Goal: Task Accomplishment & Management: Use online tool/utility

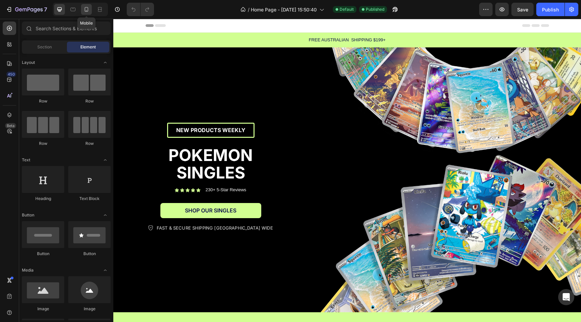
click at [89, 4] on div at bounding box center [86, 9] width 11 height 11
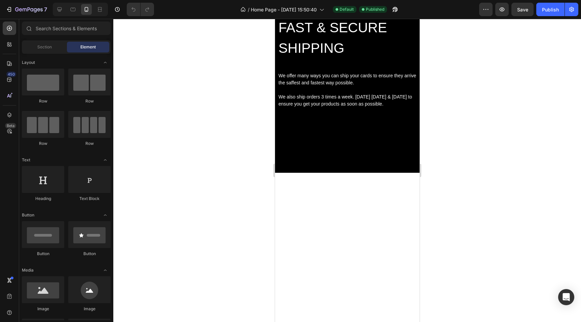
scroll to position [928, 0]
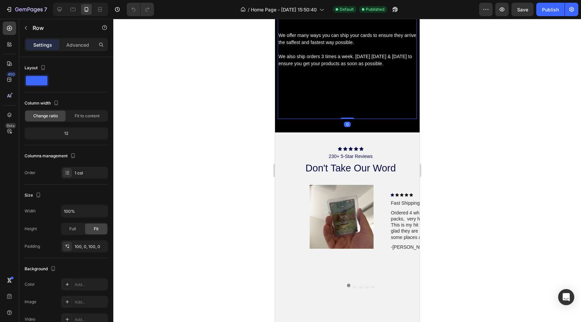
click at [307, 85] on div "FAST & SECURE SHIPPING Heading We offer many ways you can ship your cards to en…" at bounding box center [347, 30] width 139 height 109
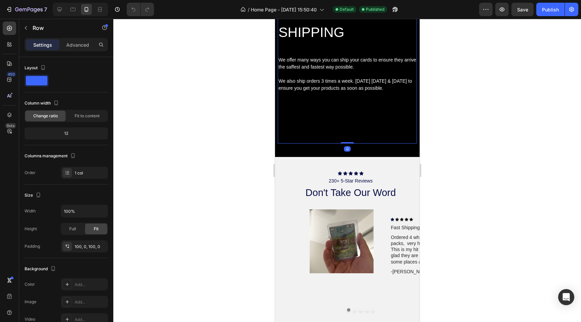
scroll to position [902, 0]
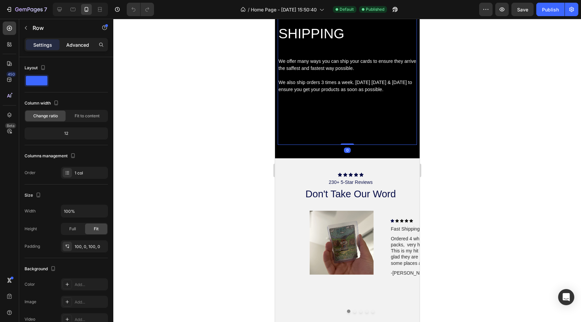
click at [71, 46] on p "Advanced" at bounding box center [77, 44] width 23 height 7
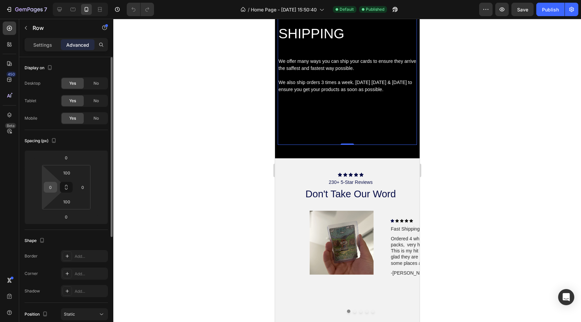
click at [55, 185] on input "0" at bounding box center [50, 187] width 10 height 10
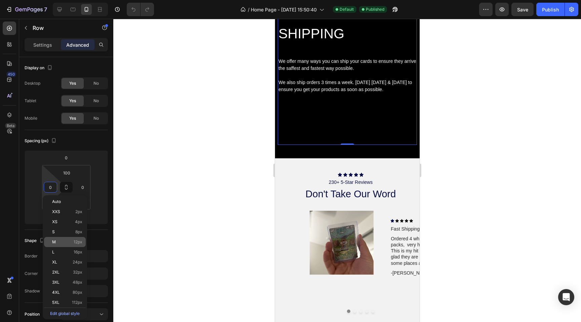
click at [67, 244] on p "M 12px" at bounding box center [67, 242] width 30 height 5
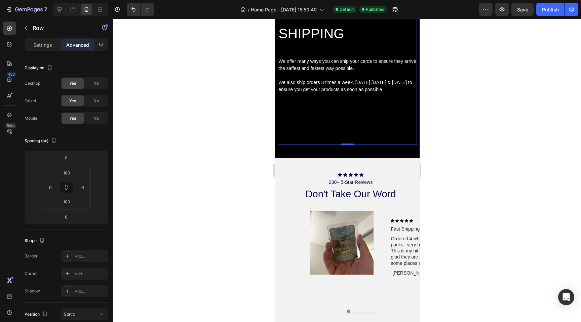
type input "12"
click at [81, 188] on input "0" at bounding box center [83, 187] width 10 height 10
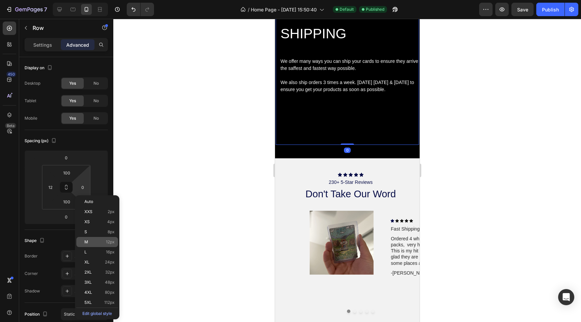
click at [97, 245] on div "M 12px" at bounding box center [97, 242] width 42 height 10
type input "12"
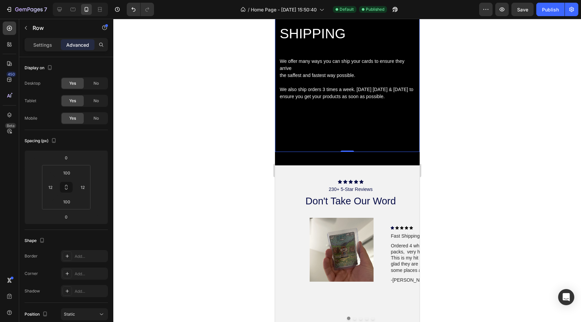
click at [205, 180] on div at bounding box center [347, 170] width 468 height 303
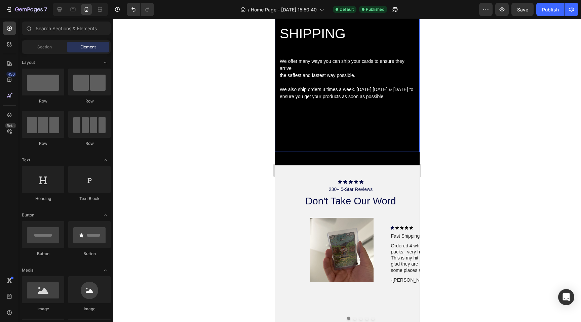
click at [330, 143] on div "FAST & SECURE SHIPPING Heading We offer many ways you can ship your cards to en…" at bounding box center [347, 60] width 145 height 183
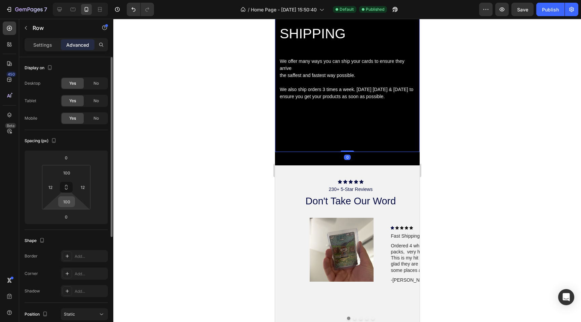
click at [71, 204] on input "100" at bounding box center [66, 202] width 13 height 10
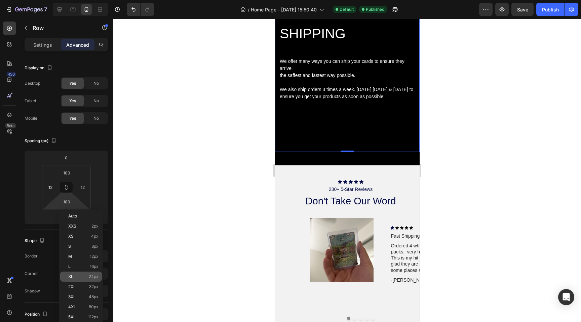
click at [85, 274] on div "XL 24px" at bounding box center [81, 277] width 42 height 10
type input "24"
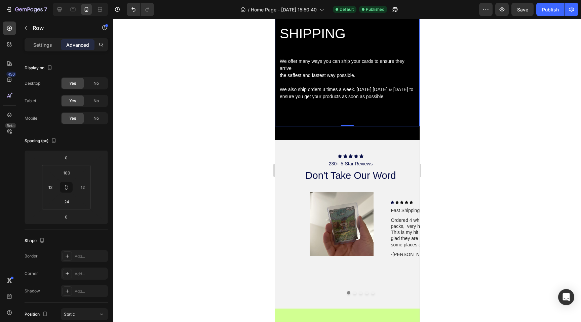
click at [222, 171] on div at bounding box center [347, 170] width 468 height 303
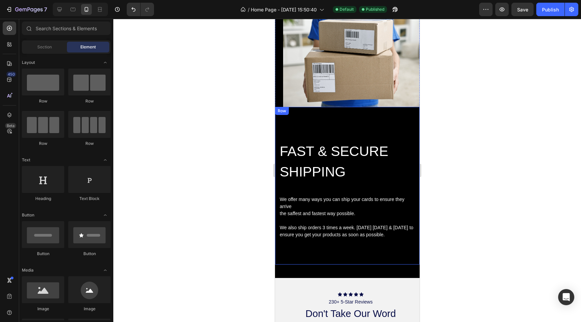
scroll to position [737, 0]
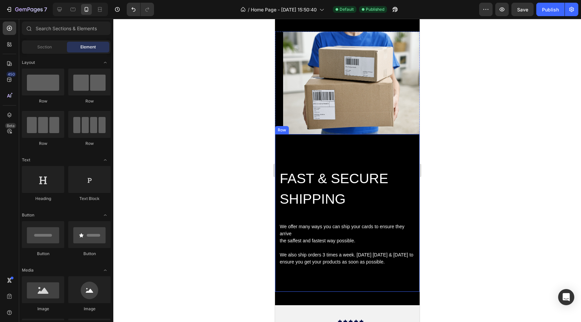
click at [359, 146] on div "FAST & SECURE SHIPPING Heading We offer many ways you can ship your cards to en…" at bounding box center [347, 213] width 145 height 158
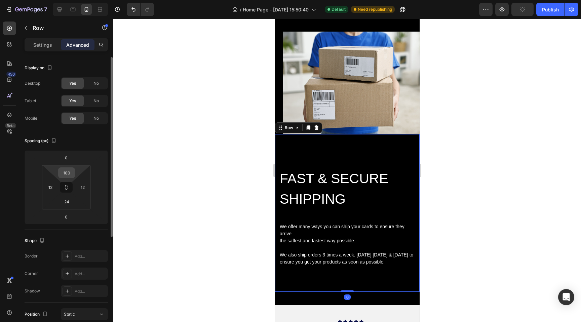
click at [67, 174] on input "100" at bounding box center [66, 173] width 13 height 10
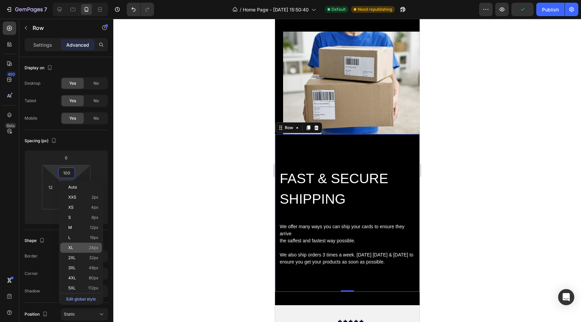
click at [90, 251] on div "XL 24px" at bounding box center [81, 248] width 42 height 10
type input "24"
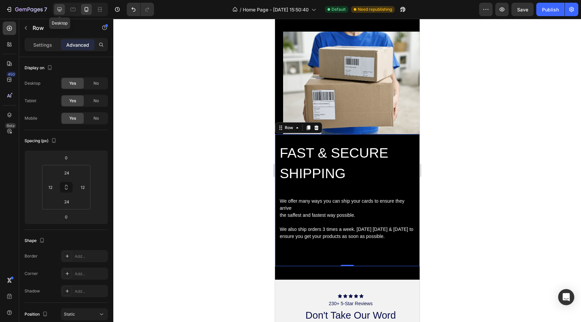
click at [60, 9] on icon at bounding box center [60, 9] width 4 height 4
type input "100"
type input "0"
type input "100"
type input "0"
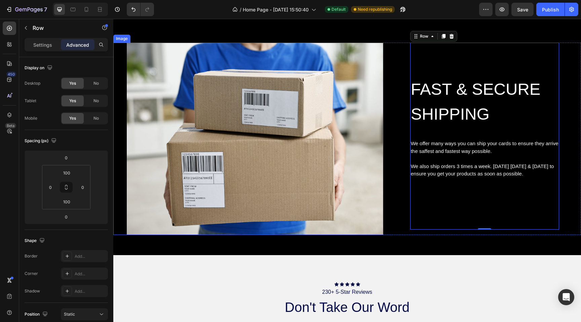
scroll to position [764, 0]
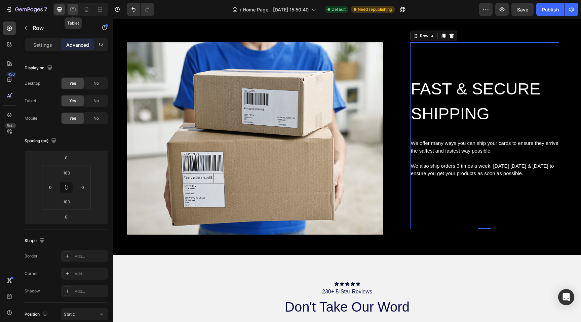
click at [75, 10] on icon at bounding box center [73, 10] width 5 height 4
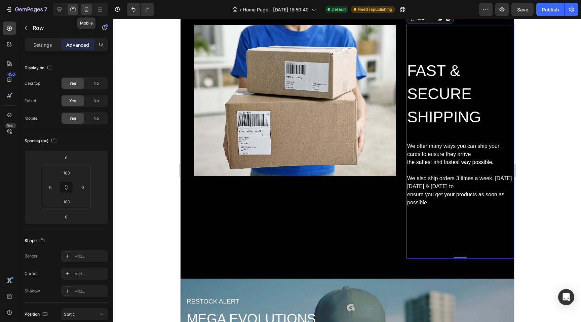
click at [86, 10] on icon at bounding box center [86, 9] width 7 height 7
type input "24"
type input "12"
type input "24"
type input "12"
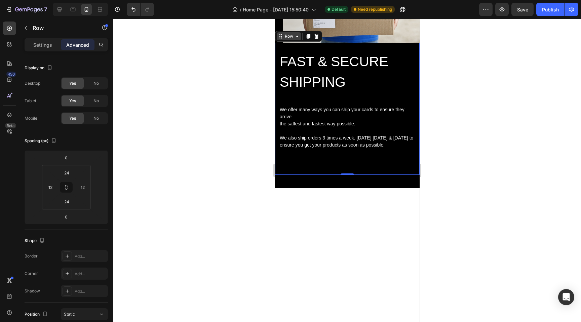
scroll to position [849, 0]
click at [218, 138] on div at bounding box center [347, 170] width 468 height 303
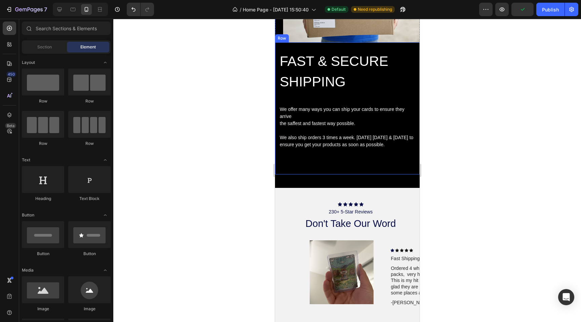
scroll to position [741, 0]
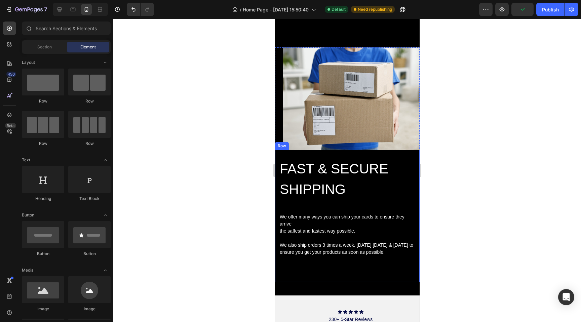
click at [378, 180] on h2 "FAST & SECURE SHIPPING" at bounding box center [347, 179] width 137 height 43
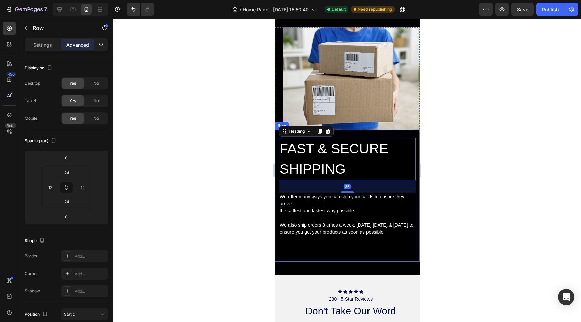
click at [400, 261] on div "FAST & SECURE SHIPPING Heading 36 We offer many ways you can ship your cards to…" at bounding box center [347, 196] width 145 height 132
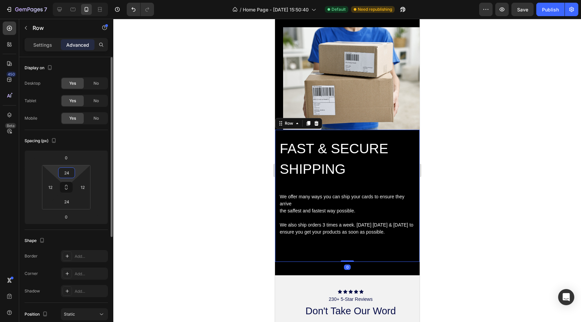
click at [66, 175] on input "24" at bounding box center [66, 173] width 13 height 10
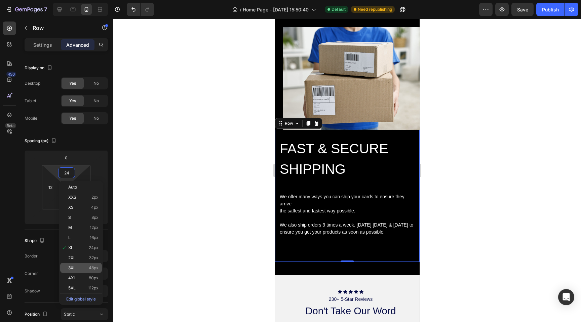
click at [81, 268] on p "3XL 48px" at bounding box center [83, 268] width 30 height 5
type input "48"
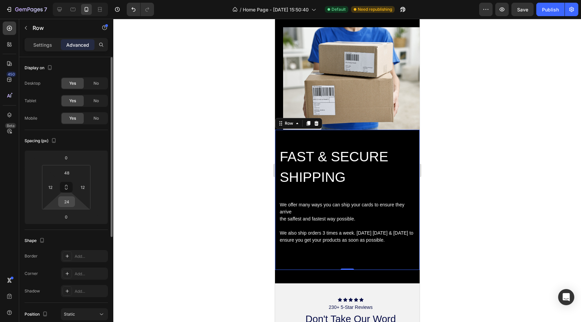
click at [66, 201] on input "24" at bounding box center [66, 202] width 13 height 10
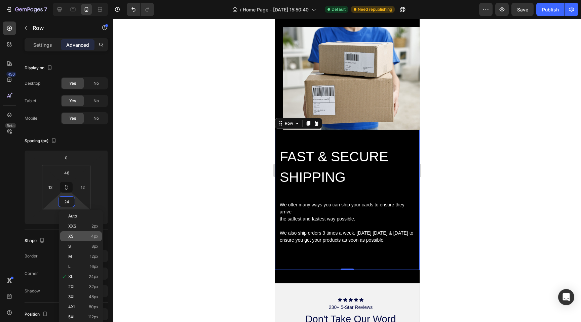
click at [77, 234] on div "XS 4px" at bounding box center [81, 236] width 42 height 10
type input "4"
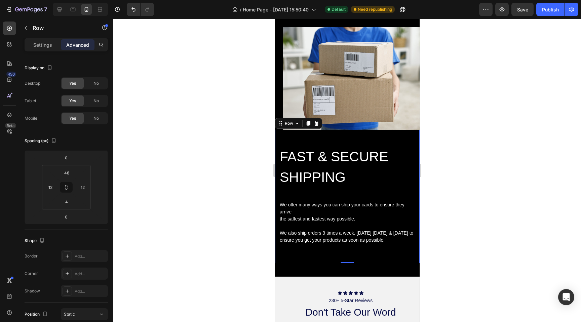
click at [209, 203] on div at bounding box center [347, 170] width 468 height 303
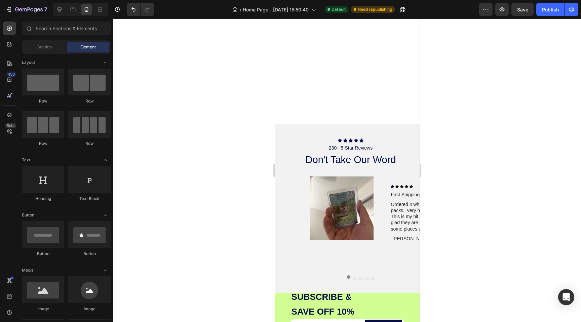
scroll to position [1053, 0]
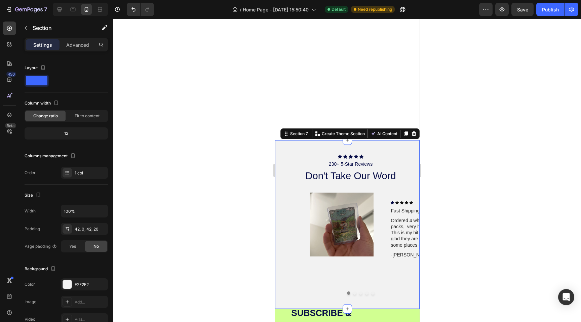
click at [322, 186] on div "Icon Icon Icon Icon Icon Icon List 230+ 5-Star Reviews Text Block don't take ou…" at bounding box center [351, 224] width 138 height 141
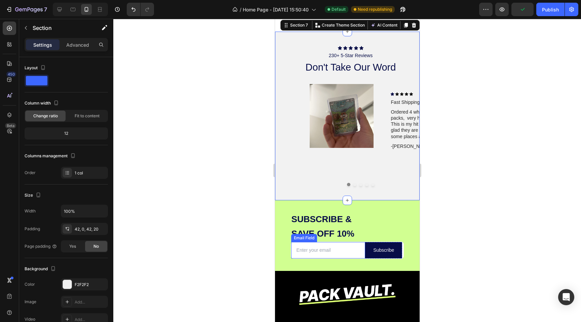
scroll to position [1158, 0]
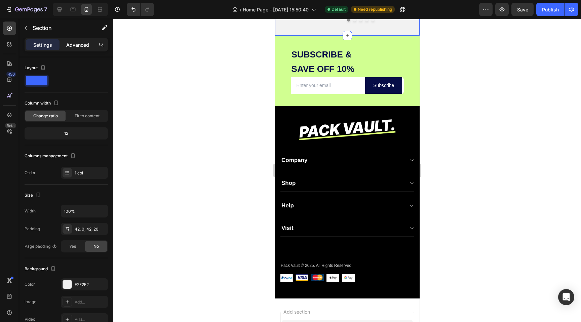
click at [74, 49] on div "Advanced" at bounding box center [78, 44] width 34 height 11
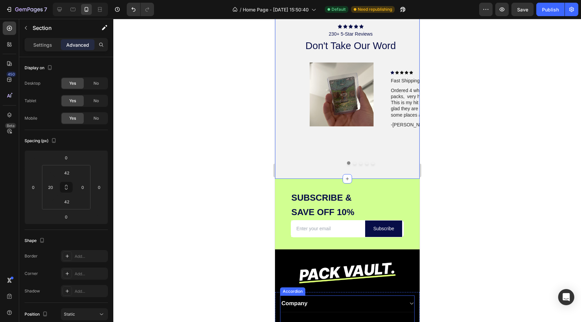
scroll to position [1080, 0]
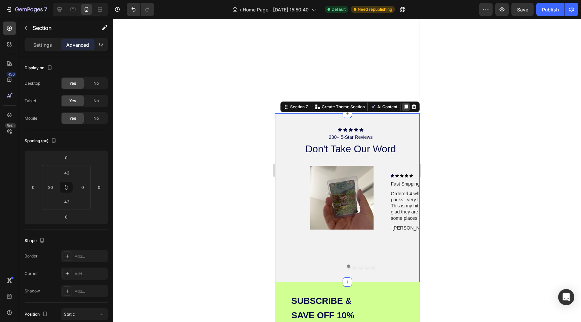
click at [404, 104] on icon at bounding box center [405, 106] width 5 height 5
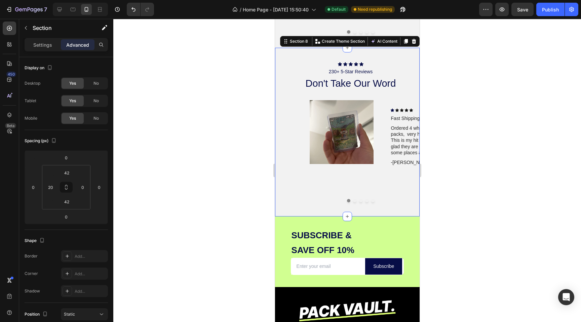
scroll to position [1320, 0]
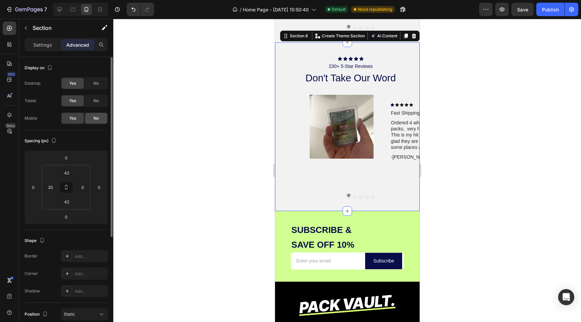
click at [94, 117] on span "No" at bounding box center [96, 118] width 5 height 6
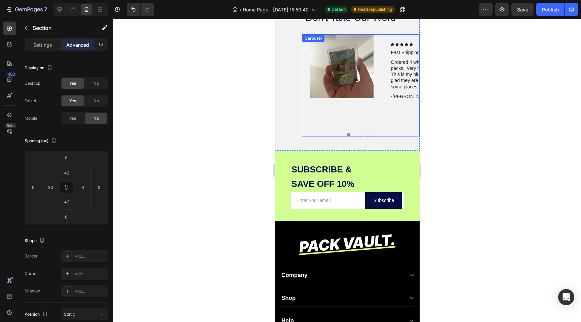
scroll to position [1202, 0]
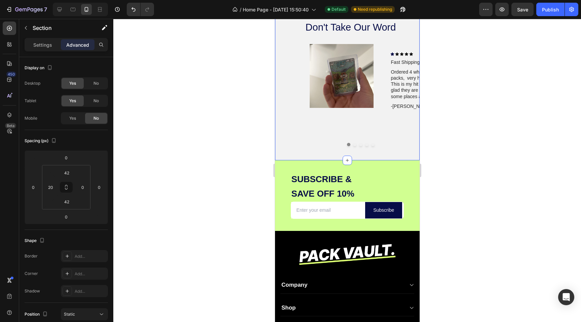
click at [284, 46] on div "Image Icon Icon Icon Icon Icon Icon List Fast Shipping & Safe! Text Block Order…" at bounding box center [351, 95] width 138 height 102
click at [96, 82] on span "No" at bounding box center [96, 83] width 5 height 6
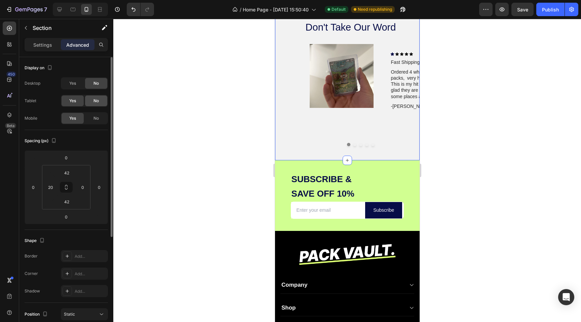
click at [96, 102] on span "No" at bounding box center [96, 101] width 5 height 6
click at [49, 189] on input "20" at bounding box center [50, 187] width 10 height 10
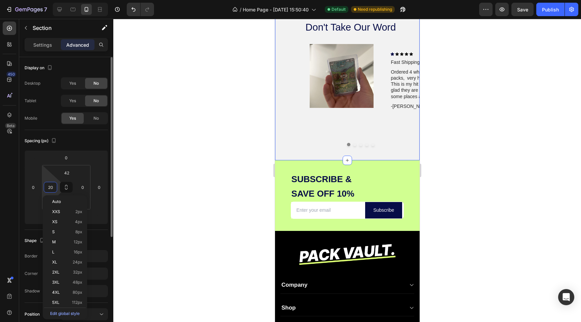
type input "0"
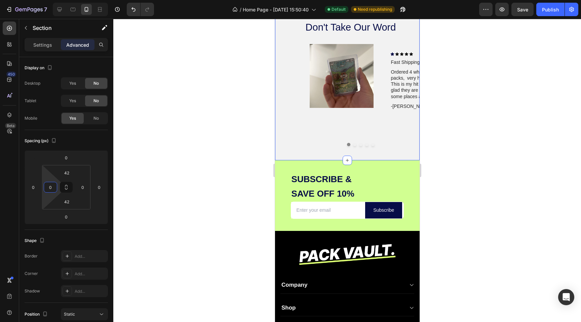
click at [210, 153] on div at bounding box center [347, 170] width 468 height 303
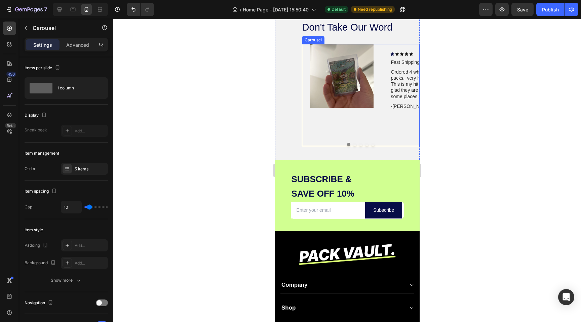
click at [333, 126] on div "Image Icon Icon Icon Icon Icon Icon List Fast Shipping & Safe! Text Block Order…" at bounding box center [361, 89] width 118 height 91
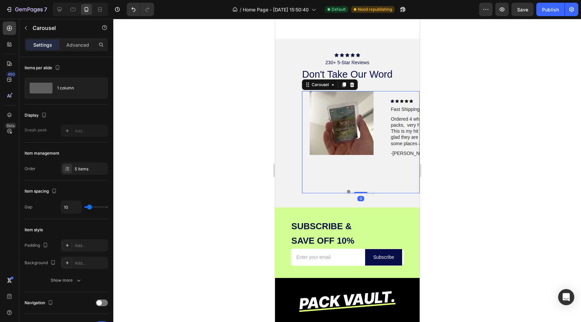
scroll to position [1153, 0]
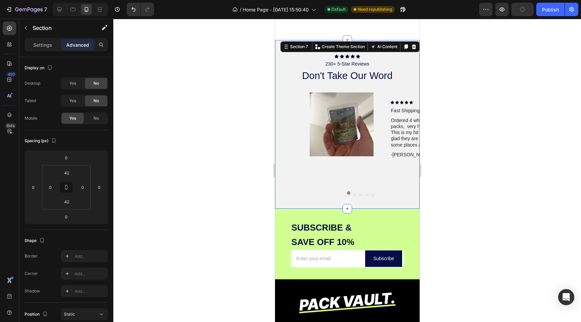
click at [287, 122] on div "Image Icon Icon Icon Icon Icon Icon List Fast Shipping & Safe! Text Block Order…" at bounding box center [347, 144] width 145 height 102
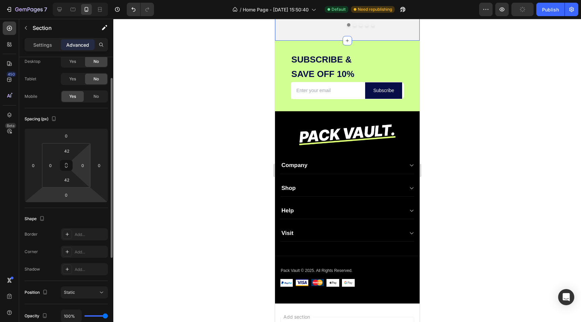
scroll to position [0, 0]
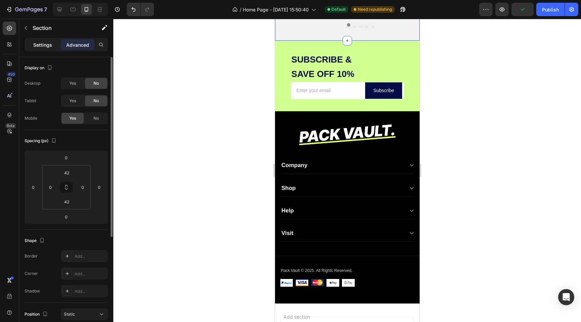
click at [51, 49] on div "Settings" at bounding box center [43, 44] width 34 height 11
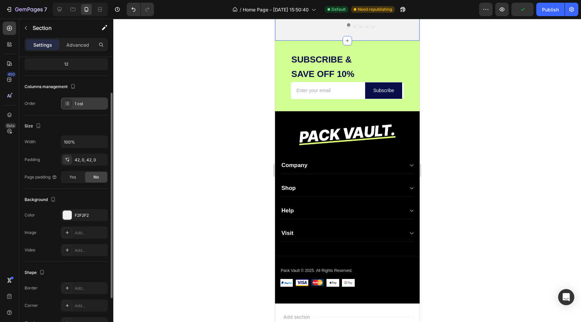
scroll to position [71, 0]
click at [77, 157] on div "42, 0, 42, 0" at bounding box center [85, 158] width 20 height 6
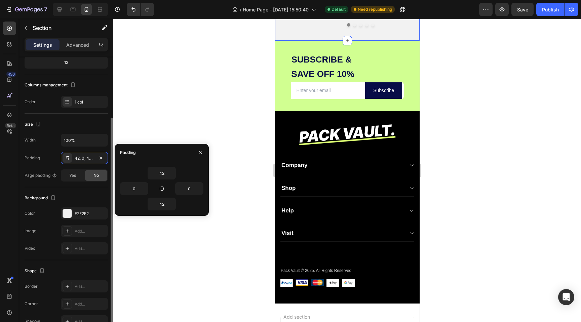
scroll to position [109, 0]
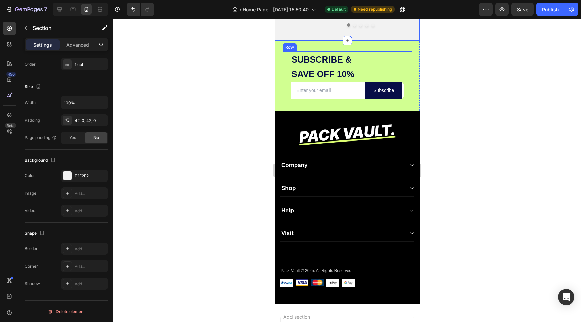
click at [234, 91] on div at bounding box center [347, 170] width 468 height 303
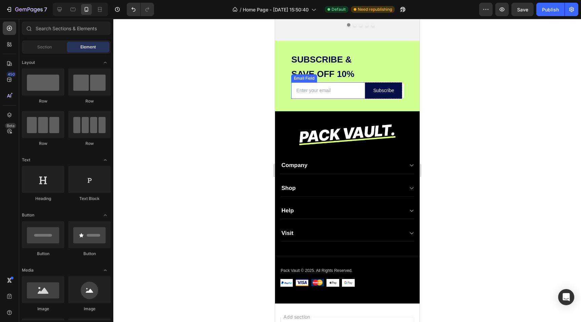
scroll to position [1122, 0]
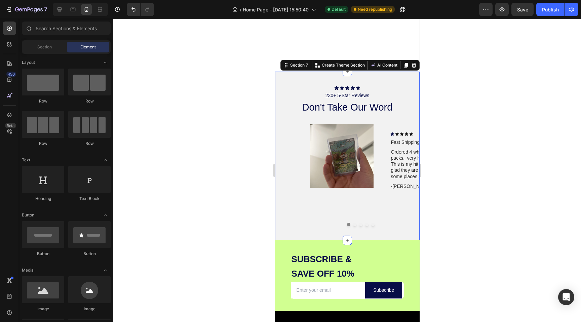
click at [313, 119] on div "Icon Icon Icon Icon Icon Icon List 230+ 5-Star Reviews Text Block don't take ou…" at bounding box center [347, 156] width 145 height 141
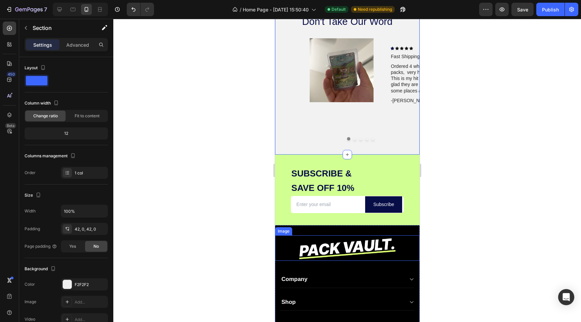
scroll to position [1195, 0]
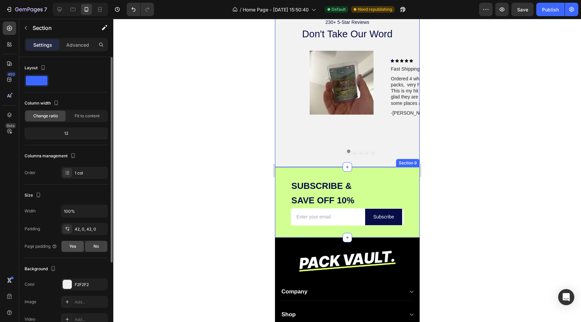
click at [78, 243] on div "Yes" at bounding box center [73, 246] width 22 height 11
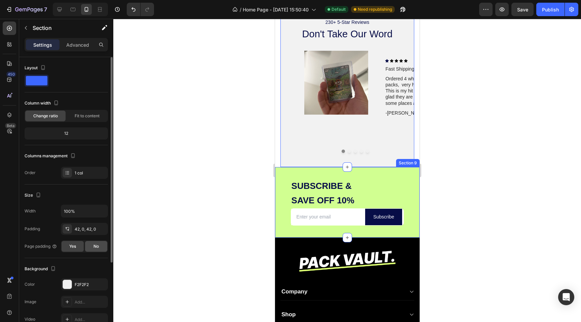
click at [93, 244] on div "No" at bounding box center [96, 246] width 22 height 11
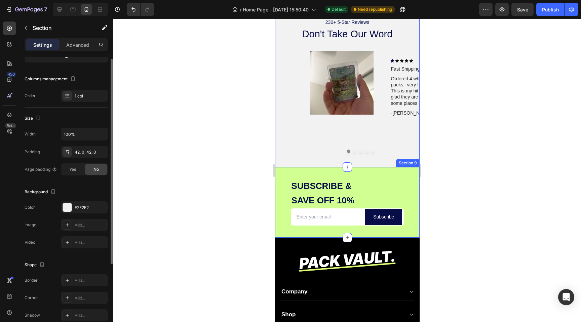
scroll to position [0, 0]
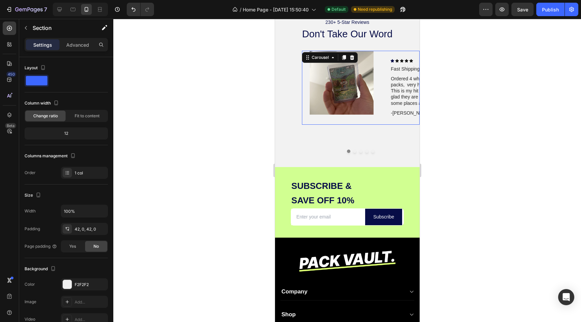
click at [371, 116] on div "Image" at bounding box center [342, 88] width 80 height 74
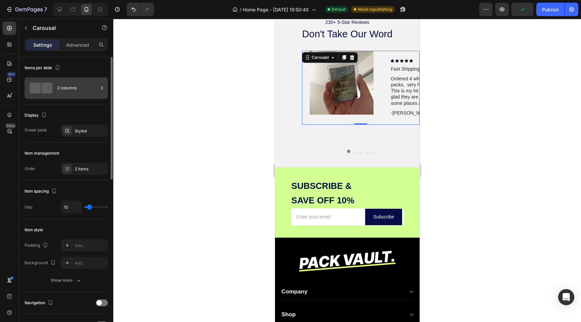
click at [67, 89] on div "2 columns" at bounding box center [77, 87] width 41 height 15
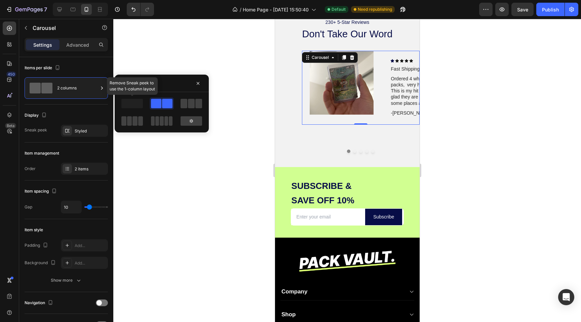
click at [125, 101] on span at bounding box center [132, 103] width 22 height 9
click at [192, 105] on span at bounding box center [191, 103] width 7 height 9
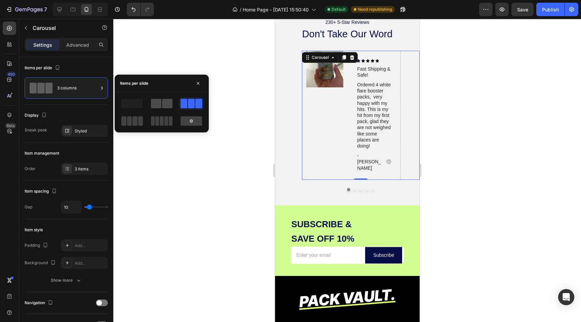
click at [161, 103] on span at bounding box center [156, 103] width 10 height 9
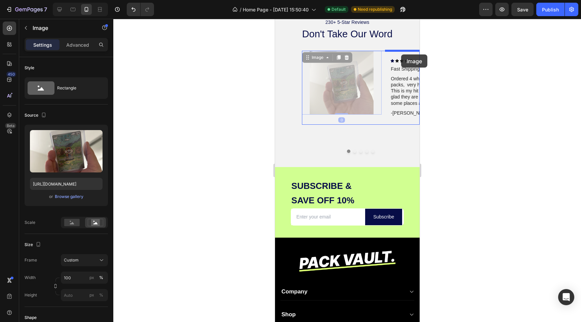
drag, startPoint x: 344, startPoint y: 85, endPoint x: 401, endPoint y: 55, distance: 65.0
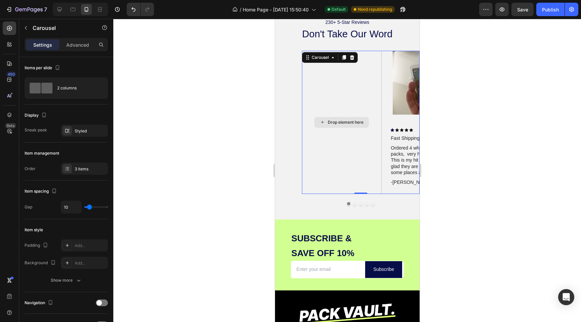
click at [374, 134] on div "Drop element here" at bounding box center [342, 123] width 80 height 144
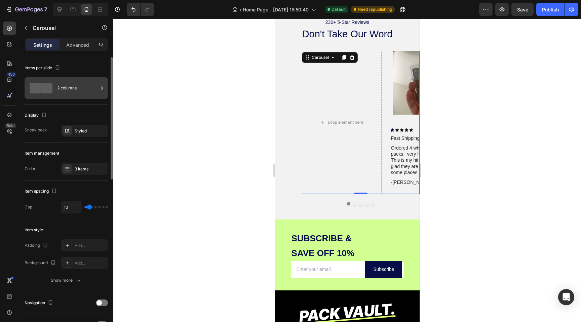
click at [62, 88] on div "2 columns" at bounding box center [77, 87] width 41 height 15
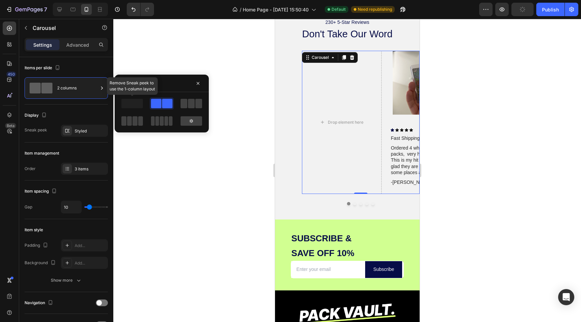
click at [135, 105] on span at bounding box center [132, 103] width 22 height 9
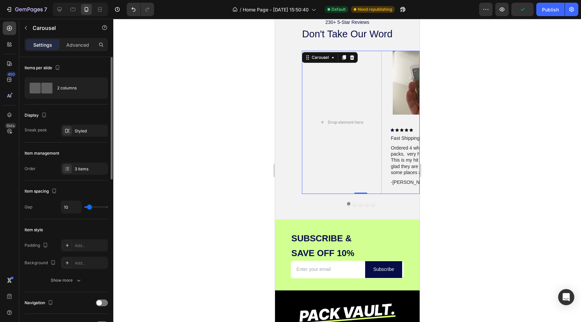
click at [76, 124] on div "Display Sneak peek Styled" at bounding box center [66, 124] width 83 height 38
click at [76, 133] on div "Styled" at bounding box center [85, 131] width 20 height 6
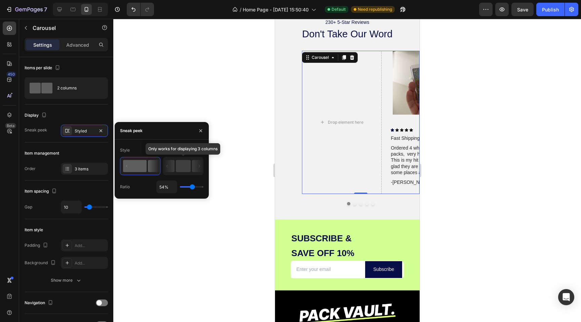
click at [180, 171] on rect at bounding box center [183, 166] width 15 height 12
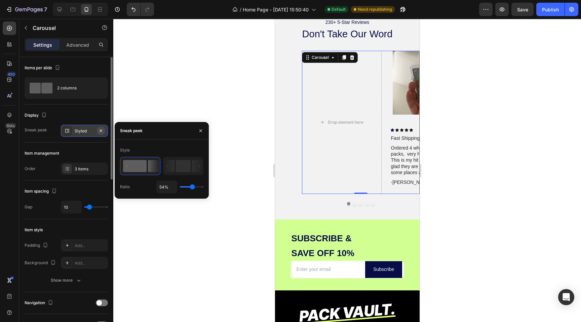
click at [99, 130] on icon "button" at bounding box center [100, 130] width 5 height 5
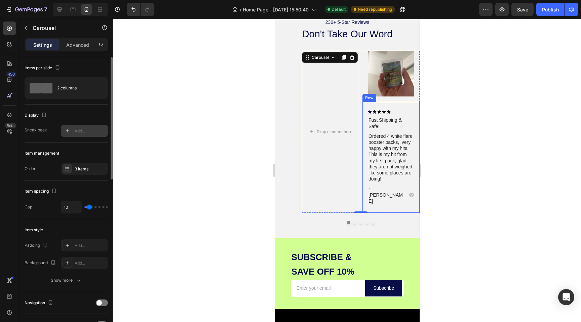
click at [367, 104] on div "Icon Icon Icon Icon Icon Icon List Fast Shipping & Safe! Text Block Ordered 4 w…" at bounding box center [390, 157] width 57 height 111
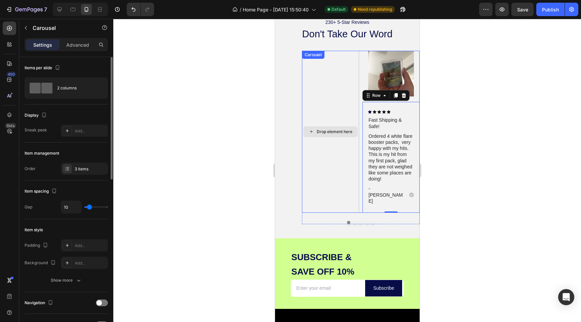
click at [359, 74] on div "Drop element here" at bounding box center [330, 132] width 57 height 162
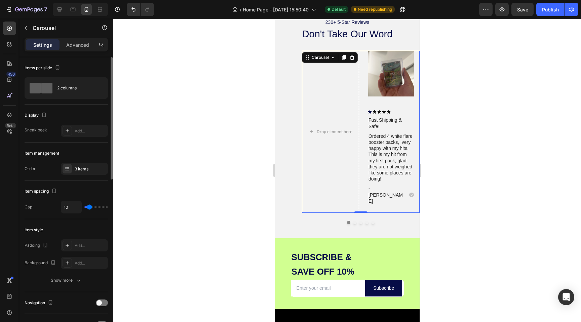
click at [361, 71] on div "Drop element here Image Icon Icon Icon Icon Icon Icon List Fast Shipping & Safe…" at bounding box center [361, 132] width 118 height 162
click at [62, 92] on div "2 columns" at bounding box center [77, 87] width 41 height 15
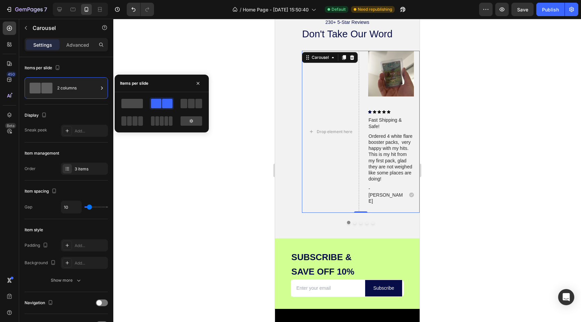
click at [133, 104] on span at bounding box center [132, 103] width 22 height 9
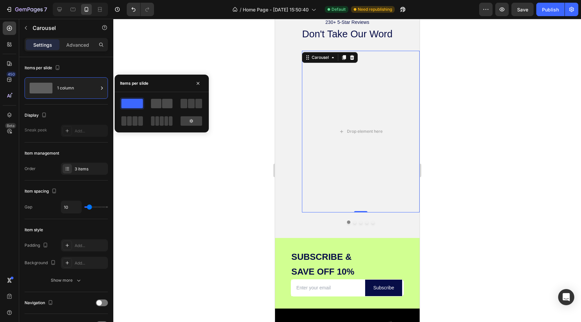
click at [162, 103] on span at bounding box center [167, 103] width 10 height 9
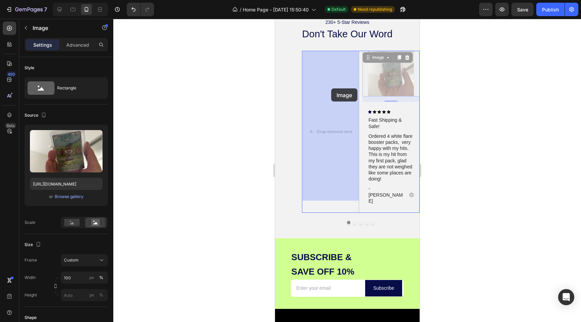
drag, startPoint x: 399, startPoint y: 88, endPoint x: 331, endPoint y: 88, distance: 68.0
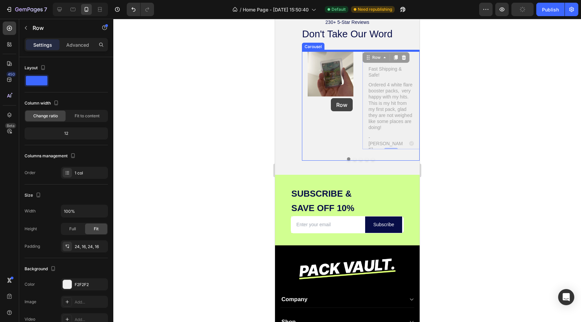
drag, startPoint x: 390, startPoint y: 51, endPoint x: 331, endPoint y: 98, distance: 75.4
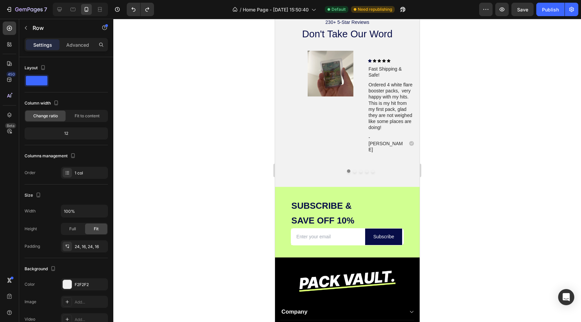
click at [387, 54] on div "Icon Icon Icon Icon Icon Icon List Fast Shipping & Safe! Text Block Ordered 4 w…" at bounding box center [390, 106] width 57 height 111
click at [412, 57] on div "Icon Icon Icon Icon Icon Icon List Fast Shipping & Safe! Text Block Ordered 4 w…" at bounding box center [390, 106] width 57 height 111
click at [369, 58] on div "Icon Icon Icon Icon Icon Icon List Fast Shipping & Safe! Text Block Ordered 4 w…" at bounding box center [390, 106] width 57 height 111
click at [376, 82] on div "Text Block" at bounding box center [380, 82] width 23 height 6
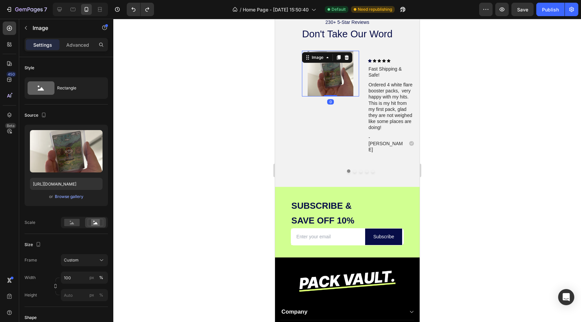
click at [348, 92] on img at bounding box center [330, 74] width 57 height 46
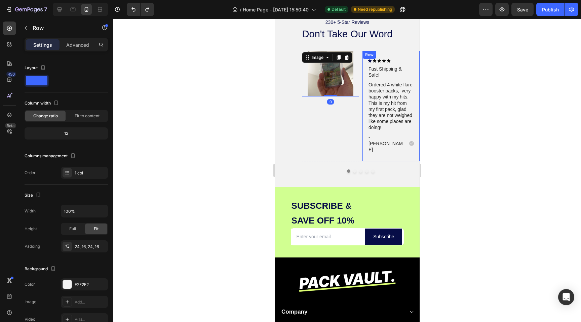
click at [365, 112] on div "Icon Icon Icon Icon Icon Icon List Fast Shipping & Safe! Text Block Ordered 4 w…" at bounding box center [390, 106] width 57 height 111
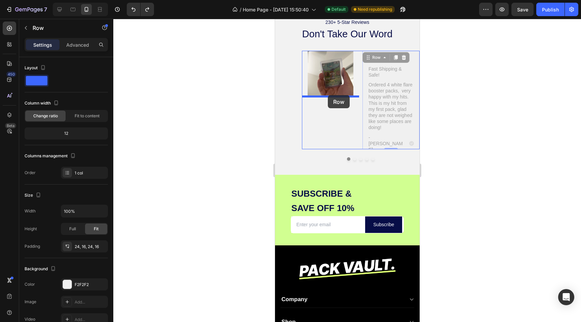
drag, startPoint x: 364, startPoint y: 101, endPoint x: 328, endPoint y: 95, distance: 37.2
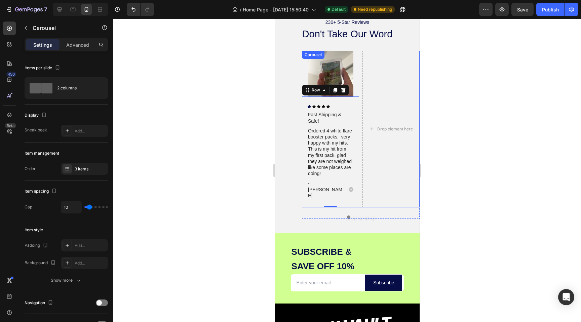
click at [360, 152] on div "Image Icon Icon Icon Icon Icon Icon List Fast Shipping & Safe! Text Block Order…" at bounding box center [361, 129] width 118 height 157
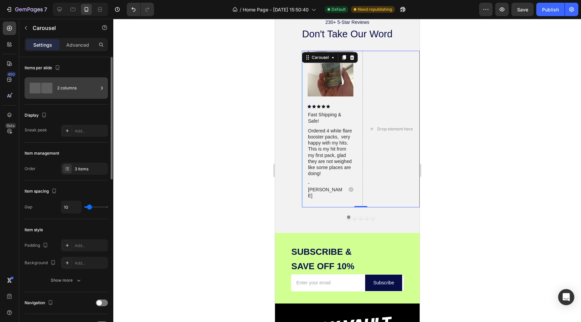
click at [60, 90] on div "2 columns" at bounding box center [77, 87] width 41 height 15
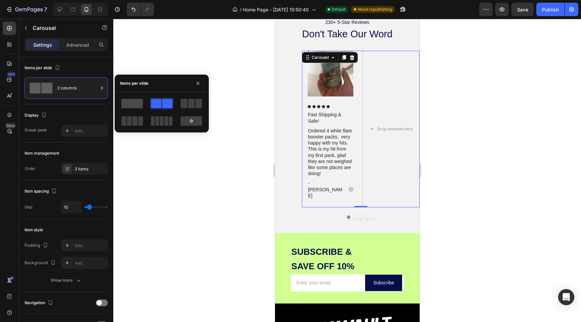
click at [138, 103] on span at bounding box center [132, 103] width 22 height 9
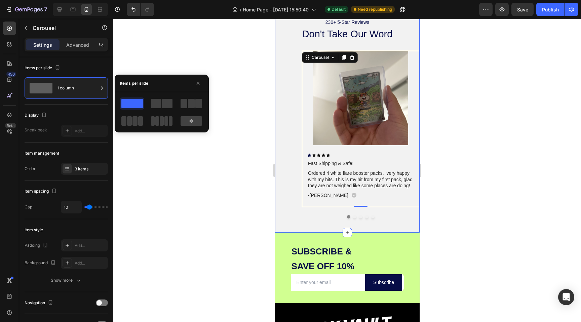
click at [289, 135] on div "Image Icon Icon Icon Icon Icon Icon List Fast Shipping & Safe! Text Block Order…" at bounding box center [347, 135] width 145 height 168
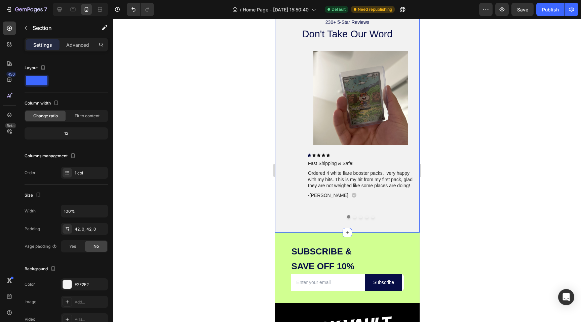
click at [287, 110] on div "Image Icon Icon Icon Icon Icon Icon List Fast Shipping & Safe! Text Block Order…" at bounding box center [347, 135] width 145 height 168
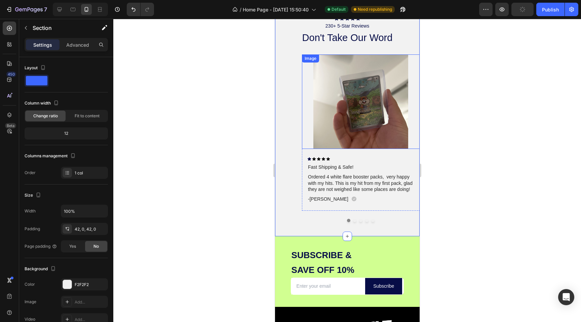
scroll to position [1190, 0]
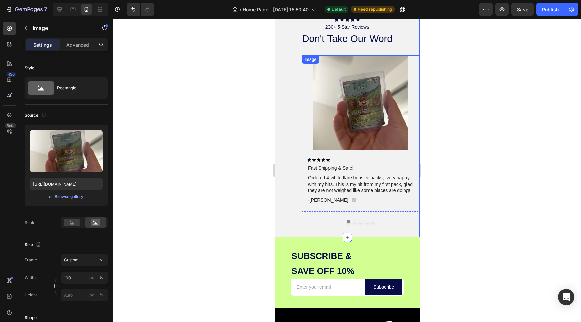
click at [415, 64] on img at bounding box center [361, 103] width 118 height 95
click at [302, 154] on div "Icon Icon Icon Icon Icon Icon List Fast Shipping & Safe! Text Block Ordered 4 w…" at bounding box center [361, 181] width 118 height 62
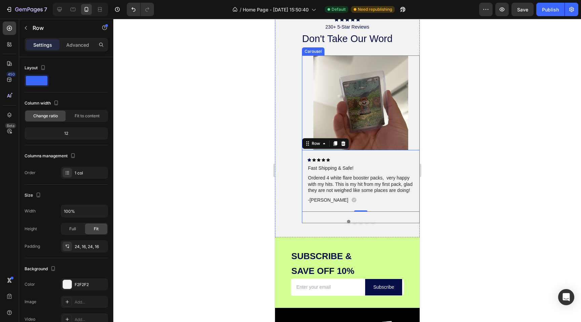
click at [336, 222] on div at bounding box center [361, 221] width 118 height 3
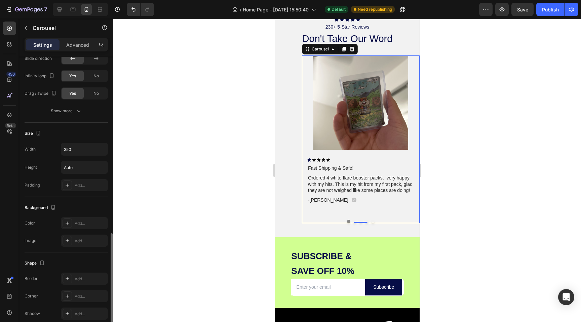
scroll to position [479, 0]
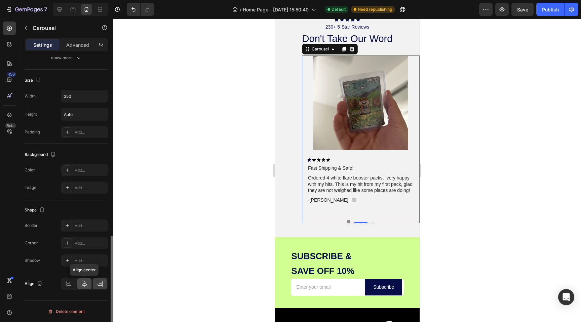
click at [80, 284] on div at bounding box center [84, 284] width 14 height 11
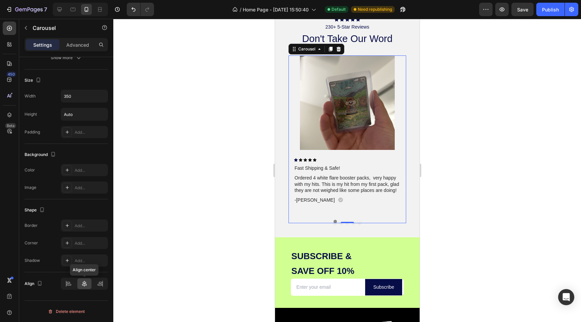
scroll to position [479, 0]
click at [269, 185] on div at bounding box center [347, 170] width 468 height 303
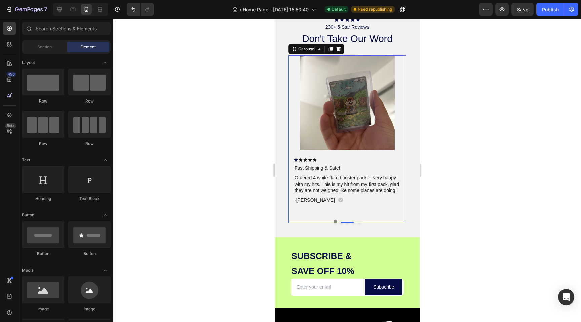
click at [310, 223] on div at bounding box center [347, 221] width 118 height 3
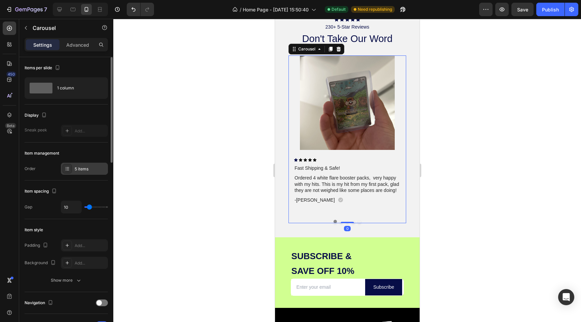
click at [74, 170] on div "5 items" at bounding box center [84, 169] width 47 height 12
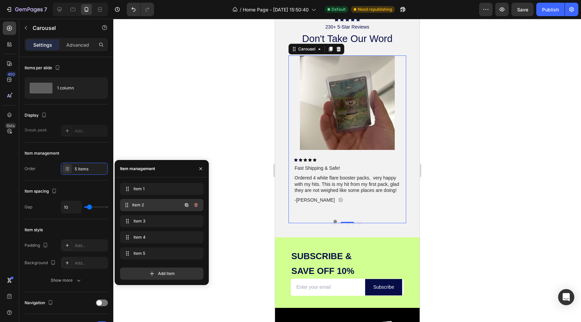
click at [156, 205] on span "Item 2" at bounding box center [157, 205] width 50 height 6
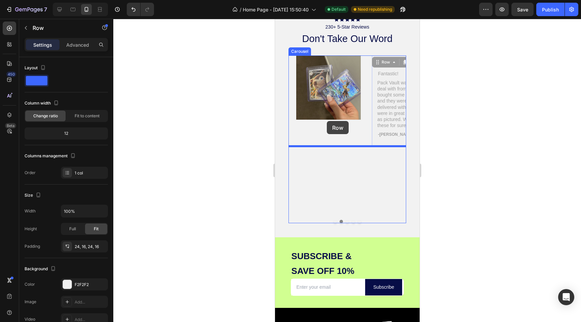
drag, startPoint x: 394, startPoint y: 59, endPoint x: 327, endPoint y: 121, distance: 91.7
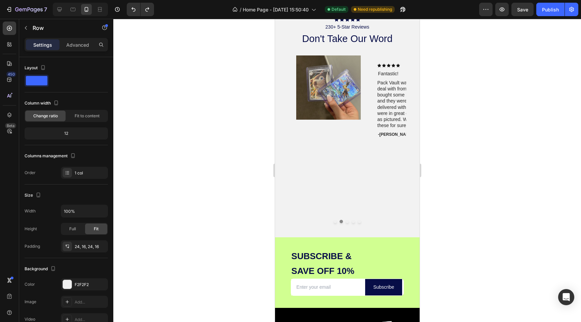
click at [390, 58] on div "Icon Icon Icon Icon Icon Icon List Fantastic! Text Block Pack Vault was amazing…" at bounding box center [412, 101] width 80 height 91
click at [372, 71] on div "Icon Icon Icon Icon Icon Icon List Fantastic! Text Block Pack Vault was amazing…" at bounding box center [412, 101] width 80 height 91
click at [341, 102] on img at bounding box center [328, 88] width 80 height 65
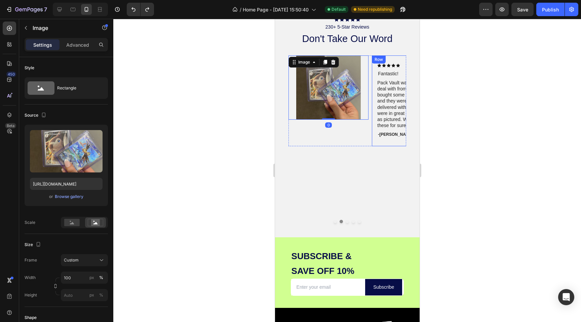
click at [373, 127] on div "Icon Icon Icon Icon Icon Icon List Fantastic! Text Block Pack Vault was amazing…" at bounding box center [412, 101] width 80 height 91
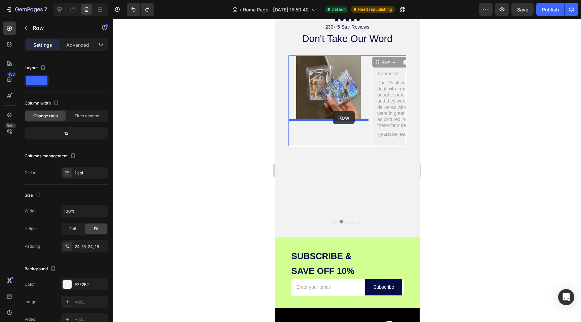
drag, startPoint x: 374, startPoint y: 78, endPoint x: 333, endPoint y: 111, distance: 53.4
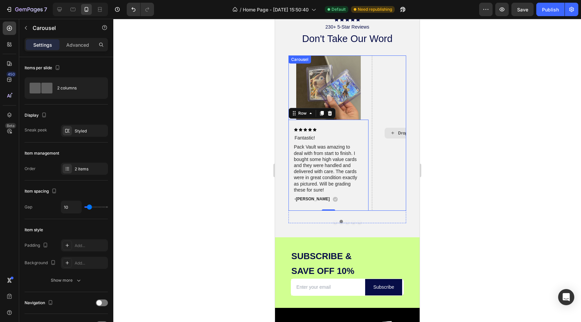
click at [383, 104] on div "Drop element here" at bounding box center [412, 133] width 80 height 155
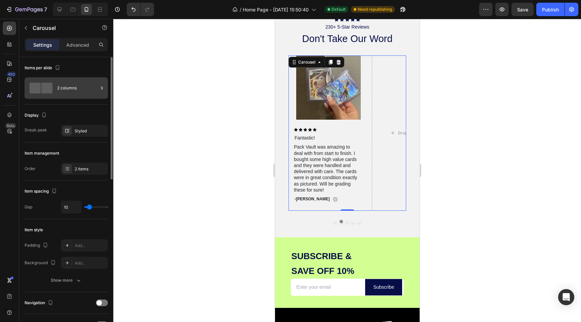
click at [74, 82] on div "2 columns" at bounding box center [77, 87] width 41 height 15
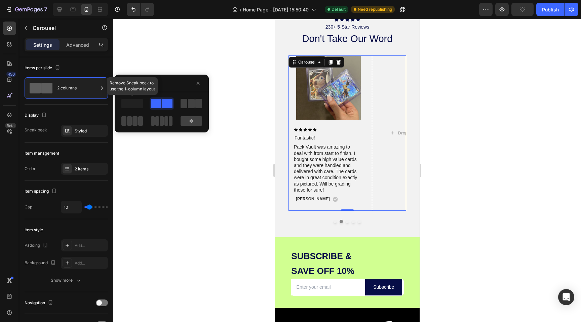
click at [134, 104] on span at bounding box center [132, 103] width 22 height 9
click at [89, 128] on div "Styled" at bounding box center [85, 131] width 20 height 6
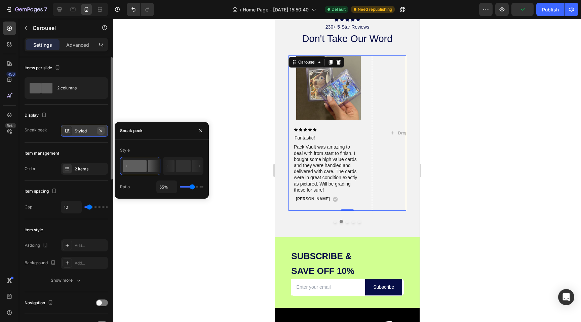
click at [101, 132] on icon "button" at bounding box center [100, 130] width 5 height 5
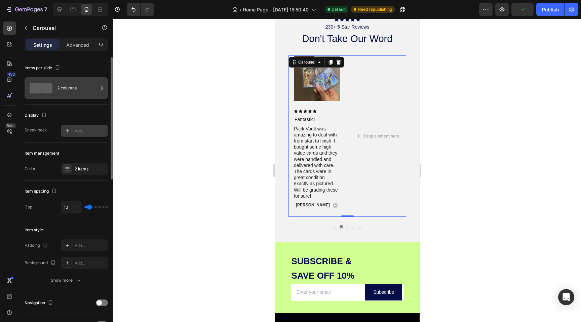
click at [74, 93] on div "2 columns" at bounding box center [77, 87] width 41 height 15
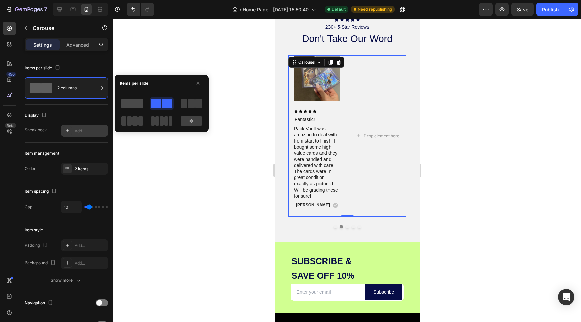
click at [131, 100] on span at bounding box center [132, 103] width 22 height 9
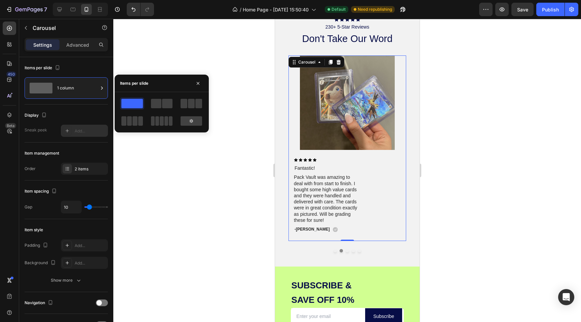
click at [222, 125] on div at bounding box center [347, 170] width 468 height 303
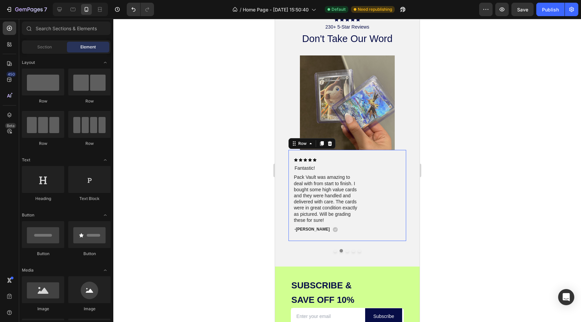
click at [328, 154] on div "Icon Icon Icon Icon Icon Icon List Fantastic! Text Block Pack Vault was amazing…" at bounding box center [347, 195] width 118 height 91
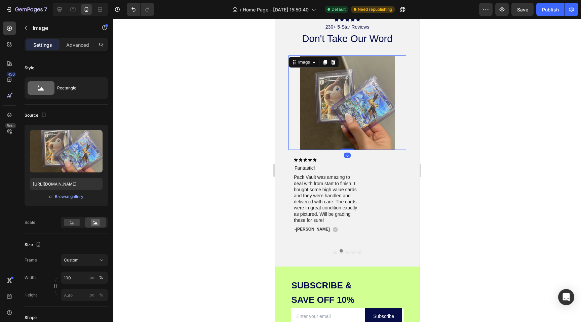
click at [318, 134] on img at bounding box center [347, 103] width 118 height 95
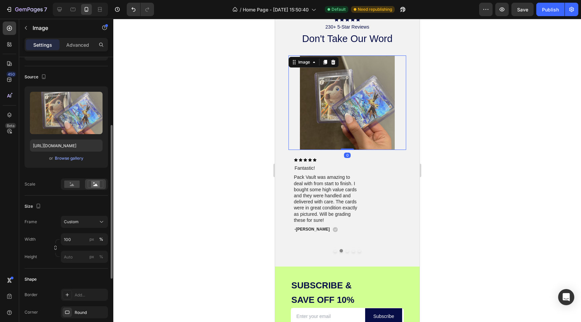
scroll to position [241, 0]
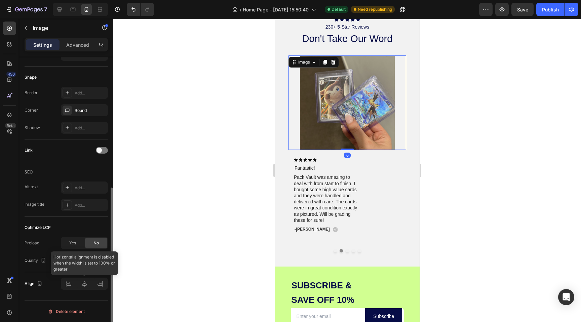
click at [66, 290] on div at bounding box center [84, 284] width 47 height 12
click at [69, 285] on div at bounding box center [84, 284] width 47 height 12
click at [302, 135] on img at bounding box center [347, 103] width 118 height 95
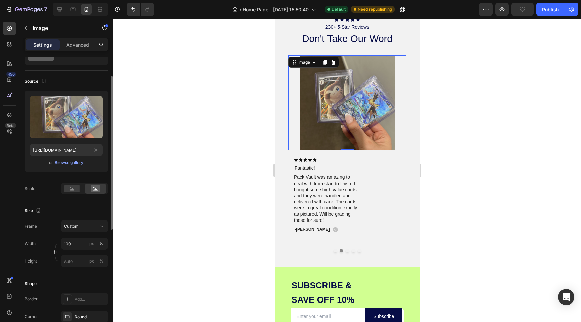
scroll to position [34, 0]
click at [84, 50] on div "Settings Advanced" at bounding box center [66, 44] width 83 height 13
click at [84, 47] on p "Advanced" at bounding box center [77, 44] width 23 height 7
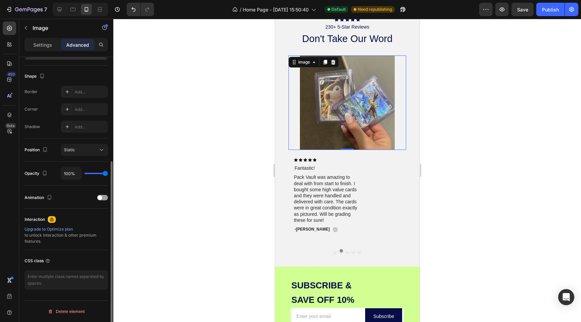
scroll to position [0, 0]
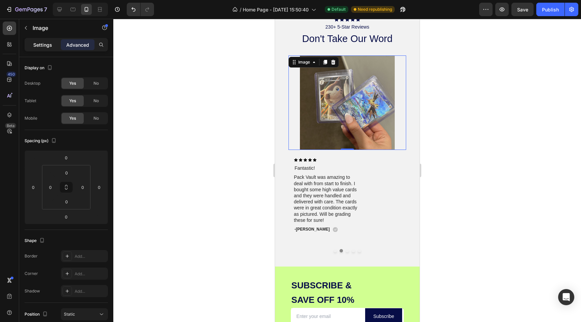
click at [43, 41] on p "Settings" at bounding box center [42, 44] width 19 height 7
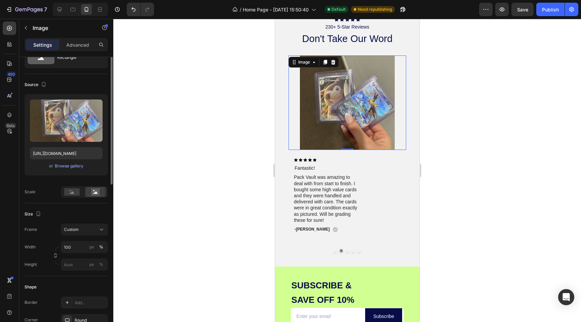
scroll to position [32, 0]
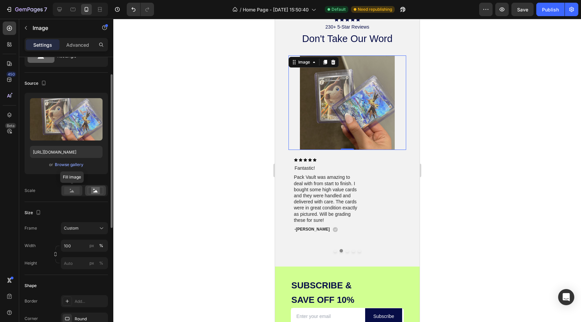
click at [76, 187] on div at bounding box center [72, 191] width 21 height 10
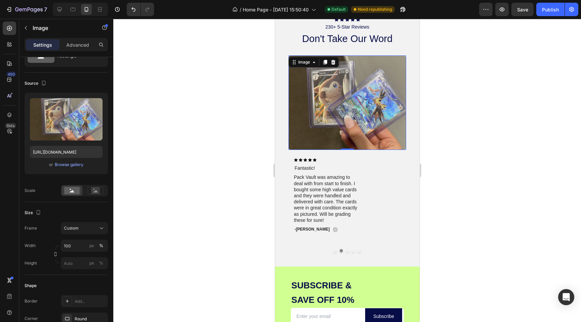
click at [221, 107] on div at bounding box center [347, 170] width 468 height 303
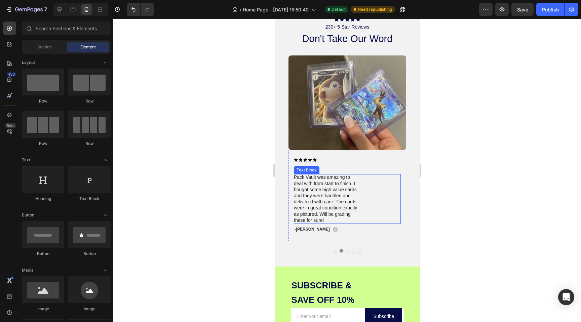
click at [335, 192] on p "Pack Vault was amazing to deal with from start to finish. I bought some high va…" at bounding box center [326, 198] width 64 height 49
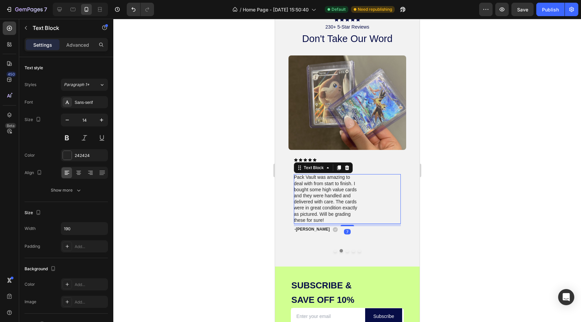
click at [335, 192] on p "Pack Vault was amazing to deal with from start to finish. I bought some high va…" at bounding box center [326, 198] width 64 height 49
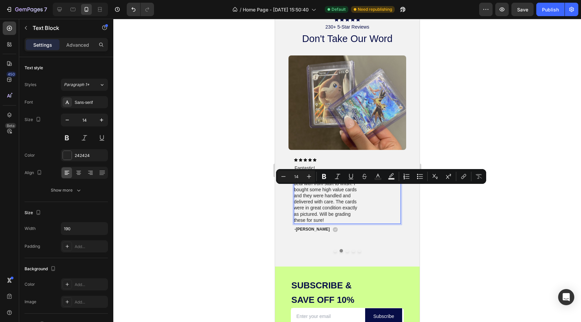
click at [302, 186] on p "Pack Vault was amazing to deal with from start to finish. I bought some high va…" at bounding box center [326, 198] width 64 height 49
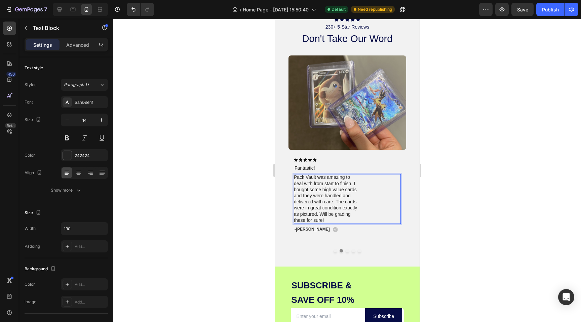
click at [294, 184] on p "Pack Vault was amazing to deal with from start to finish. I bought some high va…" at bounding box center [326, 198] width 64 height 49
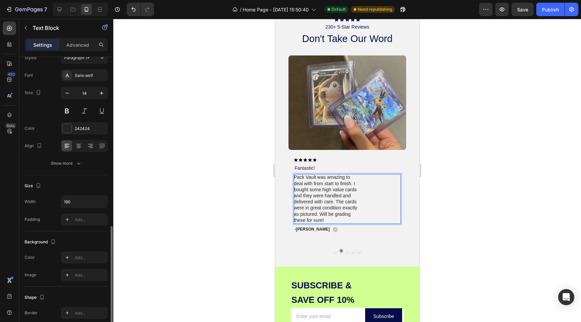
scroll to position [114, 0]
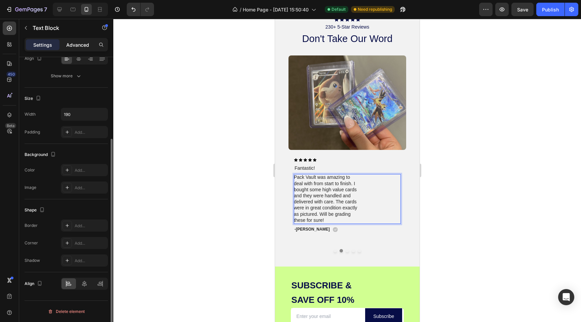
click at [77, 47] on p "Advanced" at bounding box center [77, 44] width 23 height 7
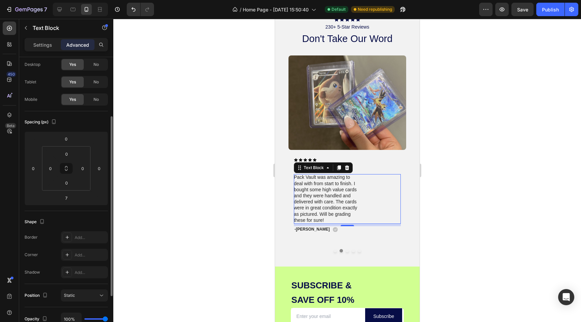
scroll to position [0, 0]
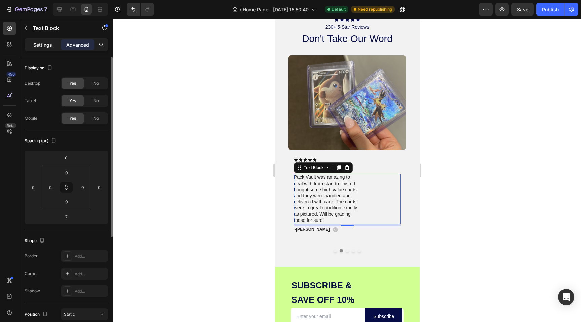
click at [50, 45] on p "Settings" at bounding box center [42, 44] width 19 height 7
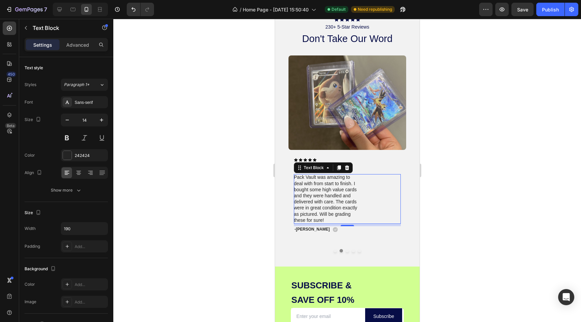
click at [250, 170] on div at bounding box center [347, 170] width 468 height 303
click at [400, 210] on div "Pack Vault was amazing to deal with from start to finish. I bought some high va…" at bounding box center [347, 199] width 107 height 50
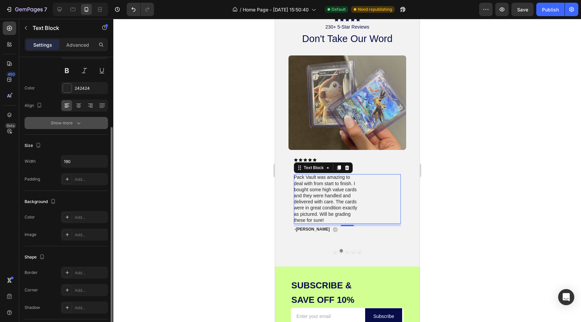
scroll to position [114, 0]
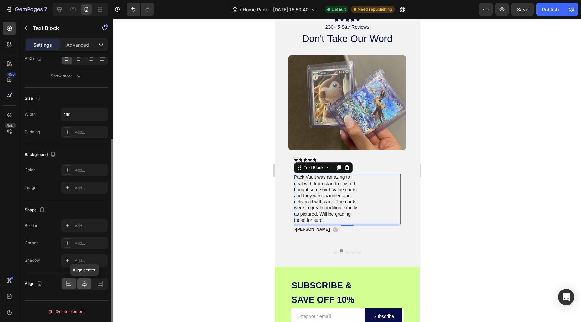
click at [81, 283] on icon at bounding box center [84, 284] width 7 height 7
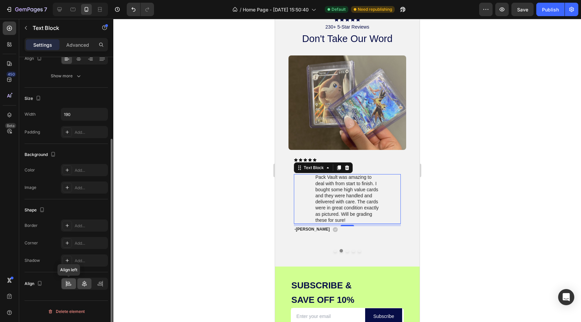
click at [69, 282] on icon at bounding box center [68, 283] width 3 height 2
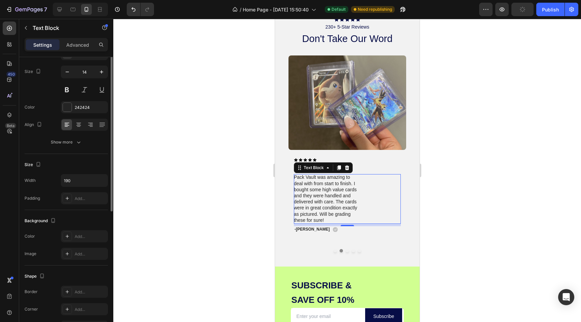
scroll to position [0, 0]
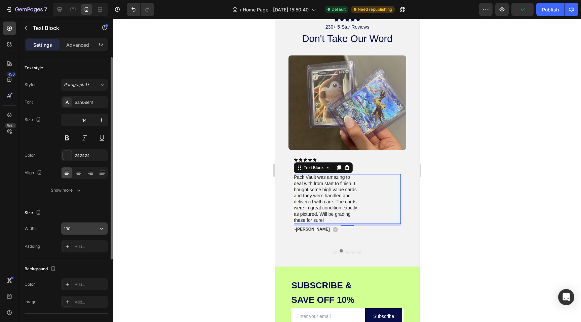
click at [76, 228] on input "190" at bounding box center [84, 229] width 46 height 12
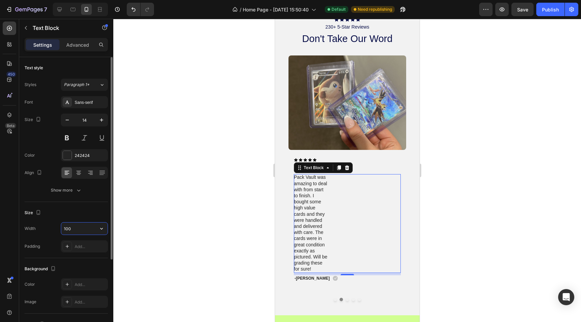
type input "100%"
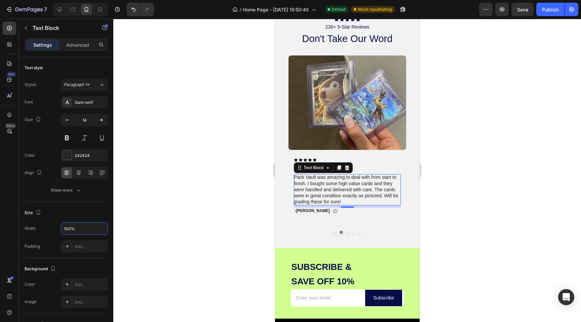
click at [159, 179] on div at bounding box center [347, 170] width 468 height 303
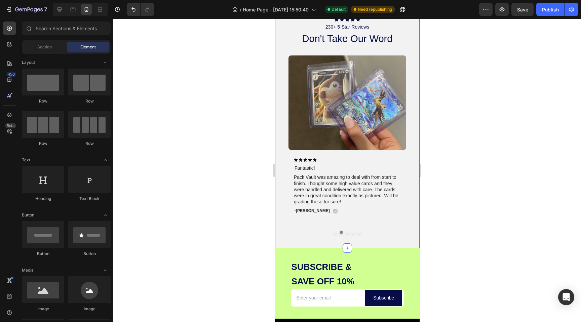
click at [244, 175] on div at bounding box center [347, 170] width 468 height 303
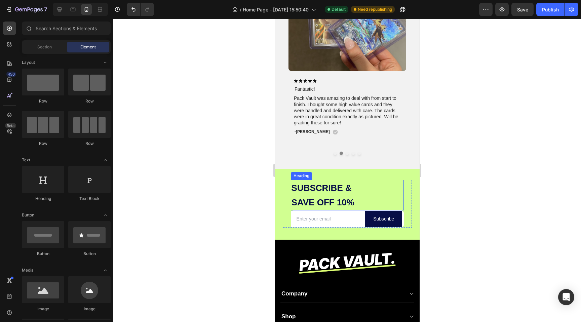
scroll to position [1268, 0]
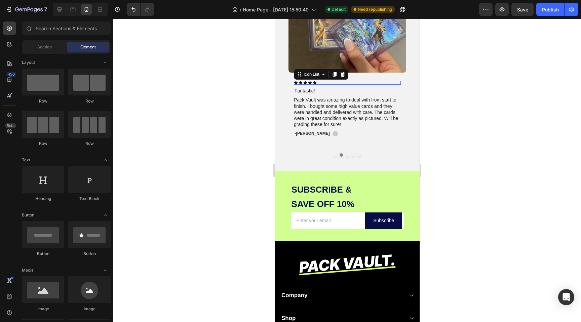
click at [349, 84] on div "Icon Icon Icon Icon Icon" at bounding box center [347, 83] width 107 height 4
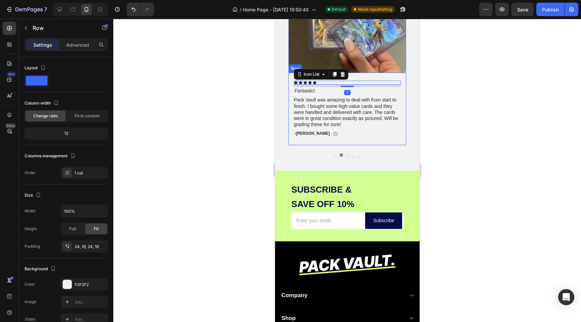
click at [349, 73] on div "Icon Icon Icon Icon Icon Icon List 7 Fantastic! Text Block Pack Vault was amazi…" at bounding box center [347, 109] width 118 height 73
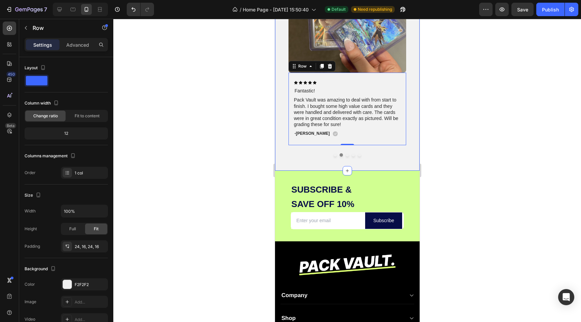
click at [232, 107] on div at bounding box center [347, 170] width 468 height 303
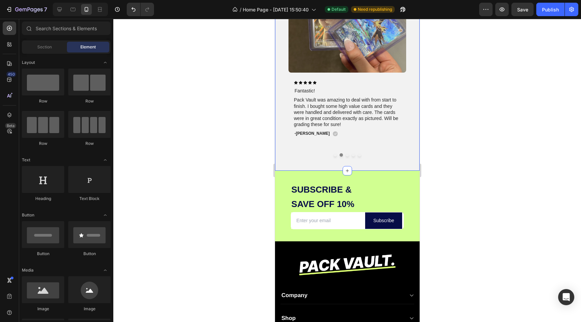
click at [232, 107] on div at bounding box center [347, 170] width 468 height 303
click at [446, 157] on div at bounding box center [347, 170] width 468 height 303
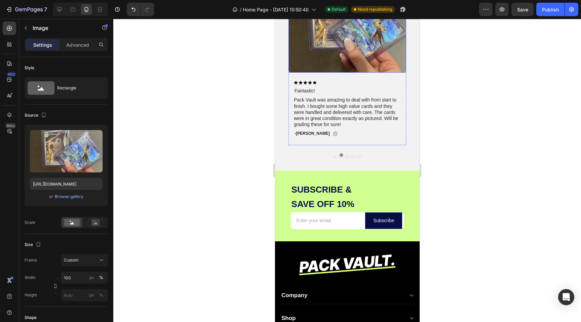
click at [366, 46] on img at bounding box center [347, 25] width 118 height 95
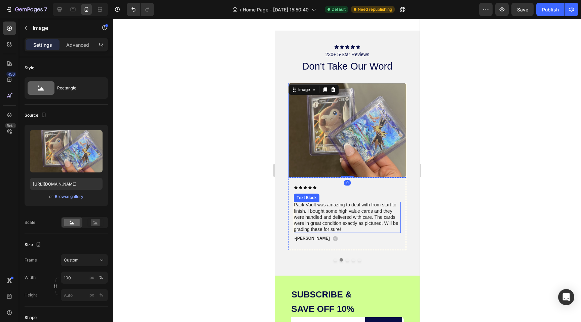
scroll to position [1149, 0]
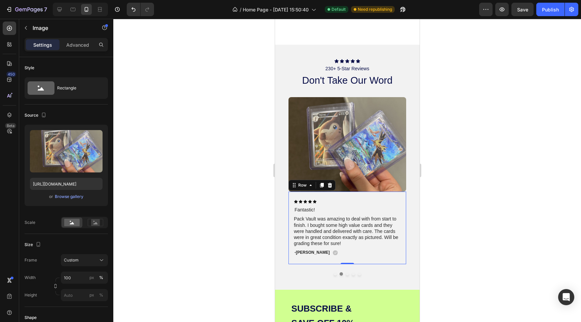
click at [333, 193] on div "Icon Icon Icon Icon Icon Icon List Fantastic! Text Block Pack Vault was amazing…" at bounding box center [347, 228] width 118 height 73
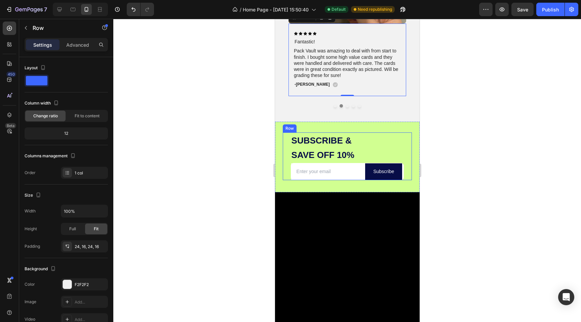
click at [226, 154] on div at bounding box center [347, 170] width 468 height 303
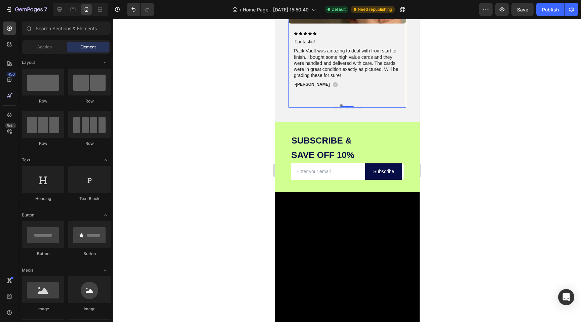
click at [304, 103] on div "Image Icon Icon Icon Icon Icon Icon List Fast Shipping & Safe! Text Block Order…" at bounding box center [347, 18] width 118 height 179
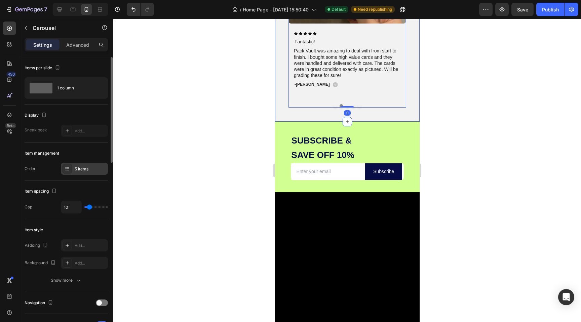
click at [78, 171] on div "5 items" at bounding box center [91, 169] width 32 height 6
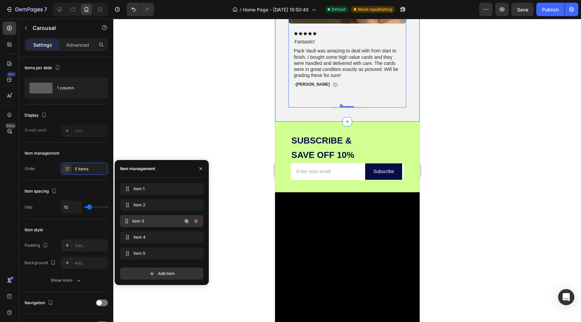
click at [135, 225] on div "Item 3 Item 3" at bounding box center [152, 221] width 59 height 9
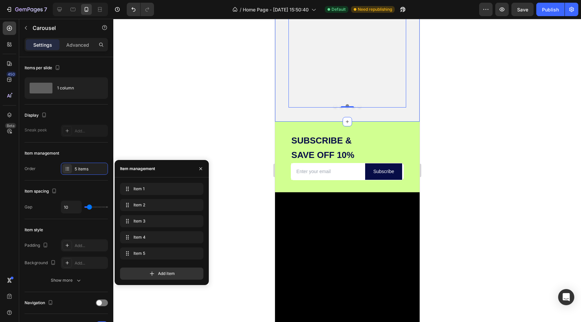
click at [244, 127] on div at bounding box center [347, 170] width 468 height 303
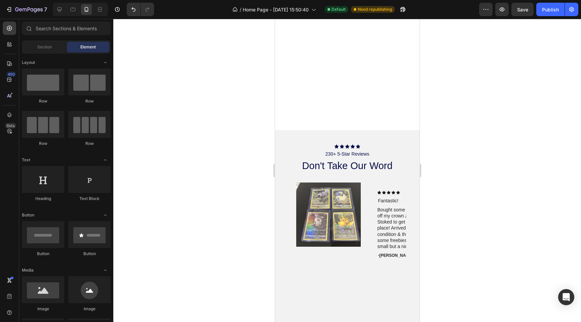
scroll to position [1063, 0]
click at [462, 121] on div at bounding box center [347, 170] width 468 height 303
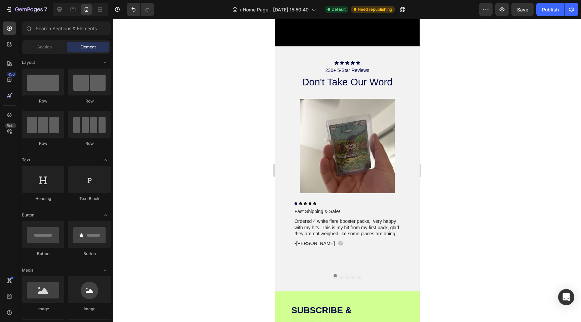
scroll to position [972, 0]
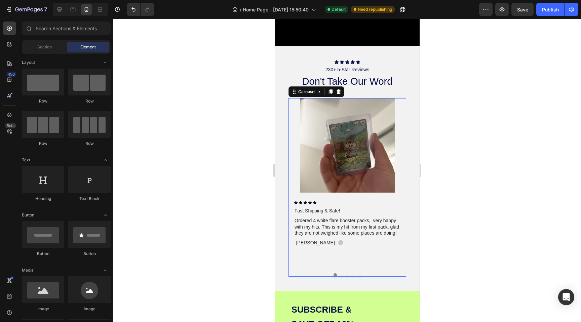
click at [335, 277] on div "Image Icon Icon Icon Icon Icon Icon List Fast Shipping & Safe! Text Block Order…" at bounding box center [347, 187] width 118 height 179
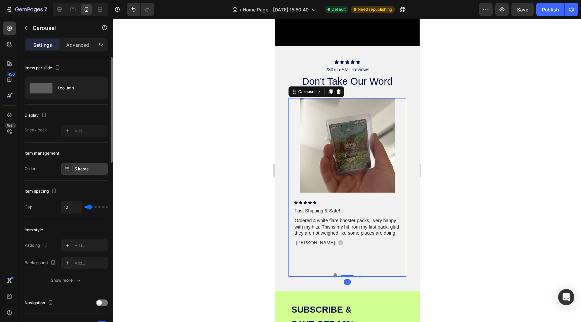
click at [91, 173] on div "5 items" at bounding box center [84, 169] width 47 height 12
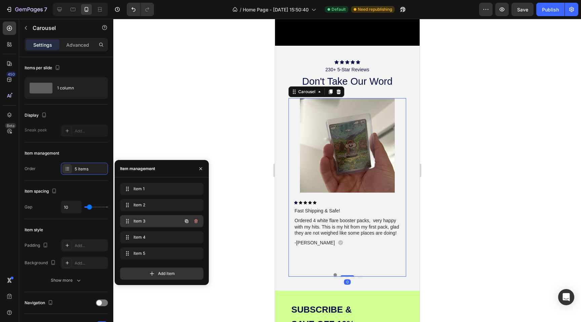
click at [156, 217] on div "Item 3 Item 3" at bounding box center [152, 221] width 59 height 9
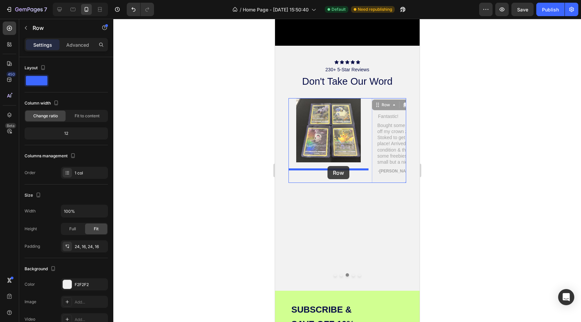
drag, startPoint x: 376, startPoint y: 162, endPoint x: 327, endPoint y: 166, distance: 49.0
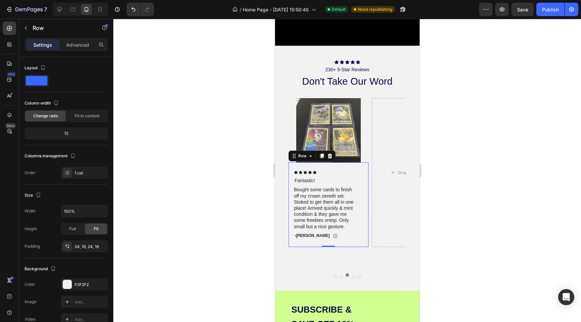
click at [330, 158] on div "Row" at bounding box center [311, 156] width 47 height 11
click at [330, 138] on img at bounding box center [328, 130] width 80 height 65
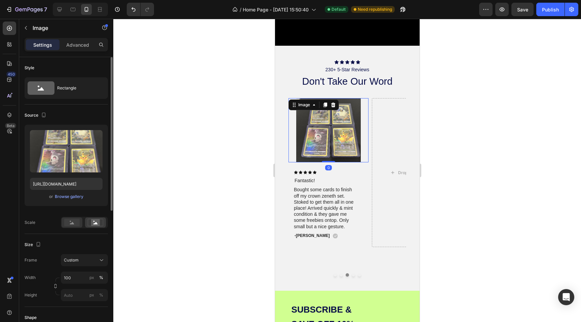
click at [76, 220] on rect at bounding box center [71, 222] width 15 height 7
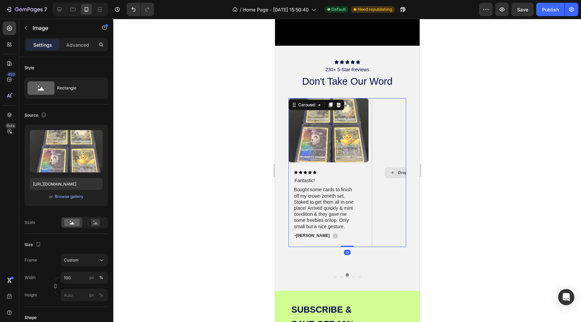
click at [379, 139] on div "Drop element here" at bounding box center [412, 172] width 80 height 149
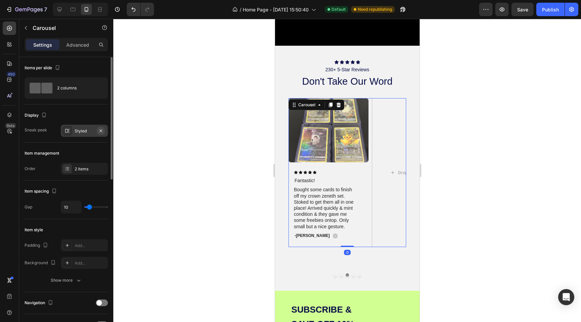
click at [104, 133] on button "button" at bounding box center [101, 131] width 8 height 8
click at [75, 85] on div "2 columns" at bounding box center [77, 87] width 41 height 15
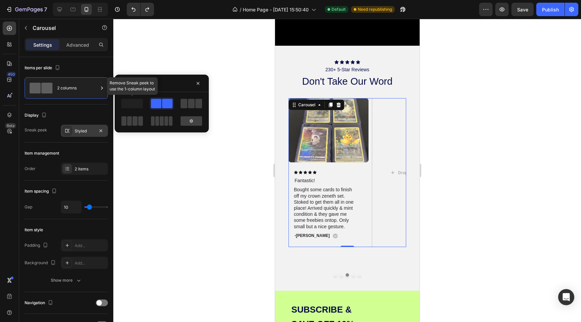
click at [136, 106] on span at bounding box center [132, 103] width 22 height 9
click at [101, 131] on icon "button" at bounding box center [101, 130] width 3 height 3
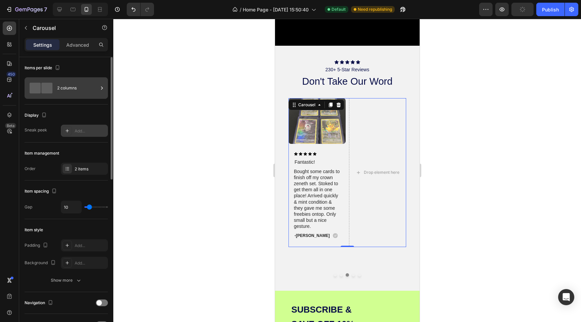
click at [64, 86] on div "2 columns" at bounding box center [77, 87] width 41 height 15
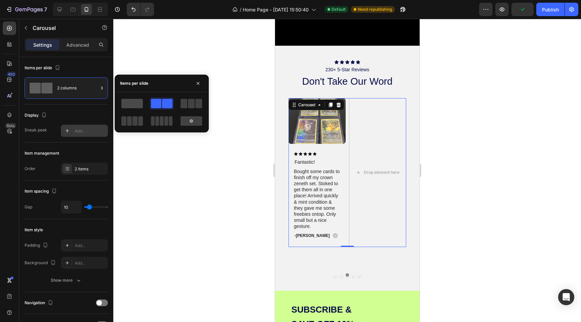
click at [136, 107] on span at bounding box center [132, 103] width 22 height 9
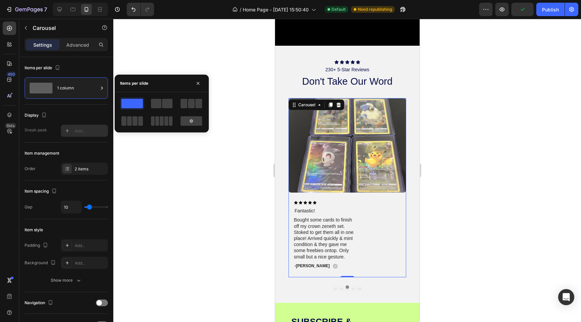
click at [243, 201] on div at bounding box center [347, 170] width 468 height 303
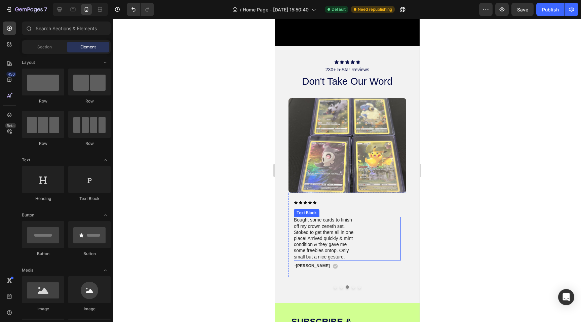
click at [353, 246] on p "Bought some cards to finish off my crown zeneth set. Stoked to get them all in …" at bounding box center [326, 238] width 64 height 43
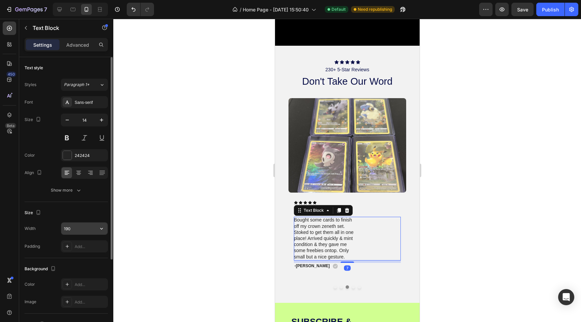
click at [83, 230] on input "190" at bounding box center [84, 229] width 46 height 12
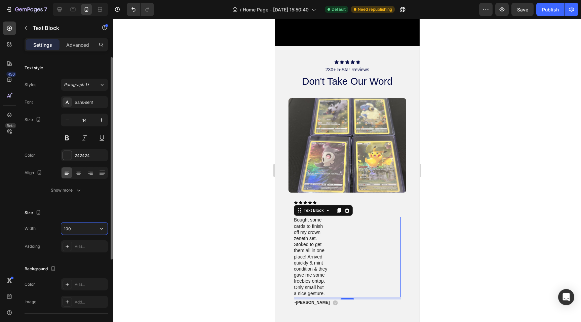
type input "100%"
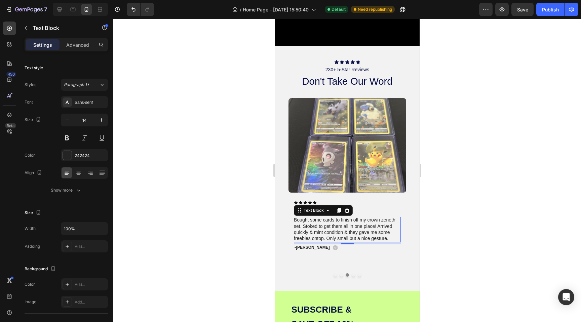
click at [213, 205] on div at bounding box center [347, 170] width 468 height 303
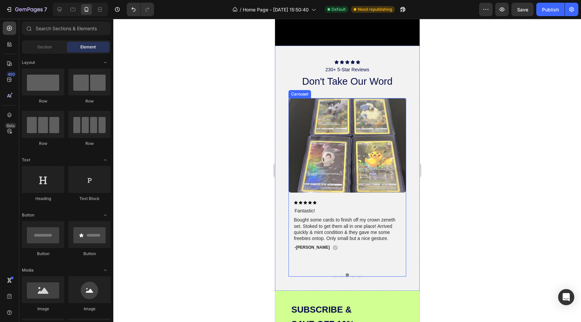
click at [396, 277] on div at bounding box center [347, 275] width 118 height 3
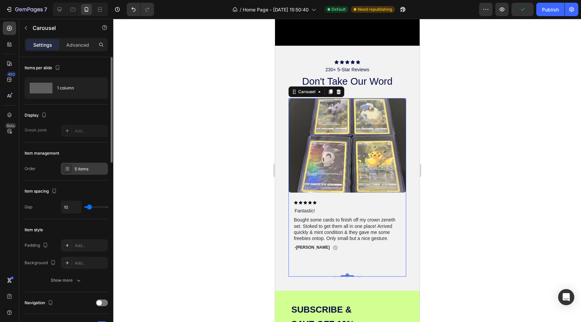
click at [91, 170] on div "5 items" at bounding box center [91, 169] width 32 height 6
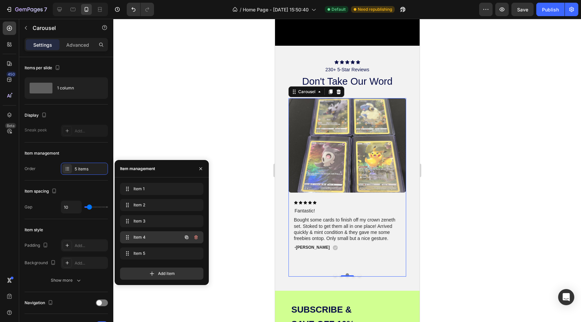
click at [168, 237] on span "Item 4" at bounding box center [153, 238] width 38 height 6
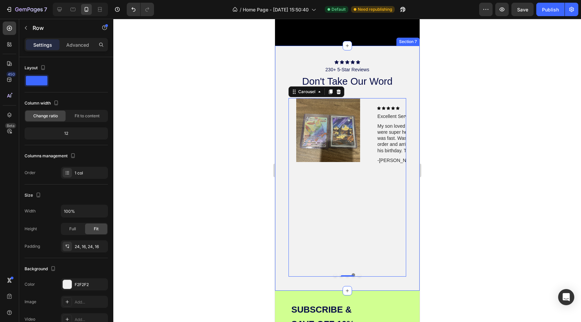
click at [387, 107] on div "Icon Icon Icon Icon Icon Icon List Excellent Service Text Block My son loved th…" at bounding box center [411, 135] width 80 height 74
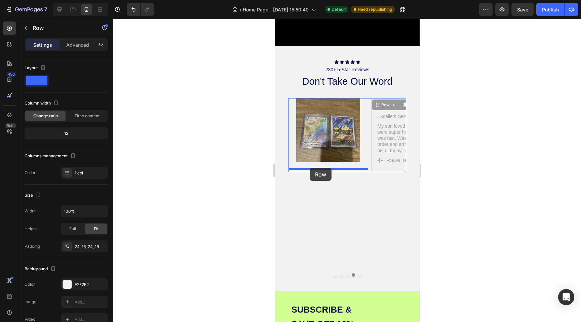
drag, startPoint x: 383, startPoint y: 176, endPoint x: 310, endPoint y: 168, distance: 73.4
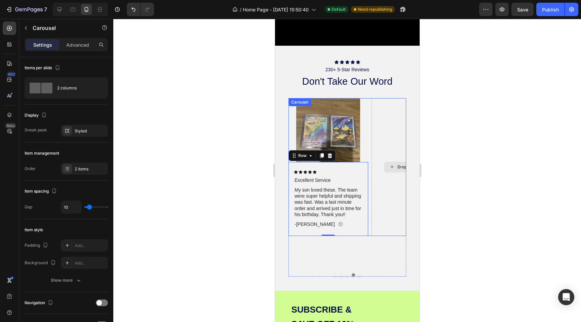
click at [380, 174] on div "Drop element here" at bounding box center [411, 167] width 80 height 138
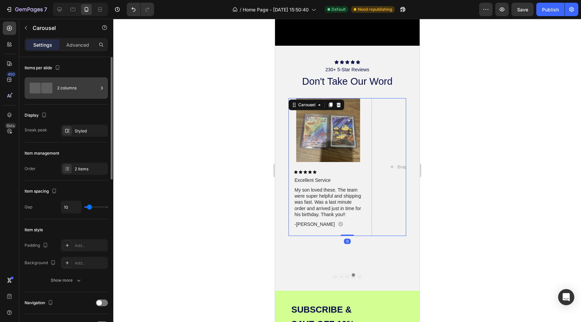
click at [86, 81] on div "2 columns" at bounding box center [77, 87] width 41 height 15
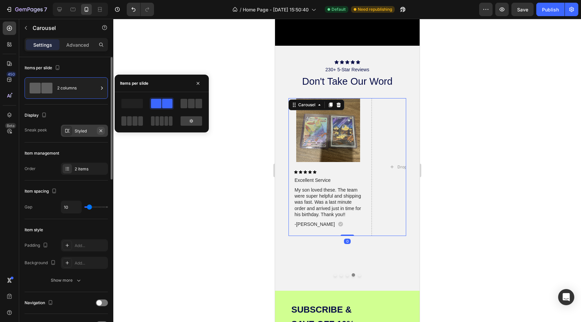
click at [99, 132] on icon "button" at bounding box center [100, 130] width 5 height 5
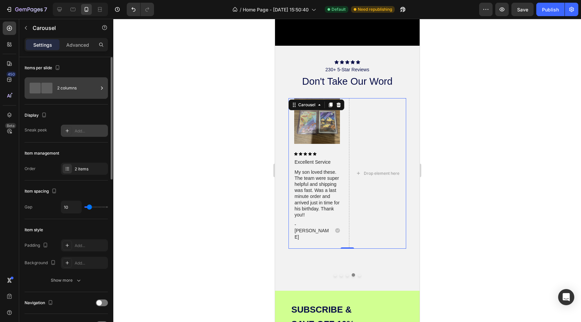
click at [69, 77] on div "2 columns" at bounding box center [66, 88] width 83 height 22
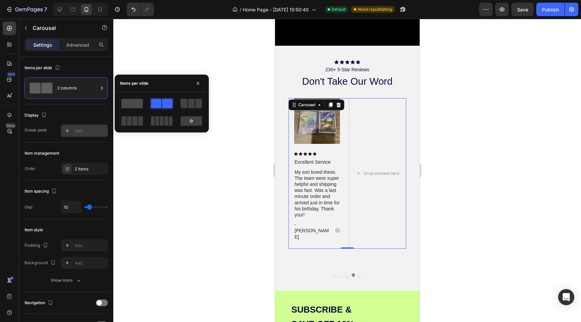
click at [136, 102] on span at bounding box center [132, 103] width 22 height 9
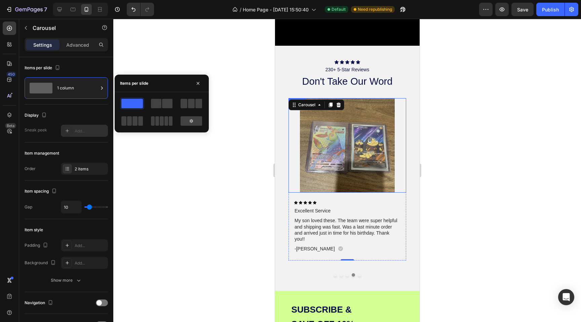
click at [356, 185] on img at bounding box center [347, 145] width 118 height 95
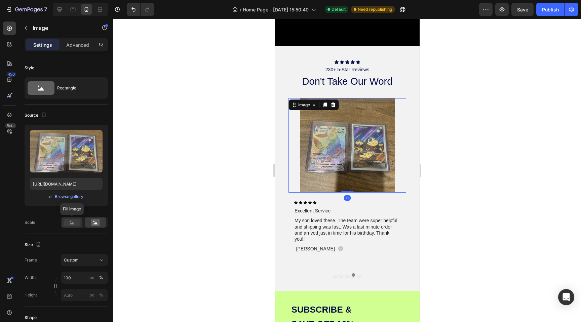
click at [64, 225] on icon at bounding box center [71, 222] width 15 height 7
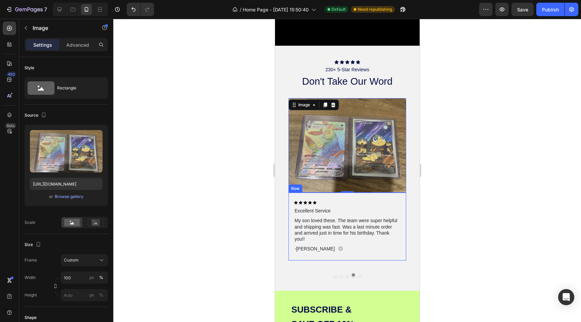
click at [292, 222] on div "Icon Icon Icon Icon Icon Icon List Excellent Service Text Block My son loved th…" at bounding box center [347, 227] width 118 height 68
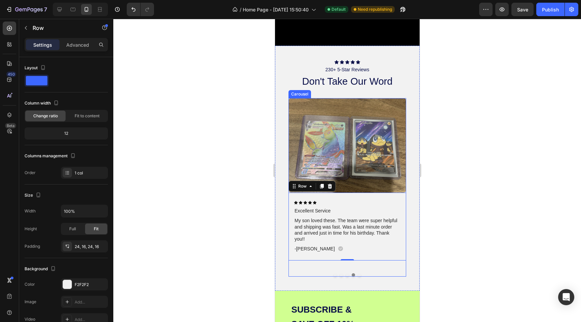
click at [323, 276] on div "Image Icon Icon Icon Icon Icon Icon List Fast Shipping & Safe! Text Block Order…" at bounding box center [347, 187] width 118 height 179
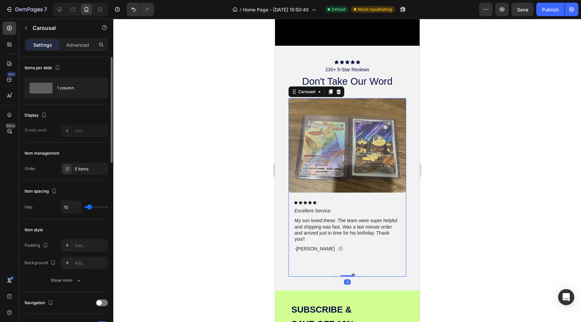
click at [78, 175] on div "Item management Order 5 items" at bounding box center [66, 162] width 83 height 38
click at [79, 172] on div "5 items" at bounding box center [91, 169] width 32 height 6
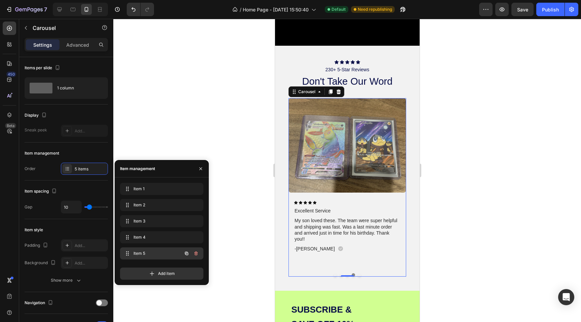
click at [155, 258] on div "Item 5 Item 5" at bounding box center [152, 253] width 59 height 9
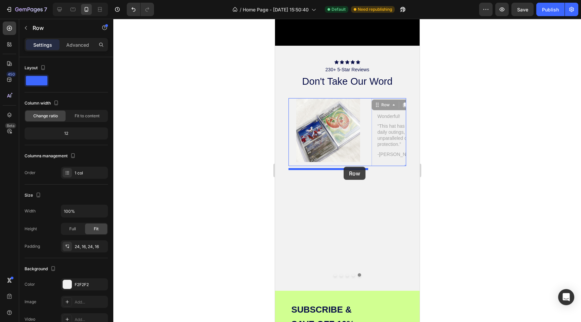
drag, startPoint x: 375, startPoint y: 125, endPoint x: 344, endPoint y: 167, distance: 52.4
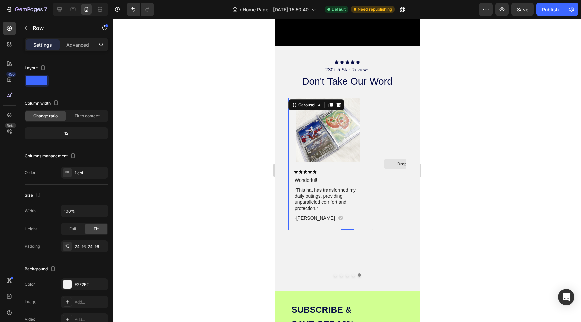
click at [377, 163] on div "Drop element here" at bounding box center [411, 164] width 80 height 132
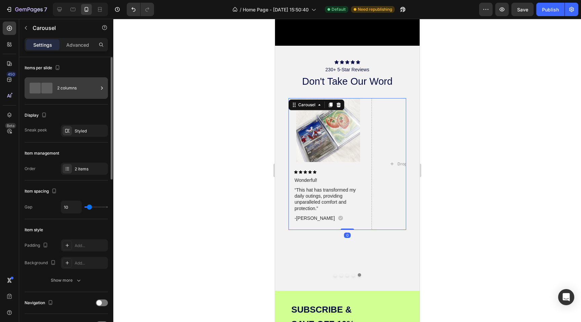
click at [103, 87] on icon at bounding box center [102, 88] width 7 height 7
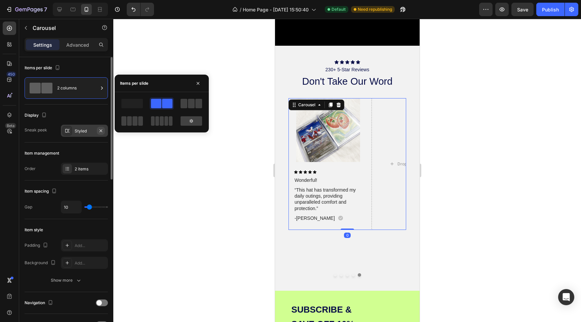
click at [101, 130] on icon "button" at bounding box center [100, 130] width 5 height 5
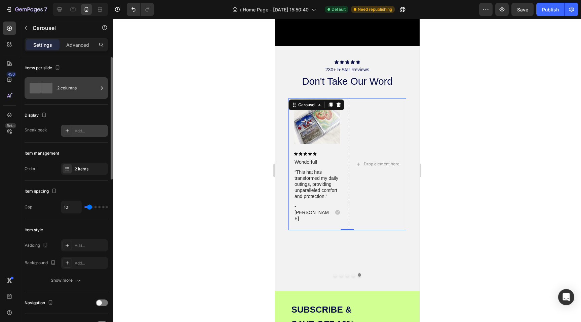
click at [84, 93] on div "2 columns" at bounding box center [77, 87] width 41 height 15
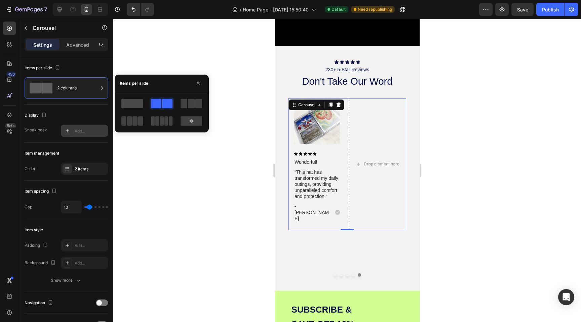
click at [130, 105] on span at bounding box center [132, 103] width 22 height 9
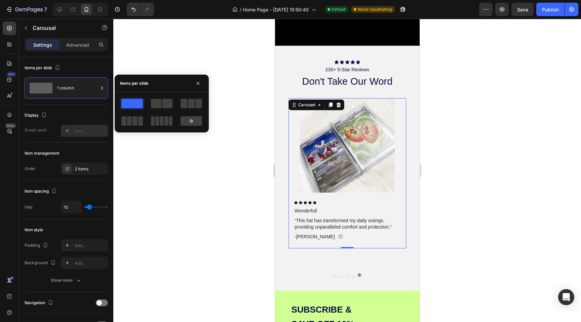
click at [247, 203] on div at bounding box center [347, 170] width 468 height 303
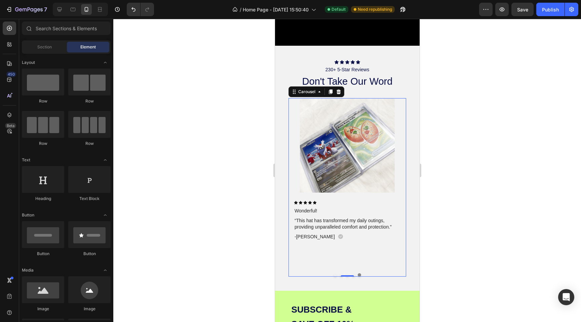
click at [350, 276] on div "Image Icon Icon Icon Icon Icon Icon List Fast Shipping & Safe! Text Block Order…" at bounding box center [347, 187] width 118 height 179
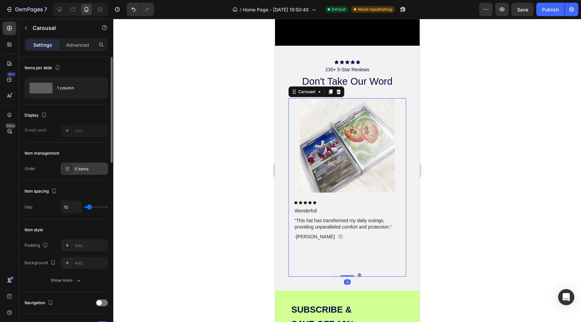
click at [73, 170] on div "5 items" at bounding box center [84, 169] width 47 height 12
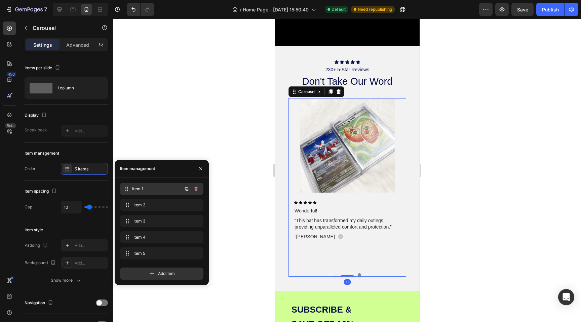
click at [146, 190] on span "Item 1" at bounding box center [157, 189] width 50 height 6
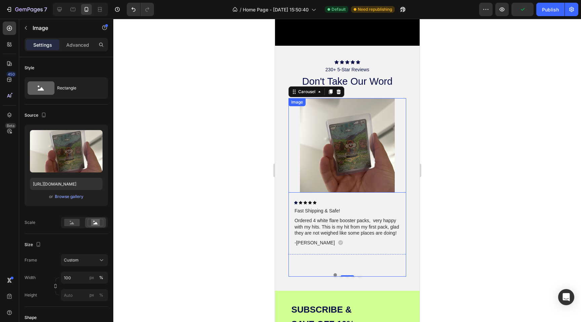
click at [306, 155] on img at bounding box center [347, 145] width 118 height 95
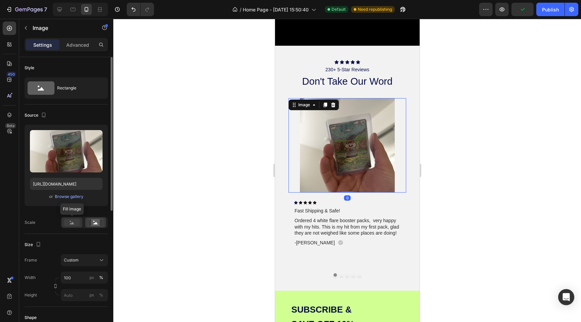
click at [76, 224] on rect at bounding box center [71, 222] width 15 height 7
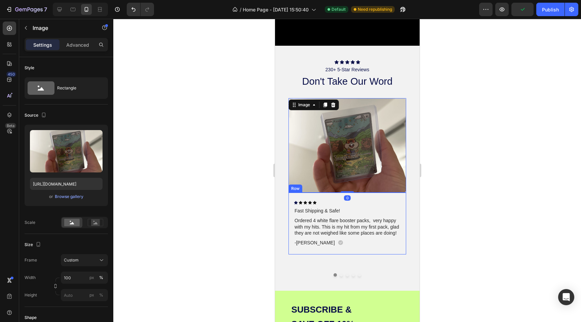
click at [295, 255] on div "Icon Icon Icon Icon Icon Icon List Fast Shipping & Safe! Text Block Ordered 4 w…" at bounding box center [347, 224] width 118 height 62
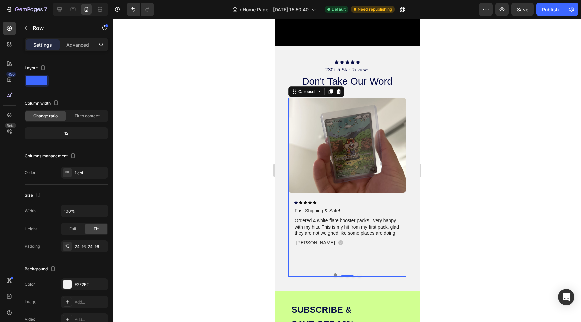
click at [312, 277] on div "Image Icon Icon Icon Icon Icon Icon List Fast Shipping & Safe! Text Block Order…" at bounding box center [347, 187] width 118 height 179
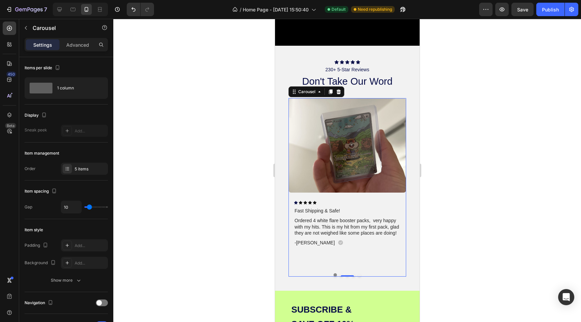
click at [162, 185] on div at bounding box center [347, 170] width 468 height 303
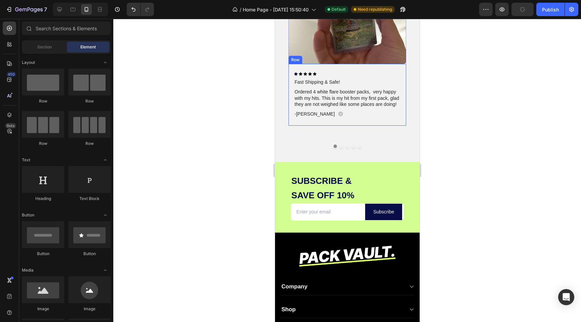
scroll to position [1277, 0]
click at [487, 101] on div at bounding box center [347, 170] width 468 height 303
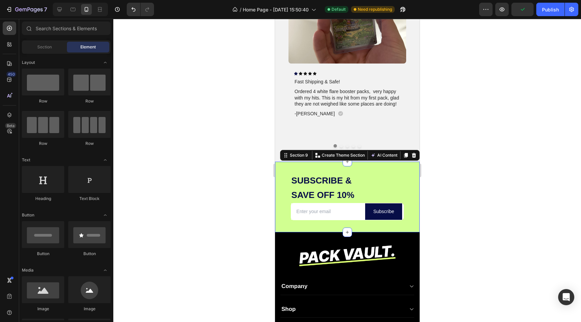
click at [385, 168] on div "Subscribe & SaVe off 10% Heading Subscribe & SaVe off 10% Heading Email Field S…" at bounding box center [347, 197] width 145 height 71
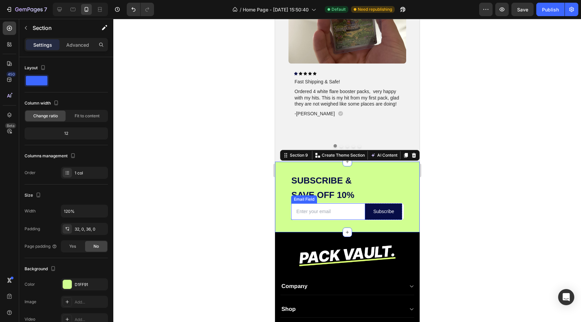
click at [337, 211] on input "email" at bounding box center [328, 212] width 74 height 16
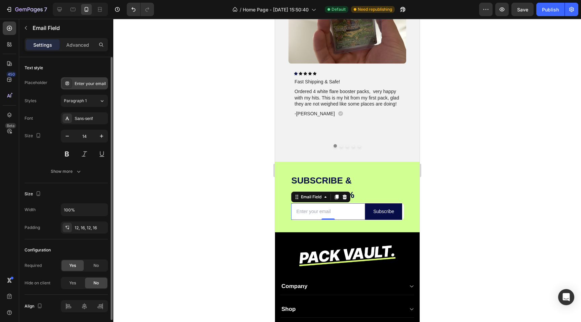
click at [93, 87] on div "Enter your email" at bounding box center [84, 83] width 47 height 12
click at [80, 47] on p "Advanced" at bounding box center [77, 44] width 23 height 7
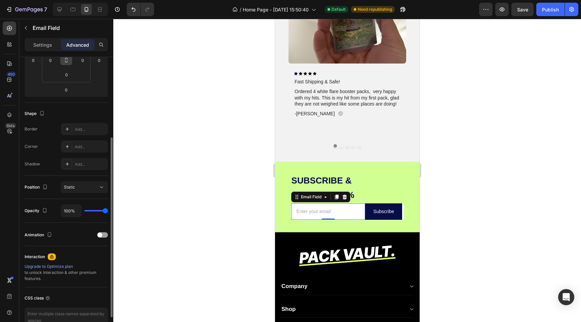
scroll to position [165, 0]
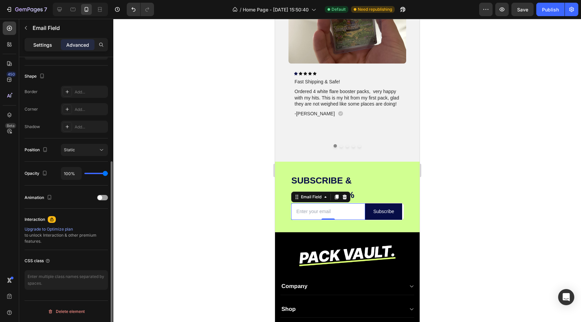
click at [42, 46] on p "Settings" at bounding box center [42, 44] width 19 height 7
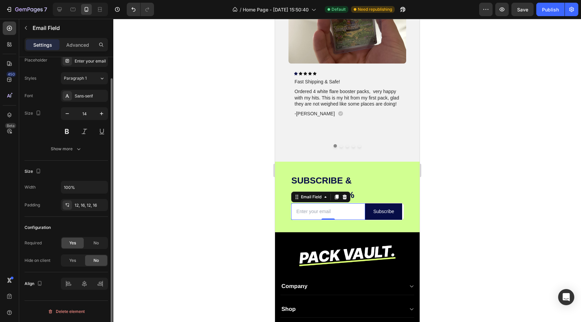
scroll to position [23, 0]
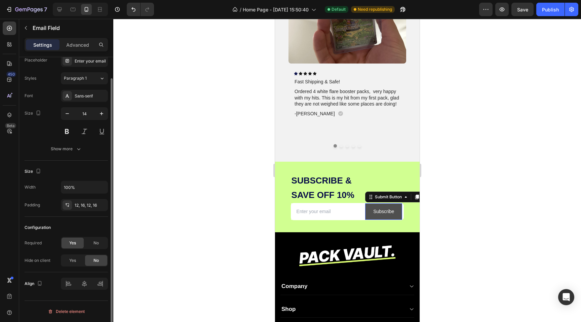
click at [393, 207] on button "Subscribe" at bounding box center [383, 212] width 37 height 16
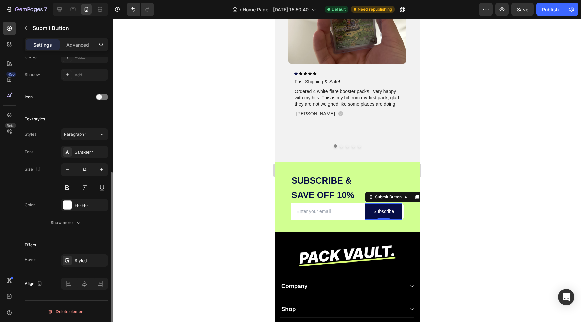
scroll to position [0, 0]
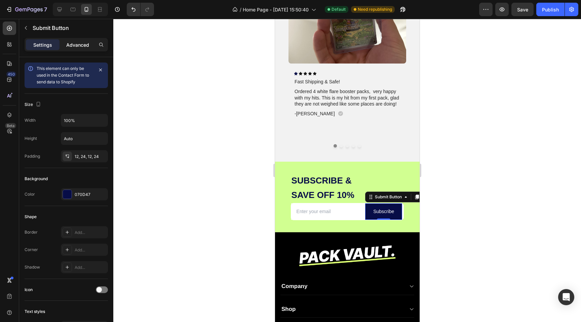
click at [80, 47] on p "Advanced" at bounding box center [77, 44] width 23 height 7
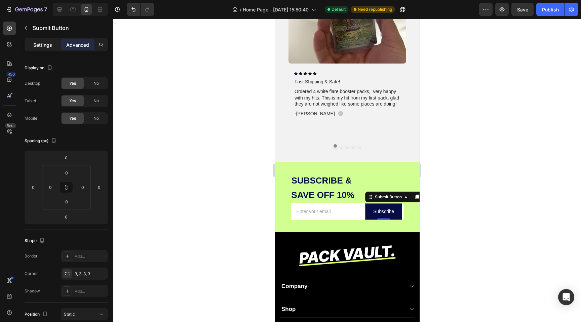
click at [36, 45] on p "Settings" at bounding box center [42, 44] width 19 height 7
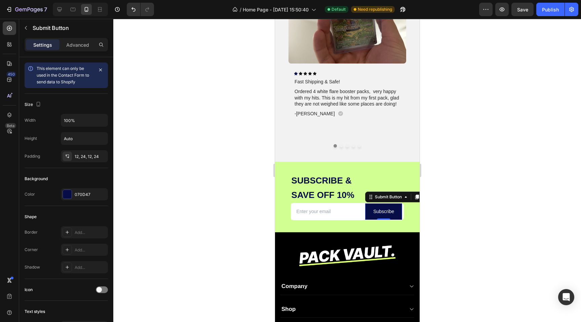
click at [184, 203] on div at bounding box center [347, 170] width 468 height 303
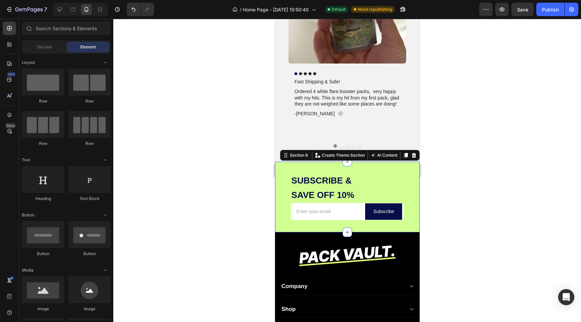
click at [390, 163] on div "Subscribe & SaVe off 10% Heading Subscribe & SaVe off 10% Heading Email Field S…" at bounding box center [347, 197] width 145 height 71
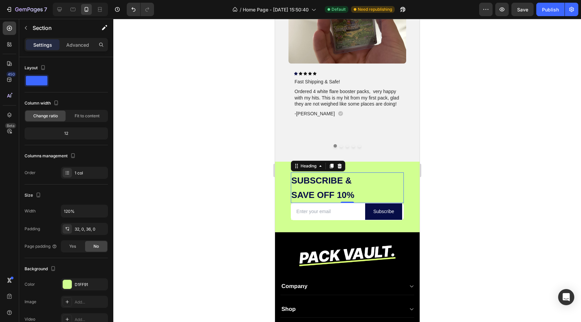
click at [341, 188] on h2 "Subscribe & SaVe off 10%" at bounding box center [347, 188] width 113 height 31
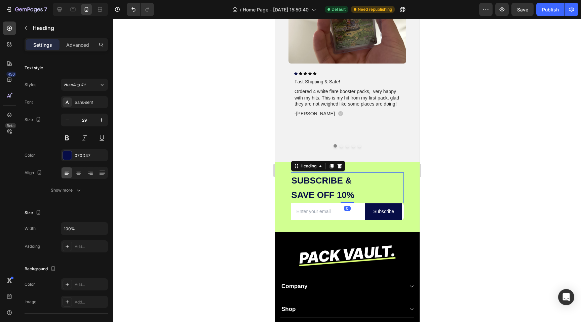
click at [341, 188] on h2 "Subscribe & SaVe off 10%" at bounding box center [347, 188] width 113 height 31
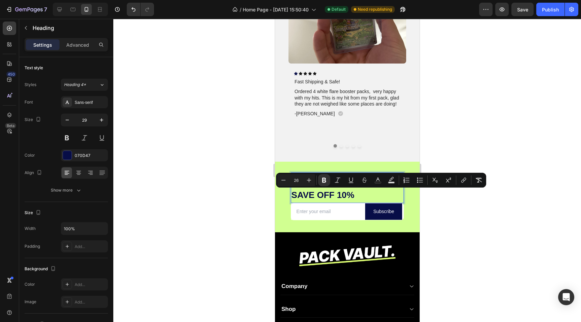
click at [341, 188] on p "Subscribe & SaVe off 10%" at bounding box center [347, 187] width 112 height 29
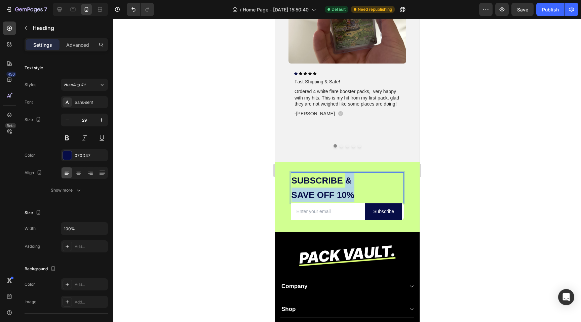
drag, startPoint x: 353, startPoint y: 193, endPoint x: 347, endPoint y: 182, distance: 12.5
click at [347, 182] on p "Subscribe & SaVe off 10%" at bounding box center [347, 187] width 112 height 29
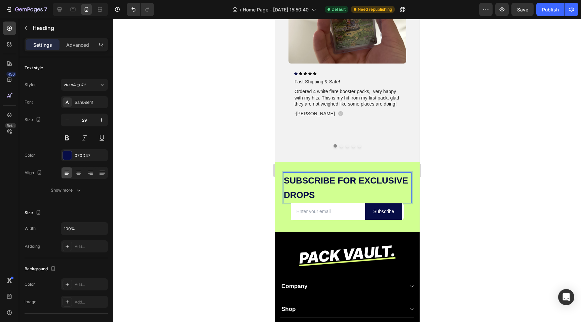
click at [359, 180] on strong "Subscribe FOR EXCLUSIVE DROPS" at bounding box center [346, 188] width 124 height 25
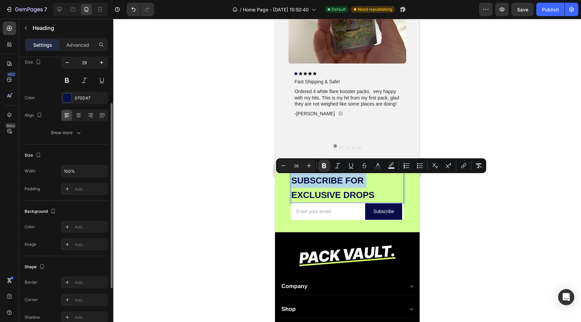
scroll to position [56, 0]
click at [80, 116] on icon at bounding box center [78, 117] width 7 height 7
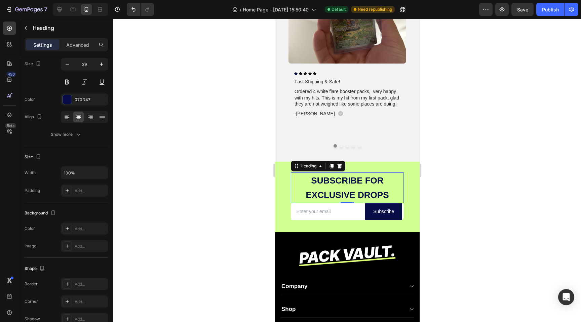
click at [185, 198] on div at bounding box center [347, 170] width 468 height 303
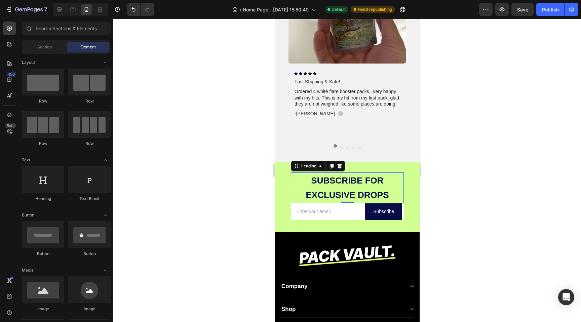
click at [373, 196] on strong "EXCLUSIVE DROPS" at bounding box center [347, 195] width 83 height 10
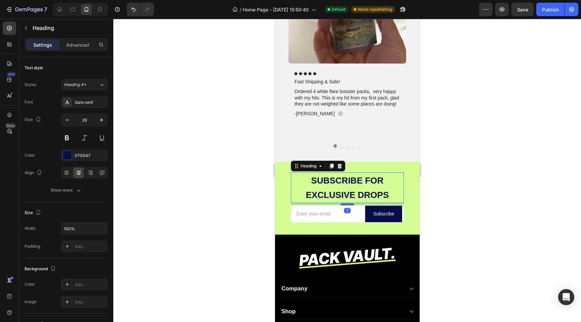
drag, startPoint x: 347, startPoint y: 203, endPoint x: 345, endPoint y: 207, distance: 4.6
click at [345, 206] on div at bounding box center [347, 205] width 13 height 2
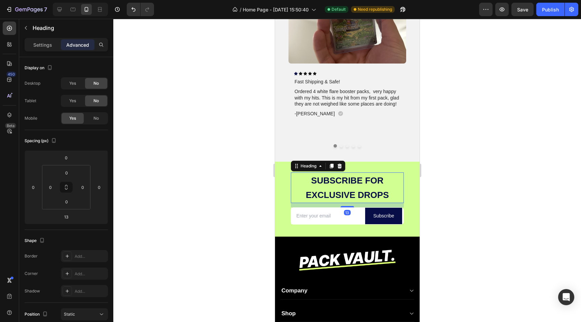
click at [234, 185] on div at bounding box center [347, 170] width 468 height 303
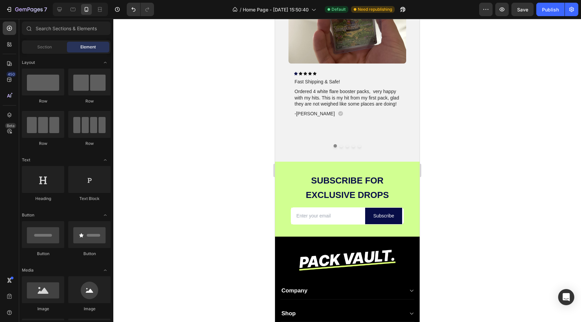
click at [65, 8] on div at bounding box center [80, 9] width 55 height 13
click at [61, 8] on icon at bounding box center [59, 9] width 7 height 7
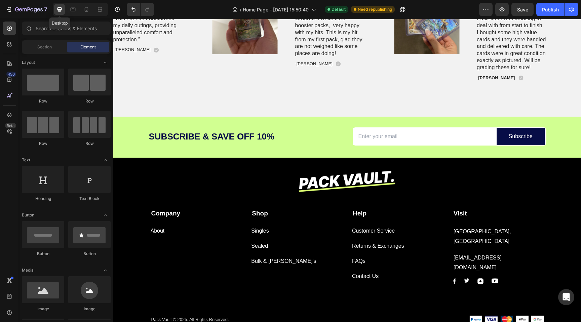
scroll to position [1109, 0]
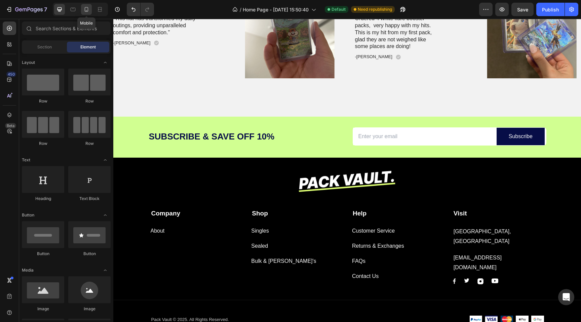
click at [88, 10] on icon at bounding box center [87, 9] width 4 height 5
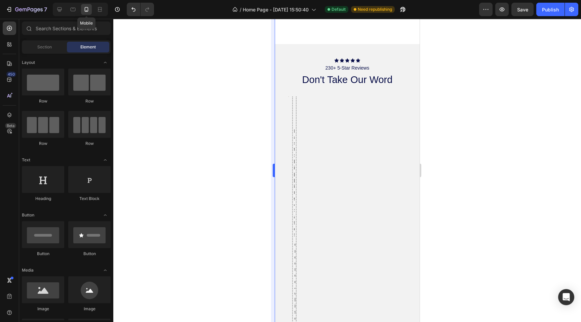
scroll to position [1236, 0]
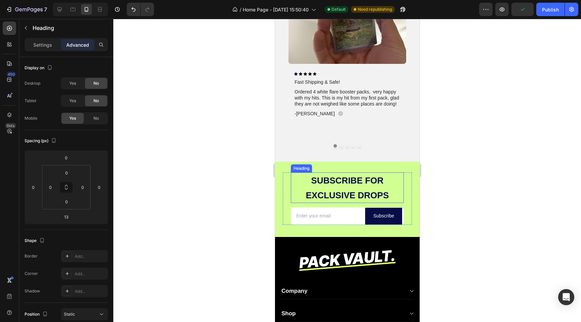
click at [329, 185] on strong "Subscribe FOR" at bounding box center [347, 181] width 72 height 10
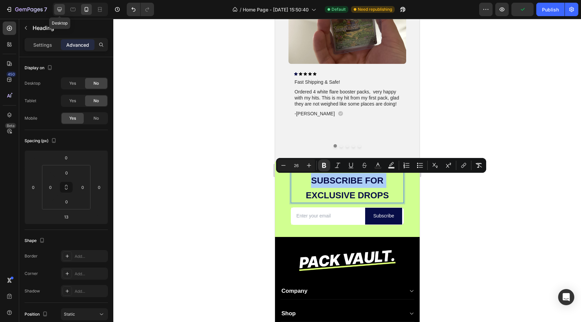
click at [59, 8] on icon at bounding box center [59, 9] width 7 height 7
type input "0"
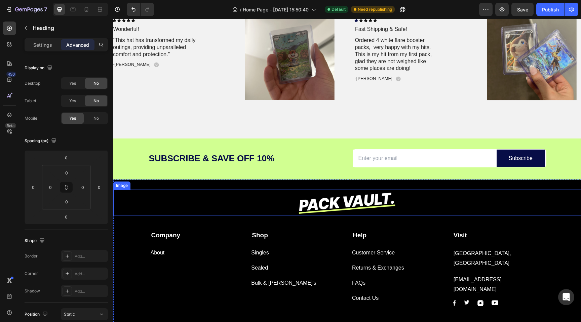
scroll to position [1085, 0]
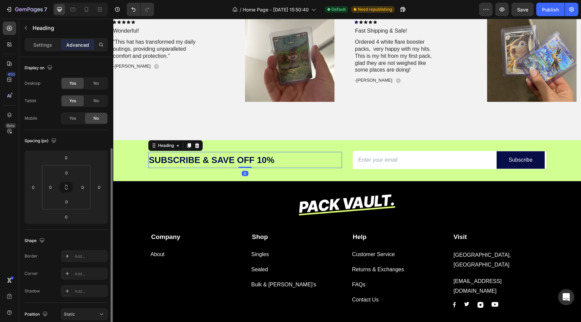
click at [221, 155] on h2 "Subscribe & SaVe off 10%" at bounding box center [245, 160] width 194 height 16
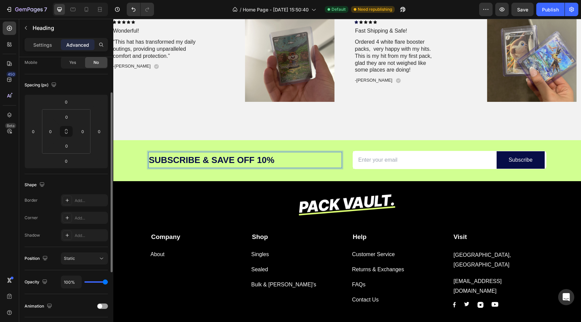
click at [221, 155] on h2 "Subscribe & SaVe off 10%" at bounding box center [245, 160] width 194 height 16
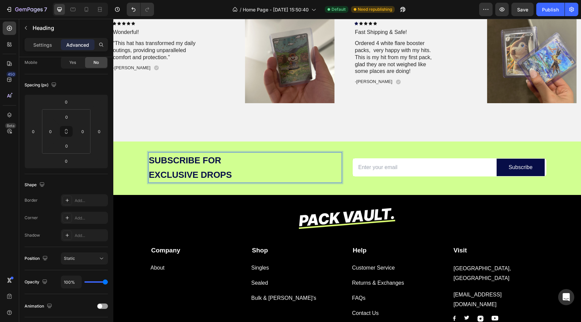
click at [152, 175] on strong "EXCLUSIVE DROPS" at bounding box center [190, 175] width 83 height 10
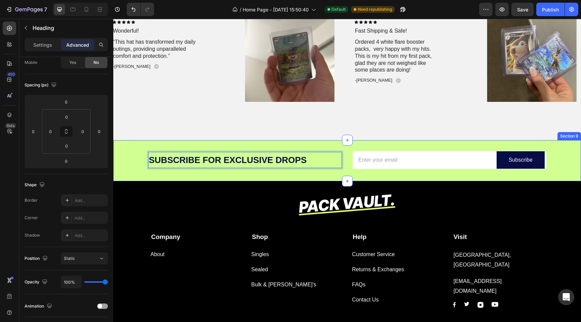
click at [166, 111] on div "Image Icon Icon Icon Icon Icon Icon List Wonderful! Text Block “This hat has tr…" at bounding box center [105, 62] width 226 height 101
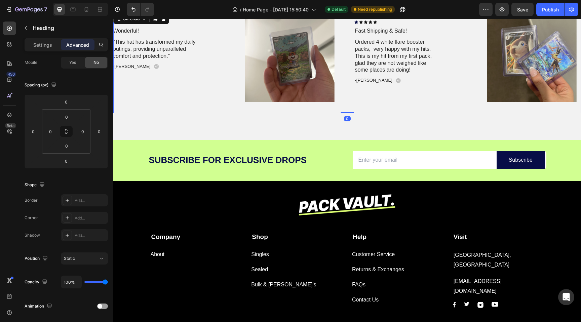
scroll to position [0, 0]
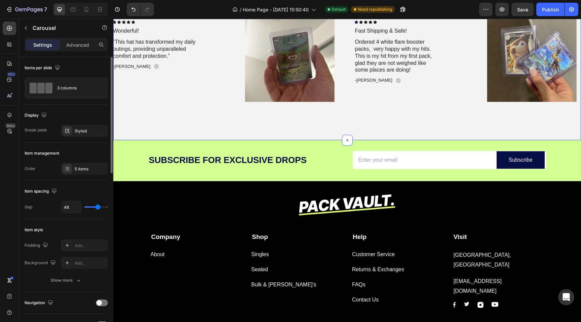
click at [174, 126] on div "Icon Icon Icon Icon Icon Icon List 230+ 5-Star Reviews Text Block don't take ou…" at bounding box center [347, 40] width 468 height 200
click at [174, 109] on div "Image Icon Icon Icon Icon Icon Icon List Wonderful! Text Block “This hat has tr…" at bounding box center [105, 62] width 226 height 101
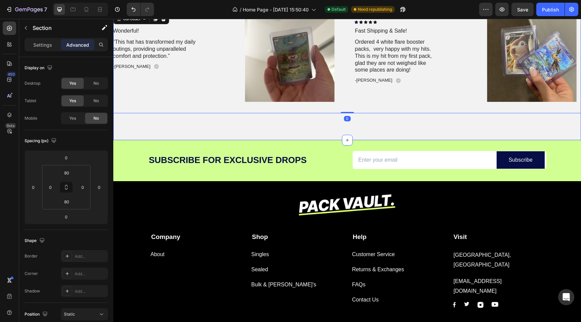
click at [178, 133] on div "Icon Icon Icon Icon Icon Icon List 230+ 5-Star Reviews Text Block don't take ou…" at bounding box center [347, 40] width 468 height 200
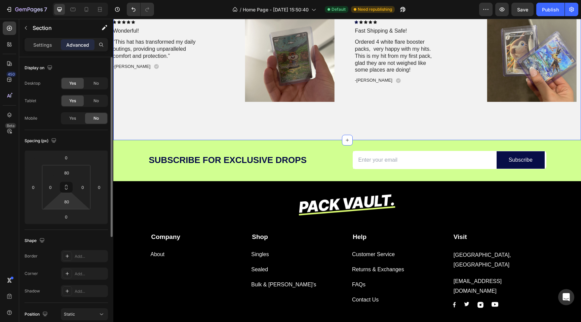
click at [68, 0] on html "7 Version history / Home Page - [DATE] 15:50:40 Default Need republishing Previ…" at bounding box center [290, 0] width 581 height 0
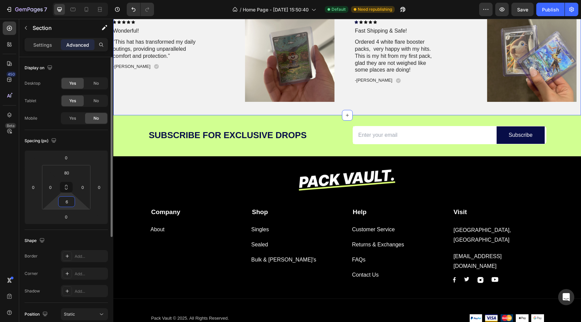
type input "60"
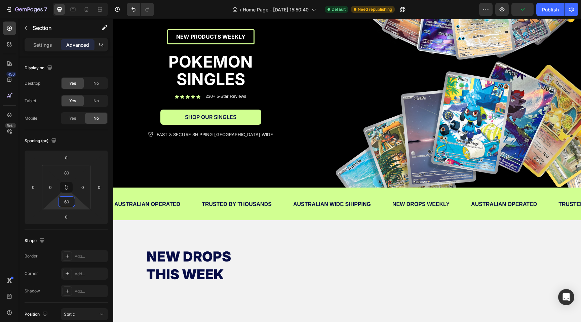
scroll to position [63, 0]
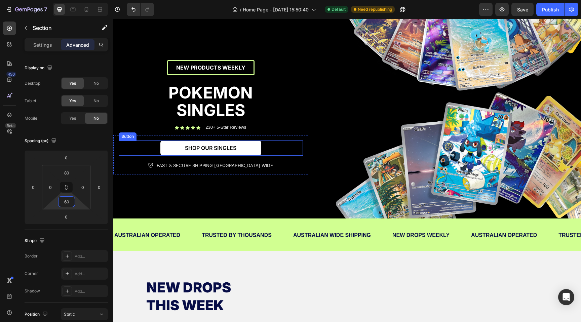
click at [172, 147] on link "SHOP OUR SINGLES" at bounding box center [210, 148] width 101 height 15
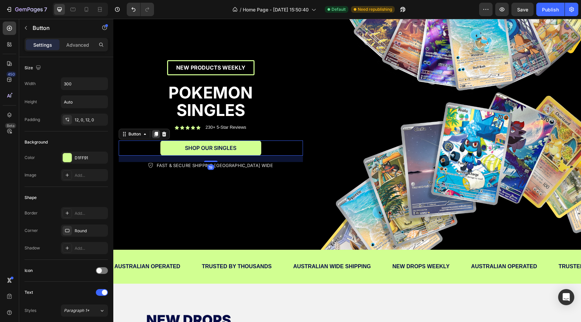
click at [158, 133] on icon at bounding box center [155, 134] width 5 height 5
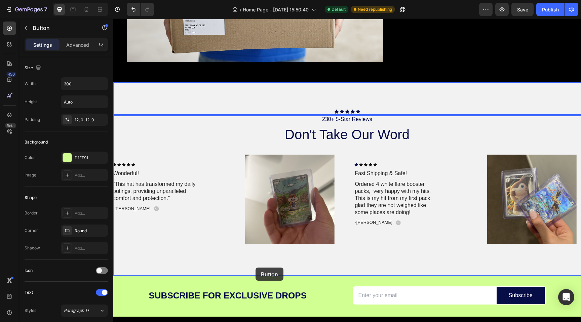
scroll to position [902, 0]
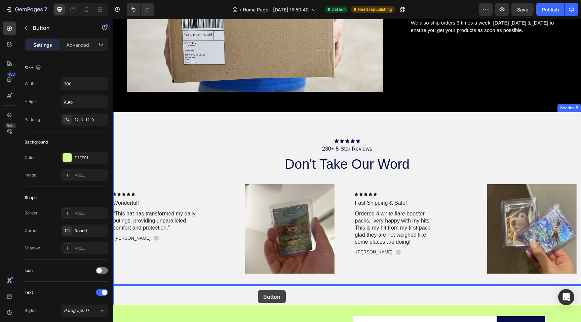
drag, startPoint x: 153, startPoint y: 164, endPoint x: 258, endPoint y: 290, distance: 164.4
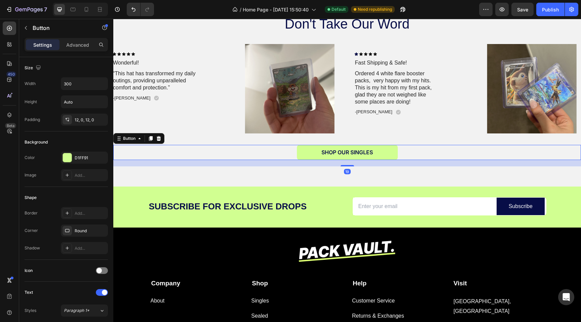
scroll to position [1054, 0]
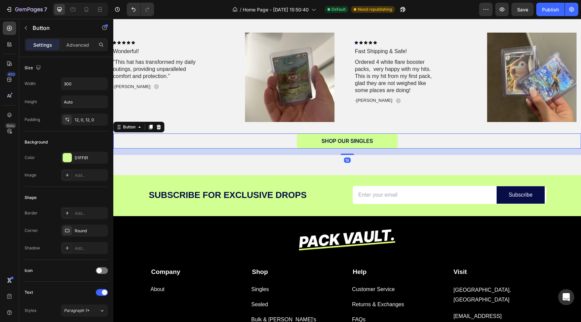
click at [258, 290] on p "Singles" at bounding box center [259, 290] width 17 height 10
click at [269, 136] on div "SHOP OUR SINGLES Button 19" at bounding box center [347, 141] width 468 height 15
click at [78, 45] on p "Advanced" at bounding box center [77, 44] width 23 height 7
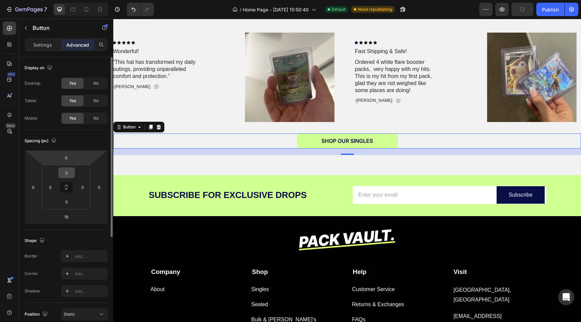
click at [66, 173] on input "0" at bounding box center [66, 173] width 13 height 10
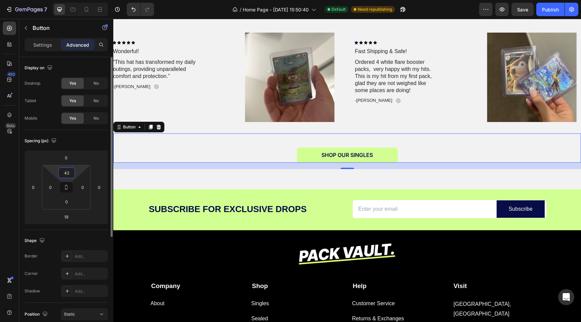
type input "4"
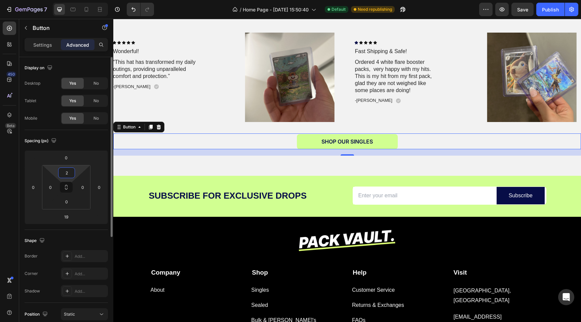
type input "25"
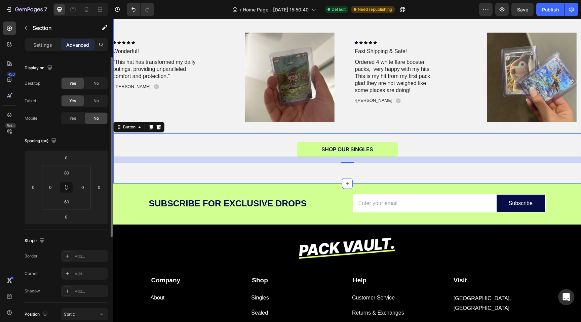
click at [251, 177] on div "Icon Icon Icon Icon Icon Icon List 230+ 5-Star Reviews Text Block don't take ou…" at bounding box center [347, 71] width 468 height 223
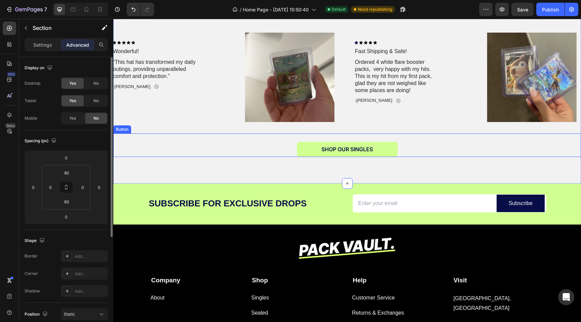
click at [255, 156] on div "SHOP OUR SINGLES Button" at bounding box center [347, 146] width 468 height 24
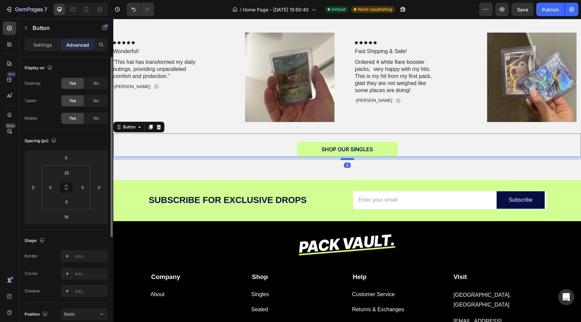
drag, startPoint x: 349, startPoint y: 162, endPoint x: 349, endPoint y: 155, distance: 6.4
click at [349, 158] on div at bounding box center [347, 159] width 13 height 2
type input "0"
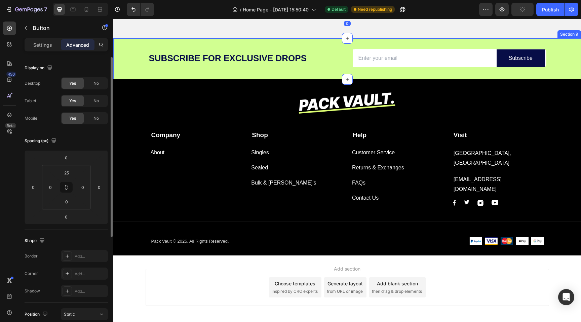
scroll to position [1204, 0]
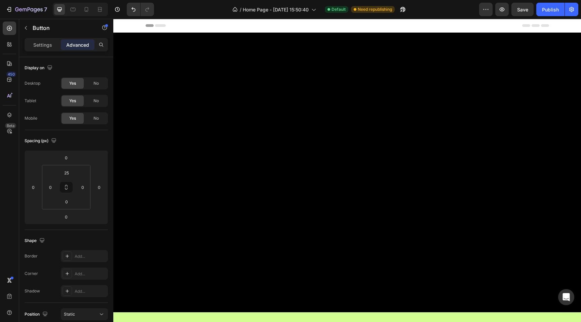
scroll to position [1204, 0]
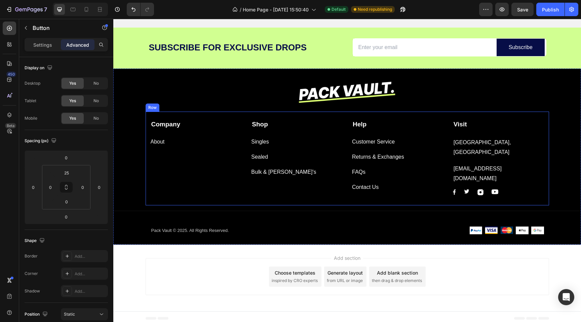
click at [278, 185] on div "Shop Text block Singles Button Sealed Button Bulk & Holo's Button" at bounding box center [296, 158] width 91 height 76
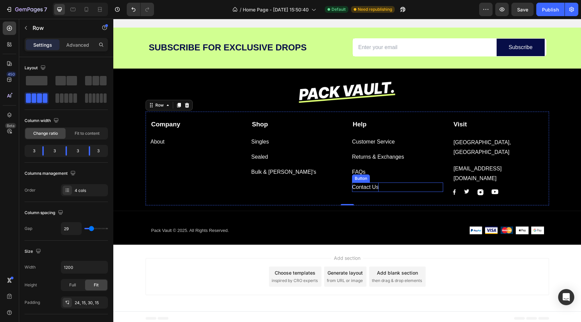
click at [368, 186] on div "Contact Us" at bounding box center [365, 188] width 27 height 10
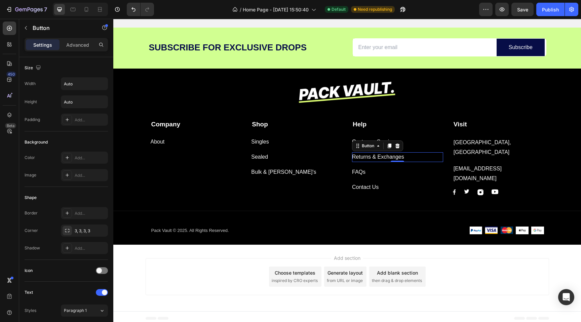
click at [407, 161] on div "Returns & Exchanges Button 0" at bounding box center [397, 157] width 91 height 10
click at [416, 146] on div "Customer Service Button" at bounding box center [397, 142] width 91 height 10
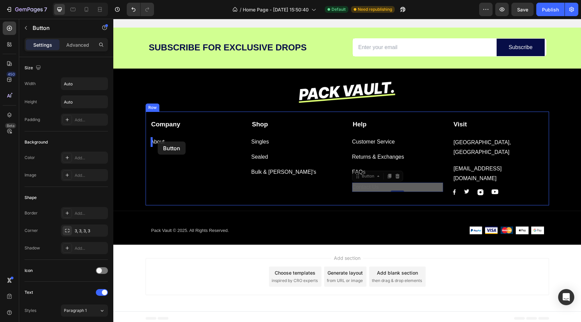
drag, startPoint x: 382, startPoint y: 185, endPoint x: 158, endPoint y: 143, distance: 228.1
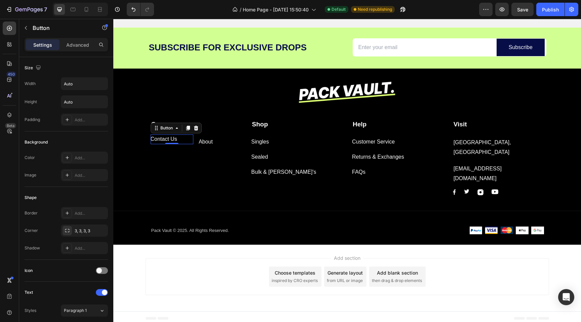
scroll to position [1188, 0]
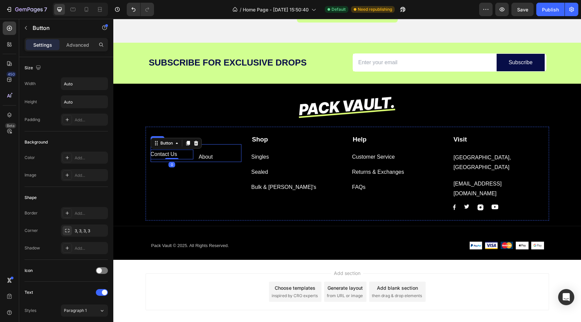
click at [199, 157] on div "Contact Us Button 0 About Button Row" at bounding box center [196, 153] width 91 height 18
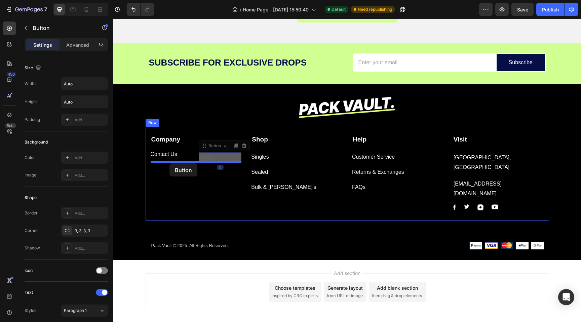
drag, startPoint x: 214, startPoint y: 157, endPoint x: 170, endPoint y: 164, distance: 44.9
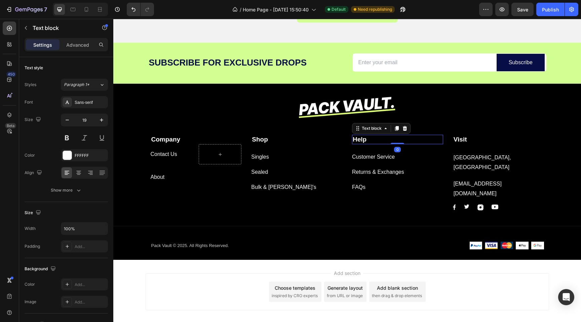
click at [366, 138] on strong "Help" at bounding box center [360, 139] width 14 height 7
click at [406, 128] on icon at bounding box center [405, 128] width 4 height 5
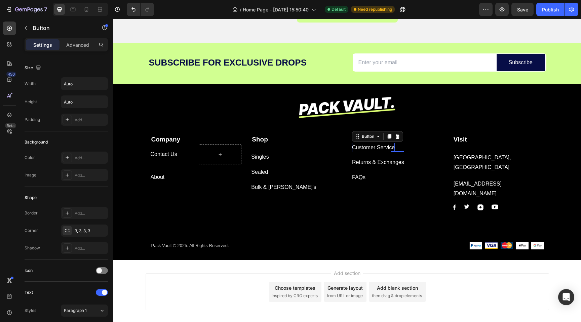
click at [388, 149] on div "Customer Service" at bounding box center [373, 148] width 43 height 10
click at [396, 136] on icon at bounding box center [398, 136] width 4 height 5
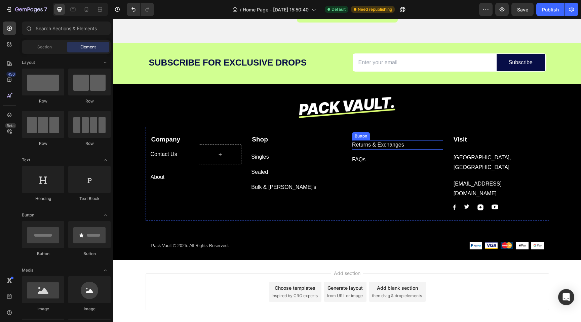
click at [392, 147] on div "Returns & Exchanges" at bounding box center [378, 145] width 52 height 10
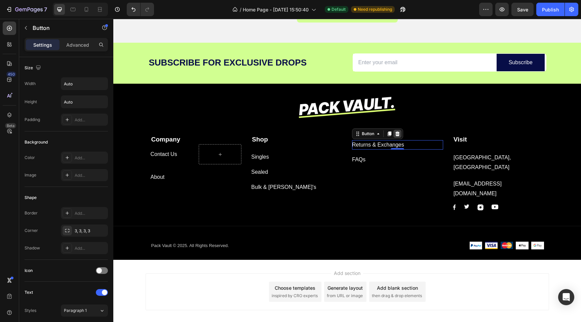
click at [398, 134] on icon at bounding box center [397, 133] width 5 height 5
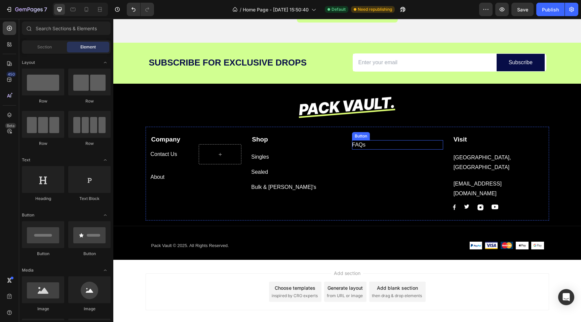
click at [374, 145] on div "FAQs Button" at bounding box center [397, 145] width 91 height 10
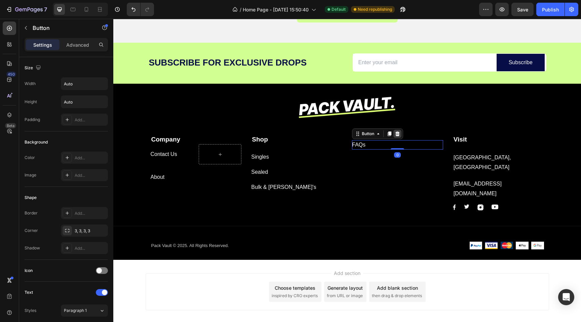
click at [396, 132] on icon at bounding box center [397, 133] width 5 height 5
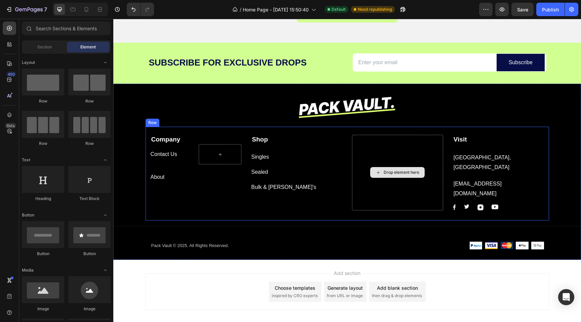
click at [414, 183] on div "Drop element here" at bounding box center [397, 173] width 91 height 76
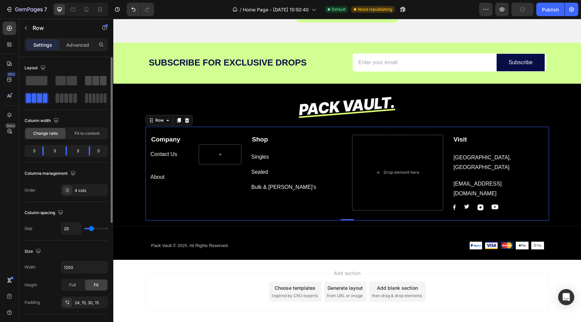
click at [97, 82] on span at bounding box center [96, 80] width 7 height 9
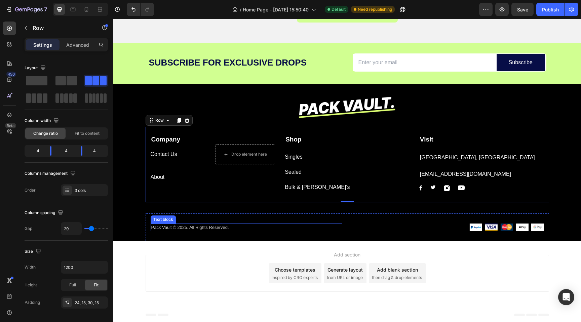
click at [226, 204] on div "Title Line" at bounding box center [347, 208] width 468 height 11
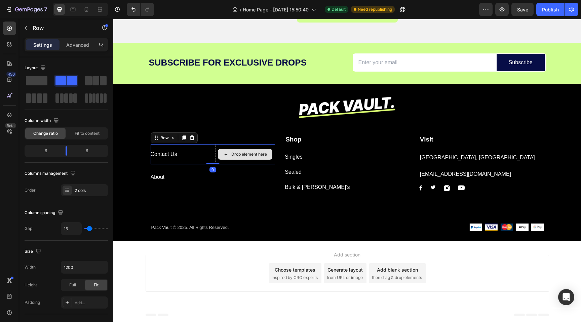
click at [228, 164] on div "Drop element here" at bounding box center [246, 154] width 60 height 20
click at [219, 145] on div "Drop element here" at bounding box center [246, 154] width 60 height 20
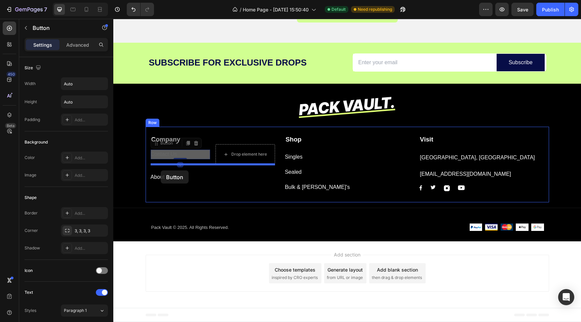
drag, startPoint x: 157, startPoint y: 149, endPoint x: 161, endPoint y: 171, distance: 21.5
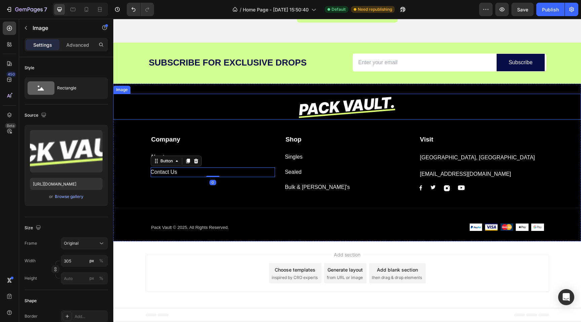
click at [239, 95] on div at bounding box center [347, 107] width 468 height 26
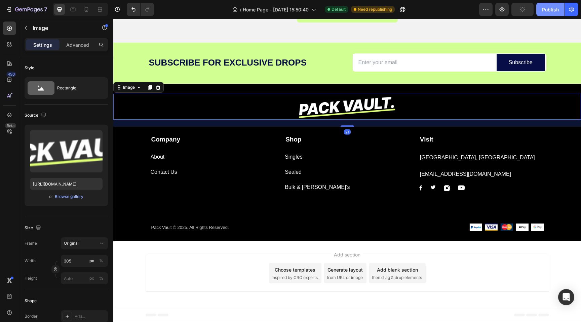
click at [551, 11] on div "Publish" at bounding box center [550, 9] width 17 height 7
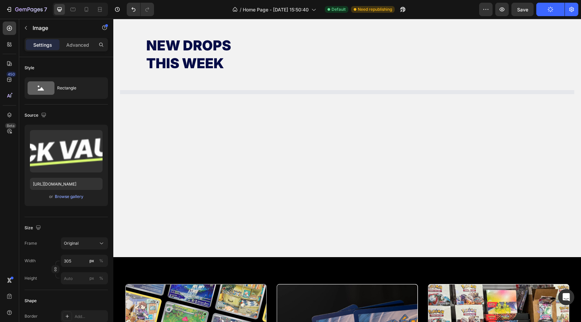
scroll to position [294, 0]
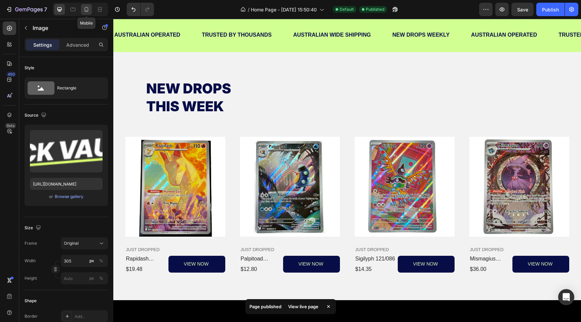
click at [86, 6] on icon at bounding box center [86, 9] width 7 height 7
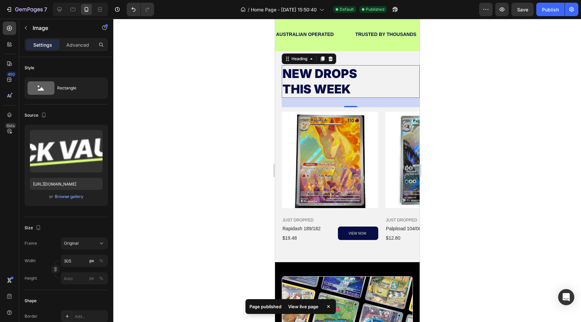
click at [394, 82] on h2 "NEW DROPS THIS WEEK" at bounding box center [351, 81] width 138 height 33
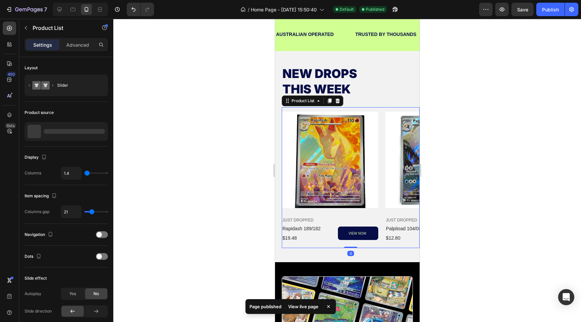
click at [381, 122] on div "Product Images JUST DROPPED Text Block rapidash 189/182 Product Title $19.48 Pr…" at bounding box center [351, 177] width 138 height 141
click at [329, 98] on div at bounding box center [329, 101] width 8 height 8
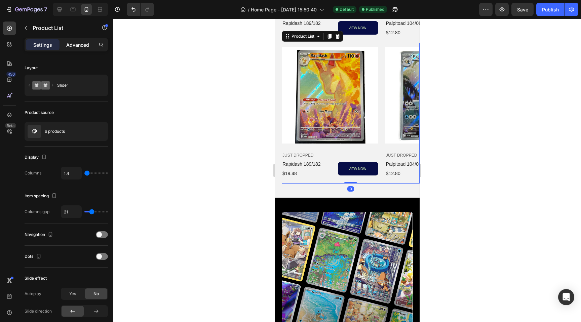
scroll to position [500, 0]
click at [90, 47] on div "Advanced" at bounding box center [78, 44] width 34 height 11
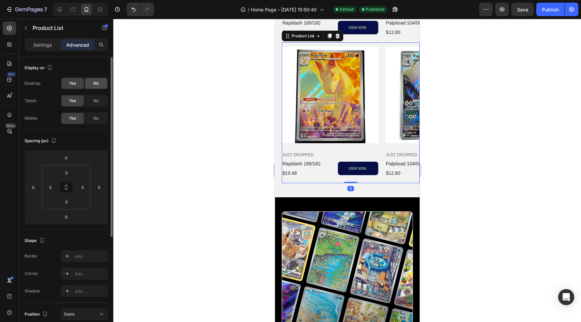
click at [102, 83] on div "No" at bounding box center [96, 83] width 22 height 11
click at [96, 101] on span "No" at bounding box center [96, 101] width 5 height 6
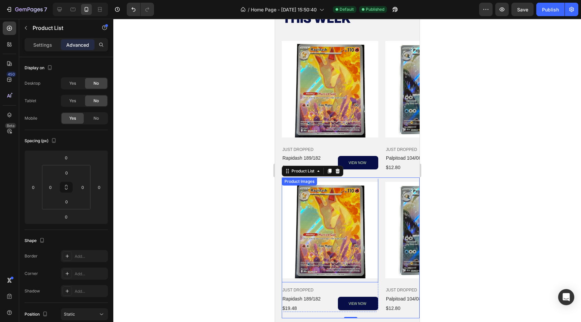
scroll to position [360, 0]
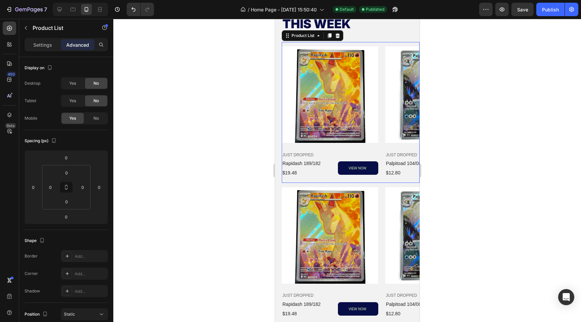
click at [382, 126] on div "Product Images JUST DROPPED Text Block rapidash 189/182 Product Title $19.48 Pr…" at bounding box center [351, 112] width 138 height 141
click at [95, 103] on span "No" at bounding box center [96, 101] width 5 height 6
click at [79, 97] on div "Yes" at bounding box center [73, 101] width 22 height 11
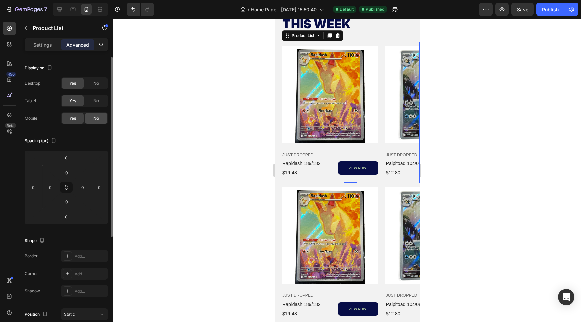
click at [96, 117] on span "No" at bounding box center [96, 118] width 5 height 6
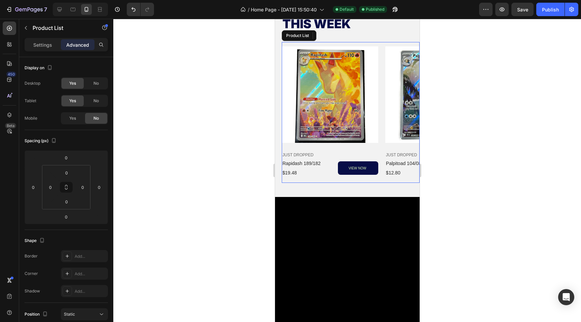
click at [382, 99] on div "Product Images JUST DROPPED Text Block rapidash 189/182 Product Title $19.48 Pr…" at bounding box center [351, 112] width 138 height 141
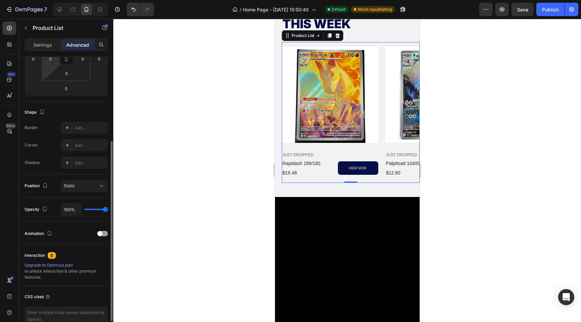
scroll to position [130, 0]
click at [48, 47] on p "Settings" at bounding box center [42, 44] width 19 height 7
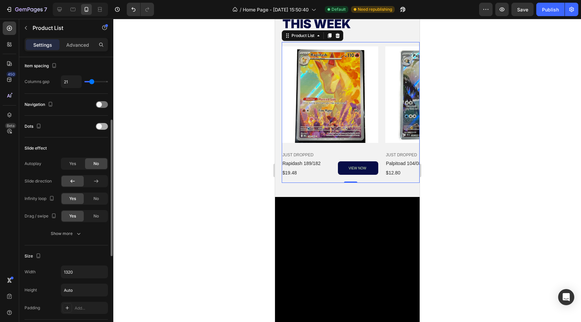
click at [101, 127] on span at bounding box center [99, 126] width 5 height 5
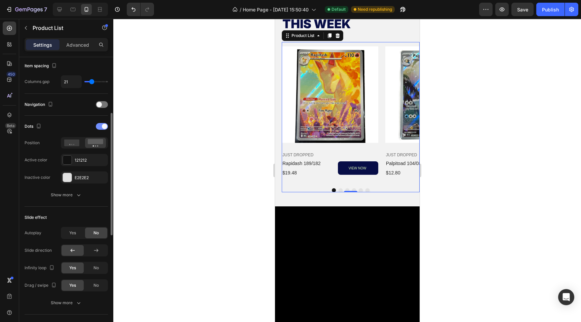
click at [101, 127] on div at bounding box center [102, 126] width 12 height 7
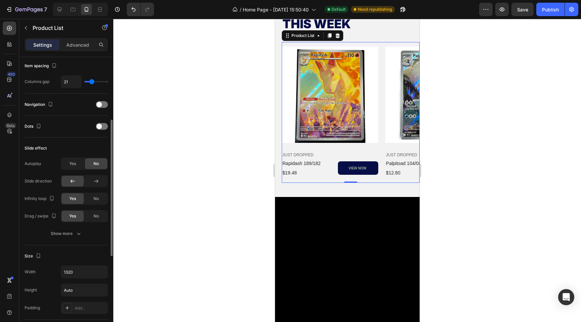
click at [101, 100] on div "Navigation" at bounding box center [66, 104] width 83 height 11
click at [101, 102] on div at bounding box center [102, 104] width 12 height 7
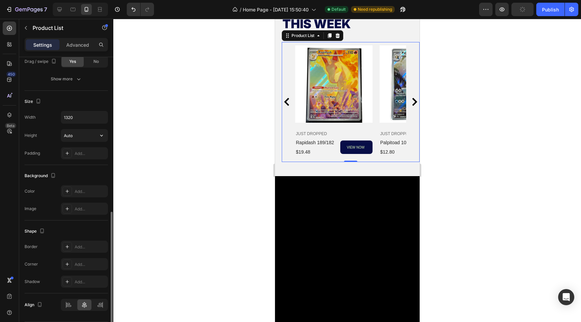
scroll to position [369, 0]
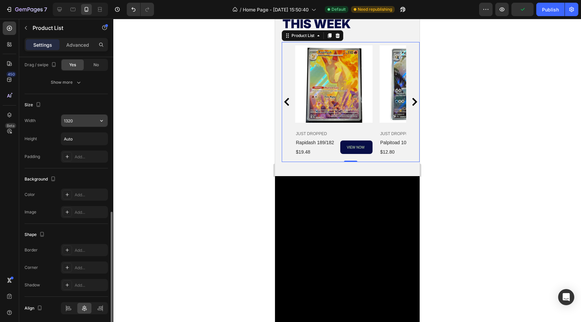
click at [83, 126] on input "1320" at bounding box center [84, 121] width 46 height 12
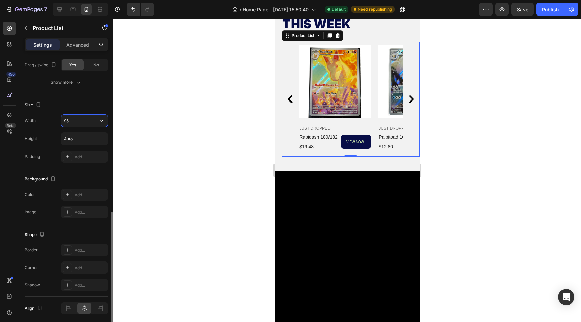
type input "9"
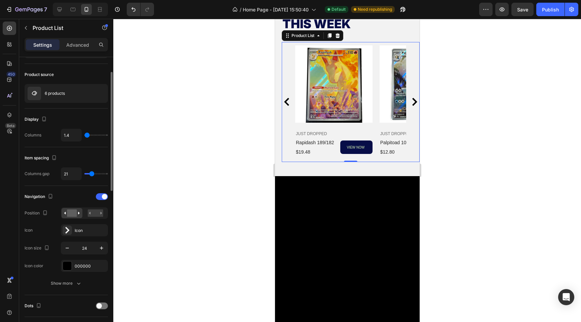
scroll to position [37, 0]
type input "100%"
type input "14"
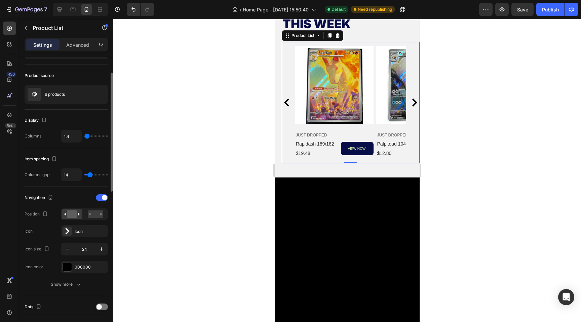
type input "8"
type input "0"
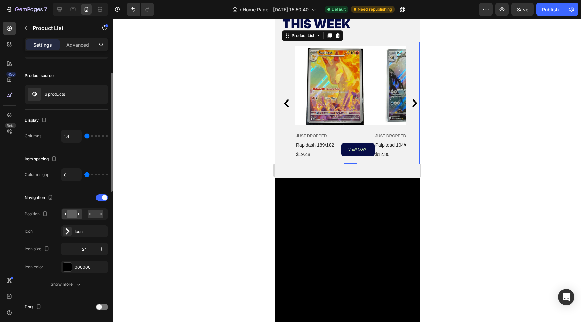
type input "4"
type input "5"
type input "6"
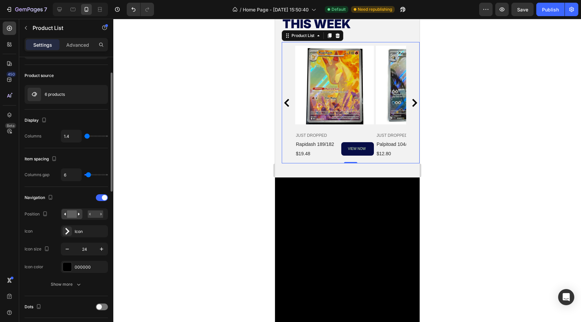
type input "7"
click at [88, 176] on input "range" at bounding box center [96, 174] width 24 height 1
type input "7"
click at [81, 234] on div "Icon" at bounding box center [91, 232] width 32 height 6
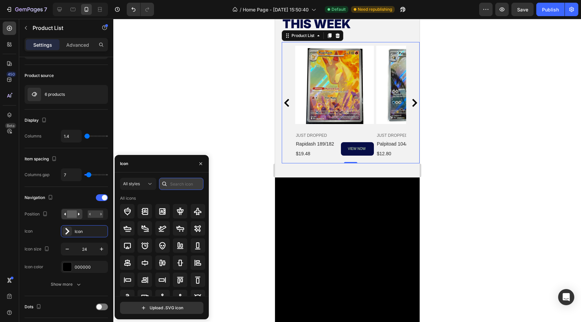
click at [173, 182] on input "text" at bounding box center [181, 184] width 44 height 12
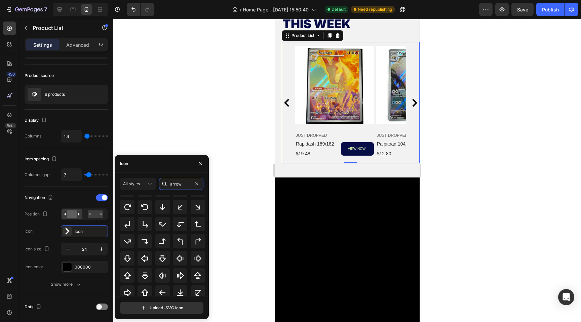
scroll to position [74, 0]
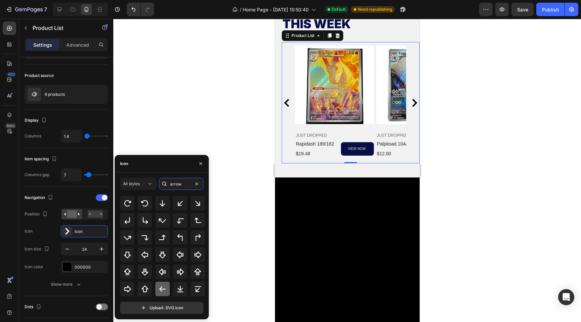
type input "arrow"
click at [162, 287] on icon at bounding box center [162, 289] width 8 height 8
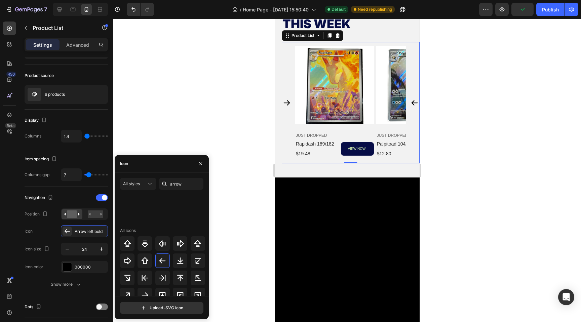
scroll to position [219, 0]
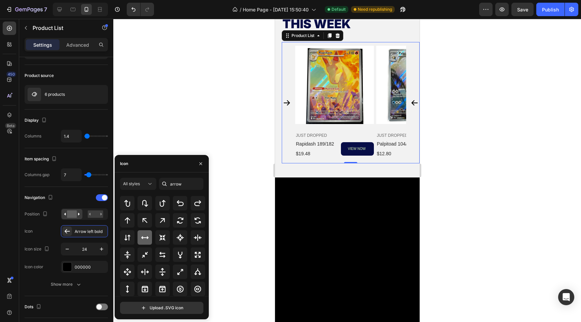
click at [143, 239] on icon at bounding box center [145, 238] width 8 height 8
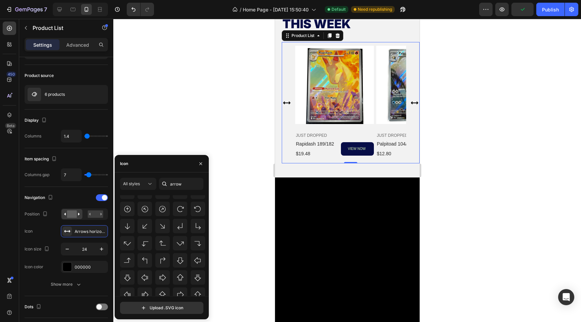
scroll to position [508, 0]
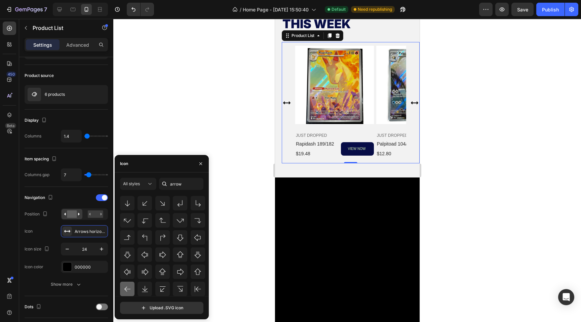
click at [130, 290] on icon at bounding box center [127, 289] width 8 height 8
click at [191, 254] on div at bounding box center [198, 252] width 14 height 14
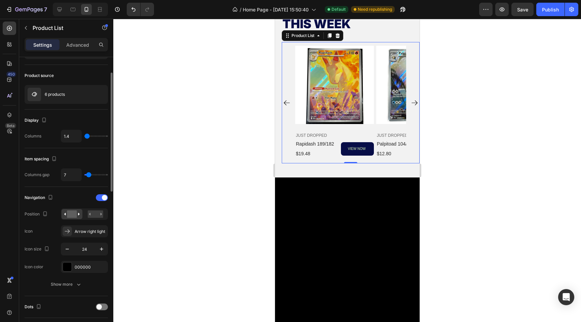
click at [51, 229] on div "Icon Arrow right light" at bounding box center [66, 231] width 83 height 12
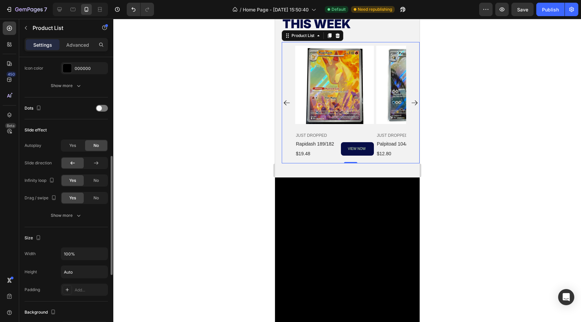
scroll to position [208, 0]
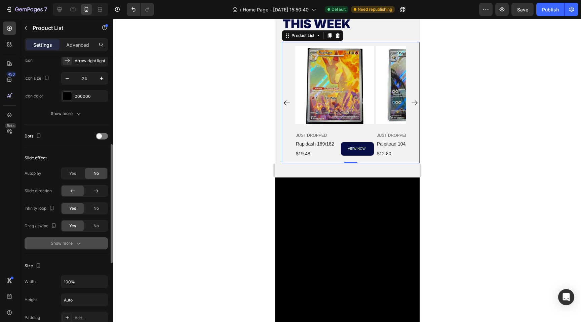
click at [76, 239] on button "Show more" at bounding box center [66, 244] width 83 height 12
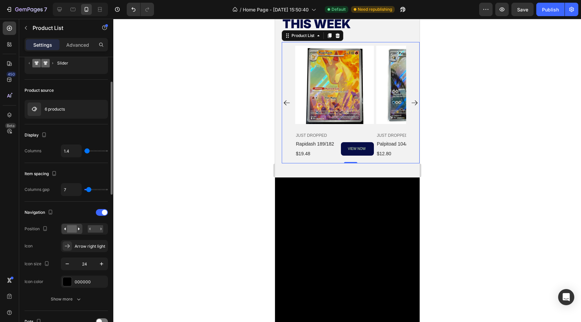
scroll to position [0, 0]
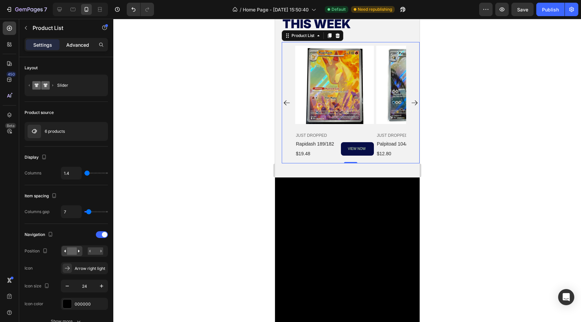
click at [84, 45] on p "Advanced" at bounding box center [77, 44] width 23 height 7
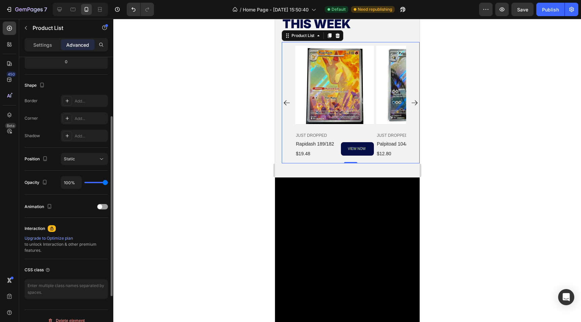
scroll to position [165, 0]
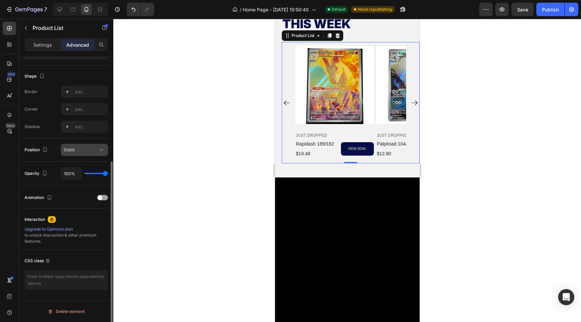
click at [80, 151] on div "Static" at bounding box center [81, 150] width 34 height 6
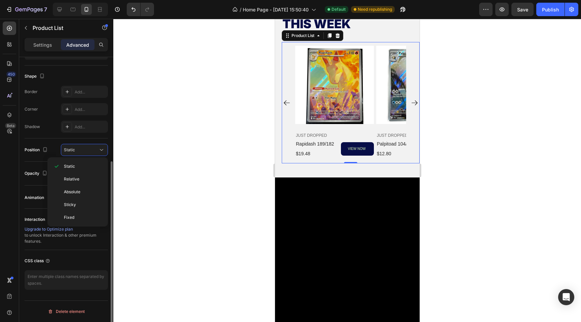
click at [47, 126] on div "Shadow Add..." at bounding box center [66, 127] width 83 height 12
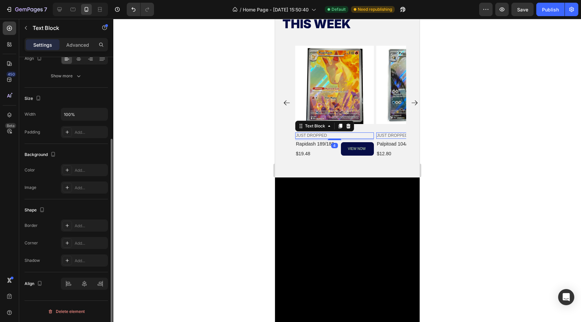
click at [335, 135] on p "JUST DROPPED" at bounding box center [334, 135] width 77 height 5
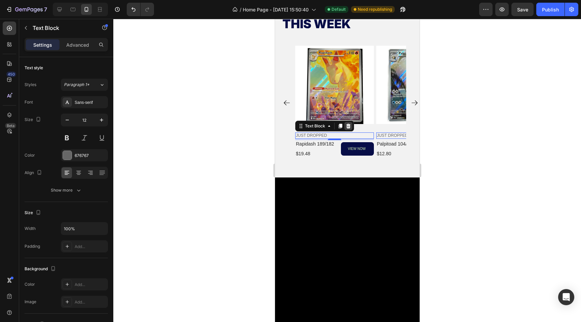
click at [349, 128] on icon at bounding box center [348, 126] width 4 height 5
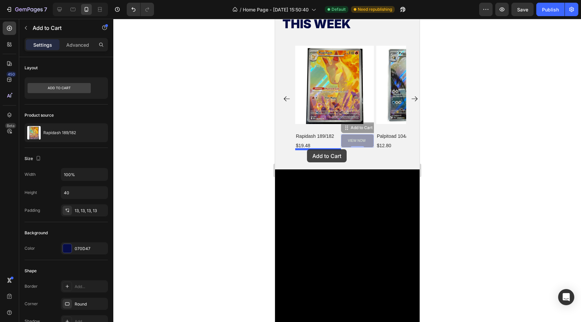
drag, startPoint x: 349, startPoint y: 137, endPoint x: 307, endPoint y: 149, distance: 44.0
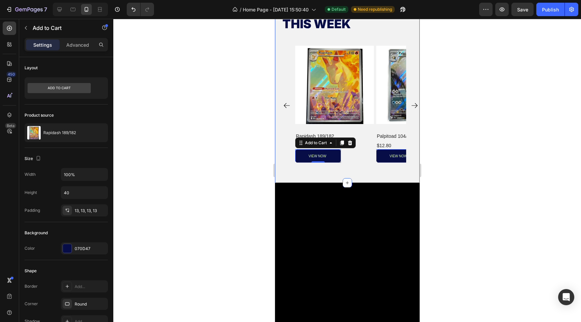
click at [218, 162] on div at bounding box center [347, 170] width 468 height 303
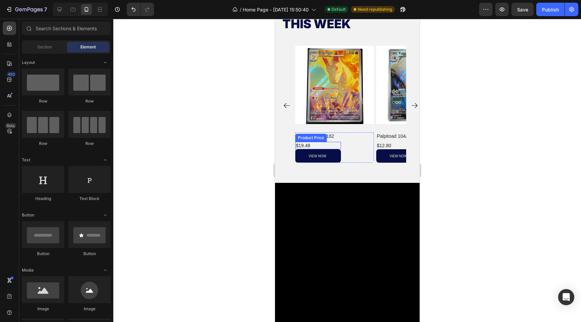
click at [301, 142] on div "$19.48" at bounding box center [318, 145] width 46 height 7
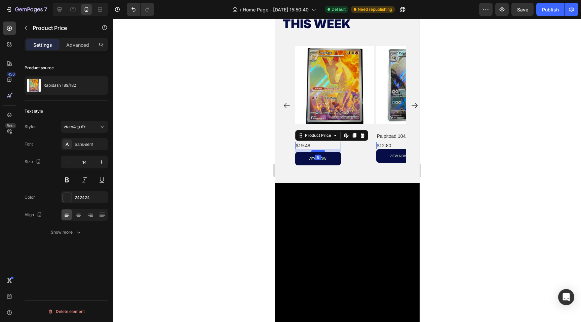
click at [312, 151] on div at bounding box center [317, 151] width 13 height 2
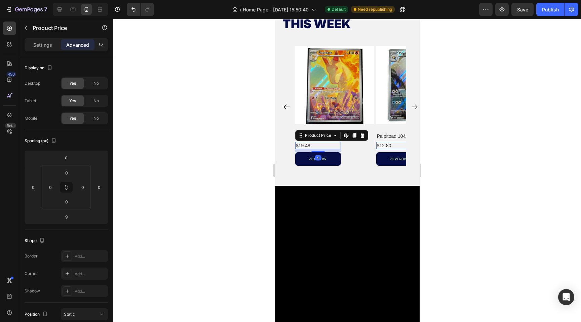
click at [202, 178] on div at bounding box center [347, 170] width 468 height 303
click at [335, 146] on div "$19.48" at bounding box center [318, 145] width 46 height 7
drag, startPoint x: 313, startPoint y: 146, endPoint x: 339, endPoint y: 133, distance: 29.4
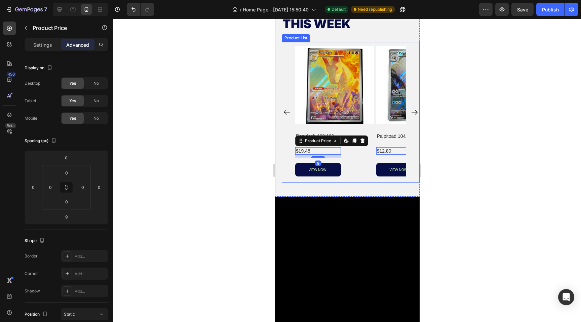
click at [284, 150] on div "Product Images rapidash 189/182 Product Title $19.48 Product Price Edit content…" at bounding box center [351, 112] width 138 height 141
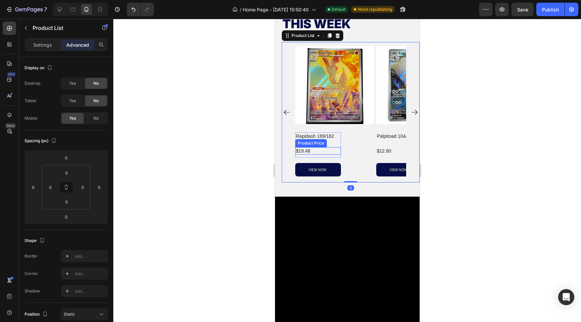
click at [303, 150] on div "$19.48" at bounding box center [318, 150] width 46 height 7
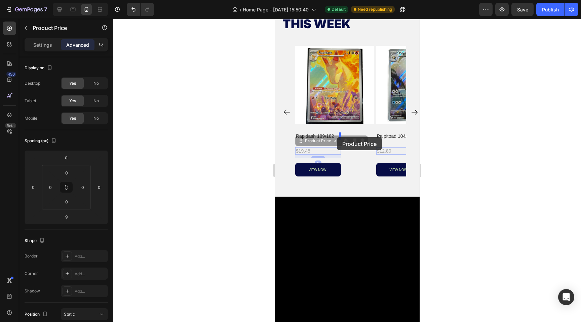
drag, startPoint x: 316, startPoint y: 151, endPoint x: 337, endPoint y: 137, distance: 24.8
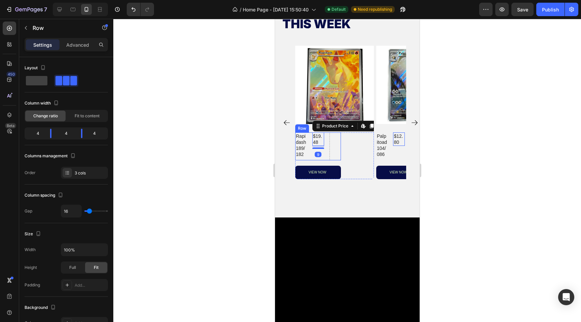
click at [325, 147] on div "rapidash 189/182 Product Title $19.48 Product Price Edit content in Shopify 9 P…" at bounding box center [318, 147] width 46 height 28
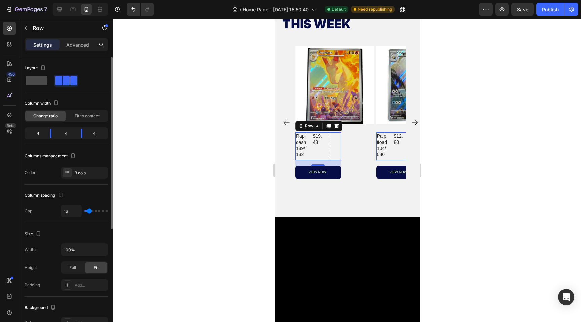
click at [32, 79] on span at bounding box center [37, 80] width 22 height 9
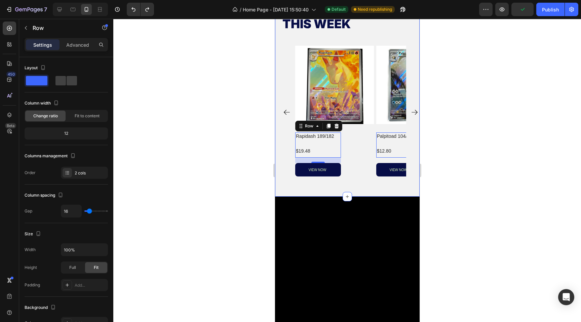
click at [224, 160] on div at bounding box center [347, 170] width 468 height 303
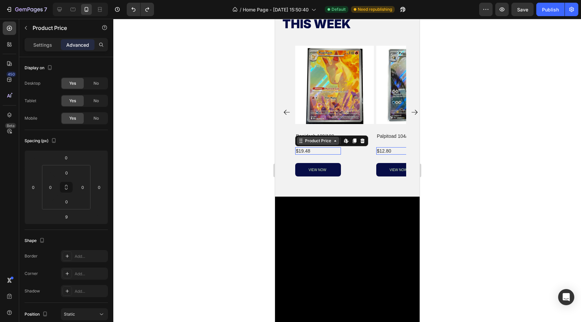
click at [314, 144] on div "Product Price" at bounding box center [317, 141] width 29 height 6
click at [238, 148] on div at bounding box center [347, 170] width 468 height 303
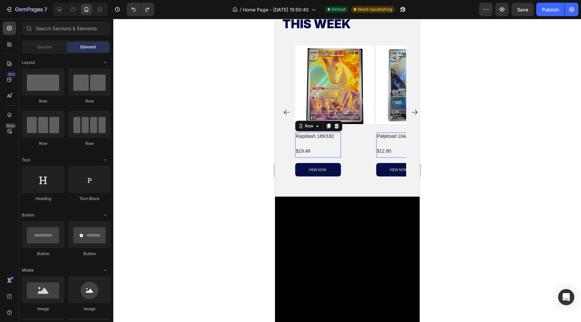
click at [331, 143] on div "rapidash 189/182 Product Title $19.48 Product Price Product Price Row 0" at bounding box center [318, 145] width 46 height 25
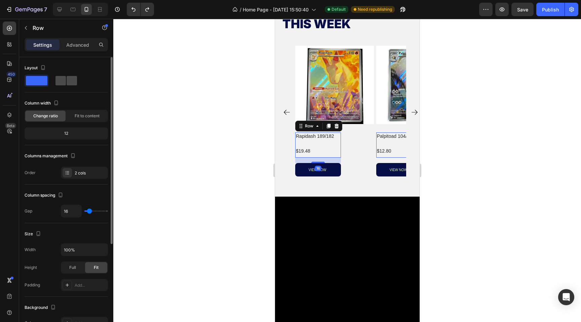
click at [71, 84] on span at bounding box center [72, 80] width 10 height 9
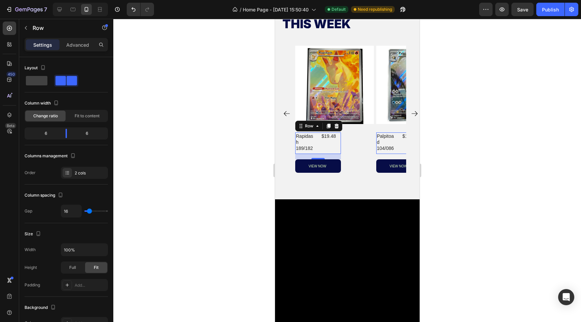
click at [324, 150] on div "$19.48 Product Price Product Price" at bounding box center [331, 144] width 20 height 22
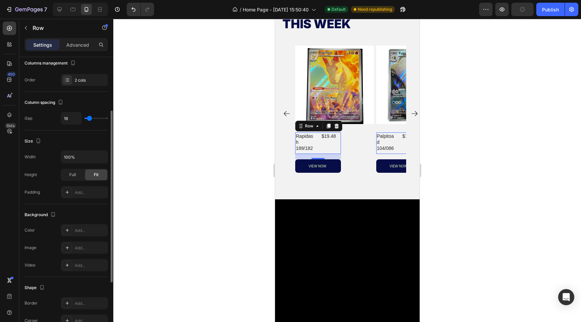
scroll to position [94, 0]
click at [359, 146] on div "VIEW NOW Add to Cart" at bounding box center [357, 153] width 33 height 41
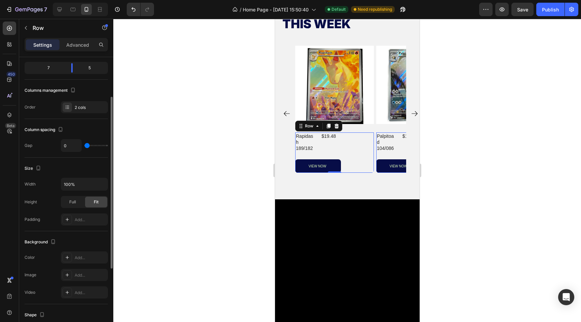
scroll to position [0, 0]
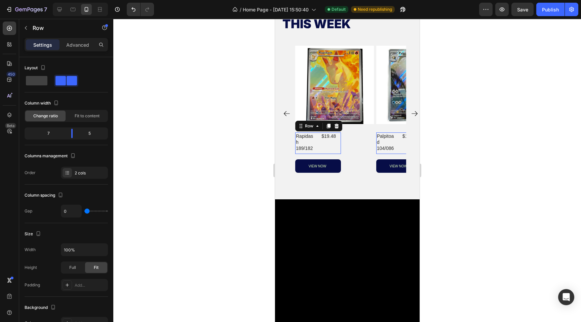
click at [319, 141] on div "rapidash 189/182 Product Title $19.48 Product Price Product Price Row 0" at bounding box center [318, 144] width 46 height 22
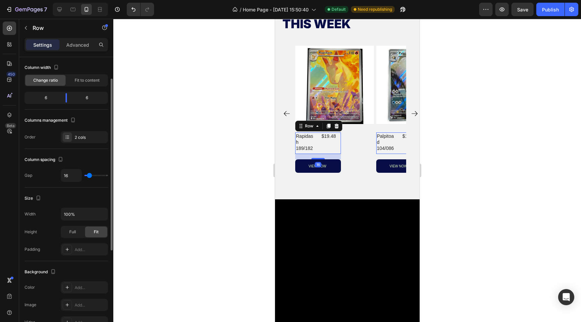
scroll to position [37, 0]
click at [77, 212] on input "100%" at bounding box center [84, 213] width 46 height 12
type input "100%"
click at [78, 230] on div "Full" at bounding box center [73, 230] width 22 height 11
click at [94, 228] on span "Fit" at bounding box center [96, 230] width 5 height 6
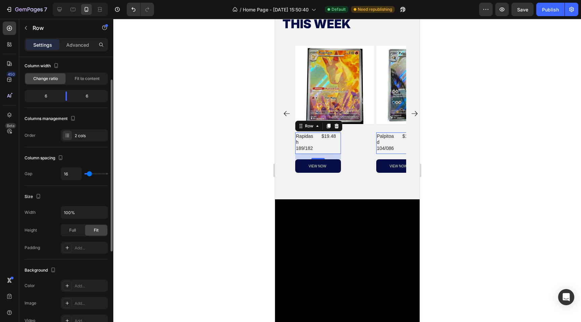
click at [50, 236] on div "Height Full Fit" at bounding box center [66, 230] width 83 height 12
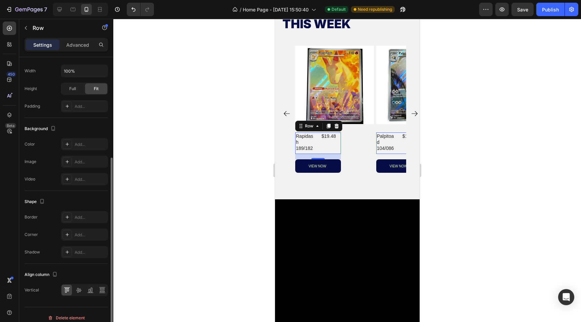
scroll to position [185, 0]
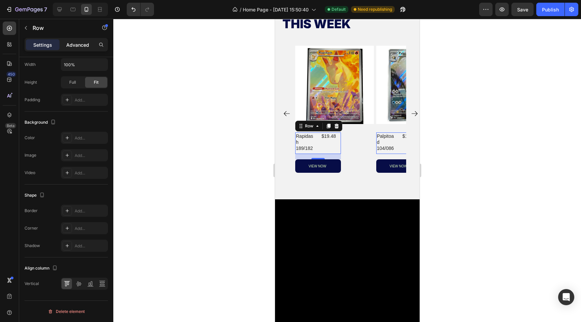
click at [81, 47] on p "Advanced" at bounding box center [77, 44] width 23 height 7
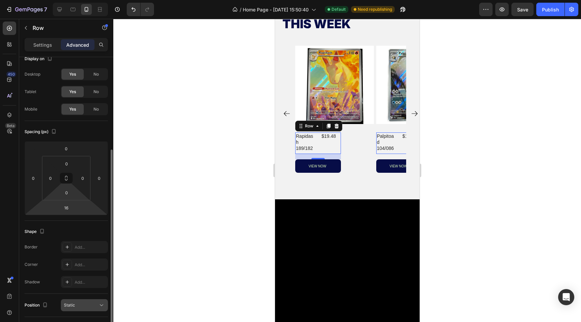
scroll to position [0, 0]
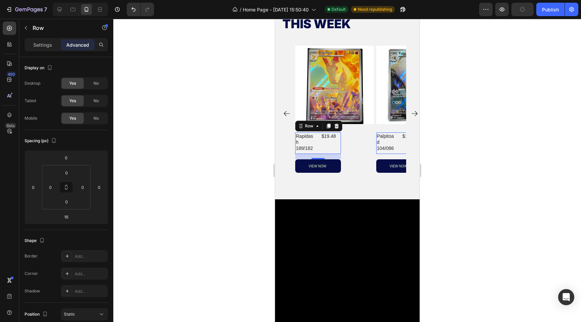
click at [228, 175] on div at bounding box center [347, 170] width 468 height 303
click at [322, 146] on div "$19.48 Product Price Product Price" at bounding box center [331, 144] width 20 height 22
click at [307, 139] on h2 "rapidash 189/182" at bounding box center [305, 143] width 20 height 20
click at [319, 139] on div "rapidash 189/182 Product Title $19.48 Product Price Product Price Row 16" at bounding box center [318, 144] width 46 height 22
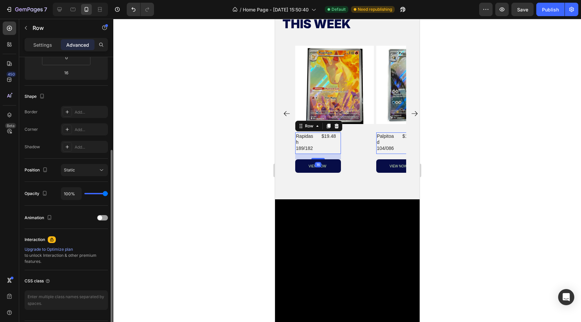
scroll to position [146, 0]
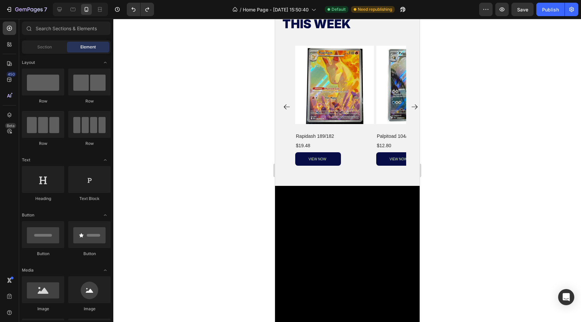
click at [543, 5] on button "Publish" at bounding box center [551, 9] width 28 height 13
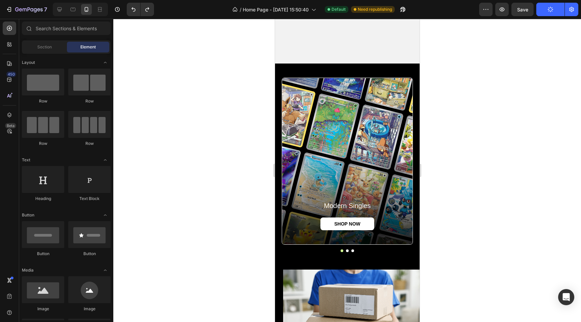
scroll to position [482, 0]
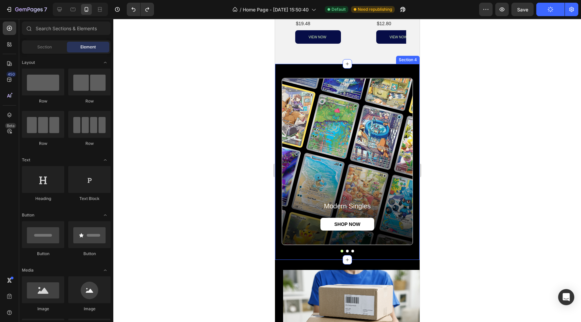
click at [325, 70] on div "modern singles Heading SHOP NOW Button Hero Banner holo's & bulk Heading SHOP N…" at bounding box center [347, 162] width 145 height 196
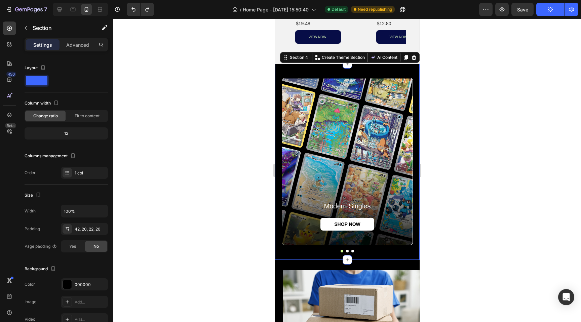
click at [204, 193] on div at bounding box center [347, 170] width 468 height 303
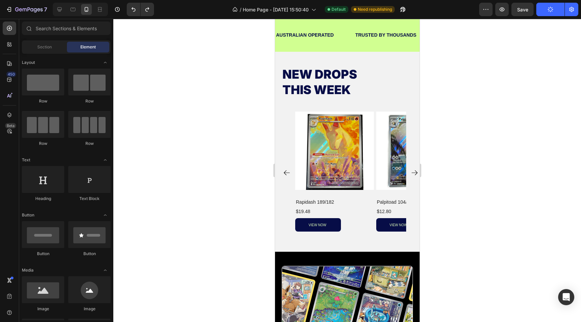
scroll to position [0, 0]
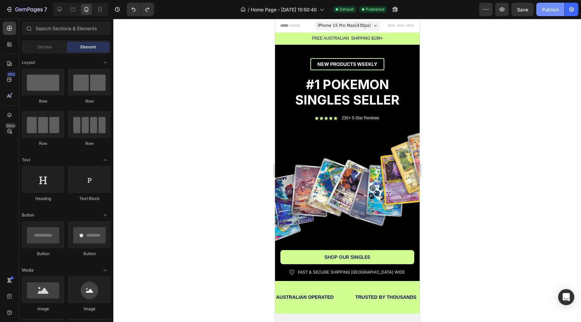
click at [556, 8] on div "Publish" at bounding box center [550, 9] width 17 height 7
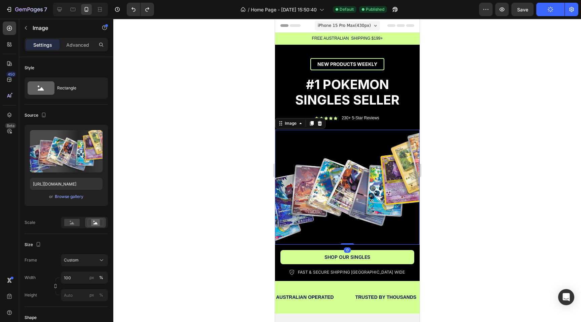
click at [358, 133] on img at bounding box center [347, 187] width 145 height 115
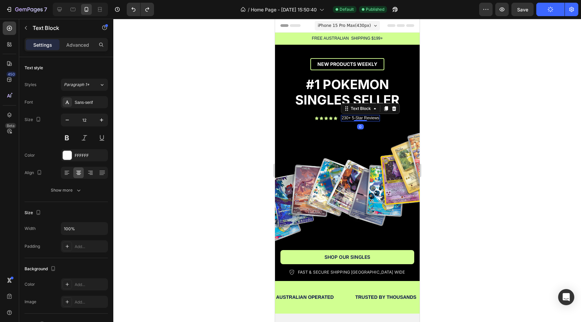
click at [361, 121] on div "230+ 5-Star Reviews Text Block 0" at bounding box center [360, 118] width 39 height 7
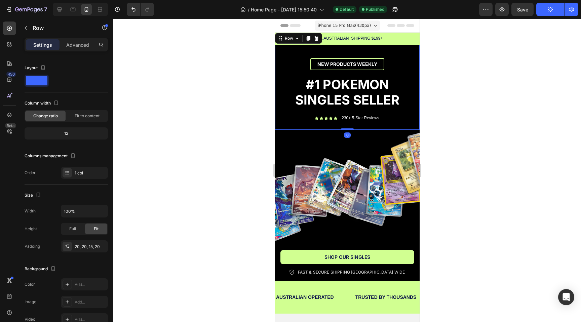
click at [392, 122] on div "NEW PRODUCTS WEEKLY Text Block Row NEW PRODUCTS WEEKLY Text Block Row POKEMON S…" at bounding box center [347, 88] width 131 height 74
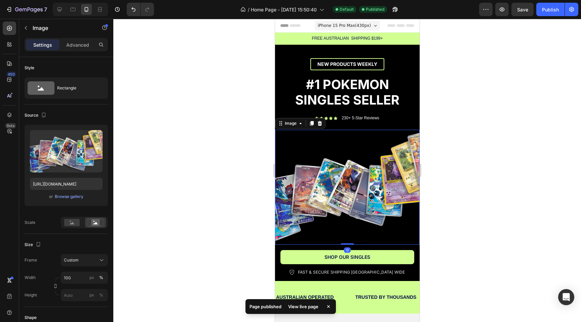
click at [353, 147] on img at bounding box center [347, 187] width 145 height 115
click at [441, 162] on div at bounding box center [347, 170] width 468 height 303
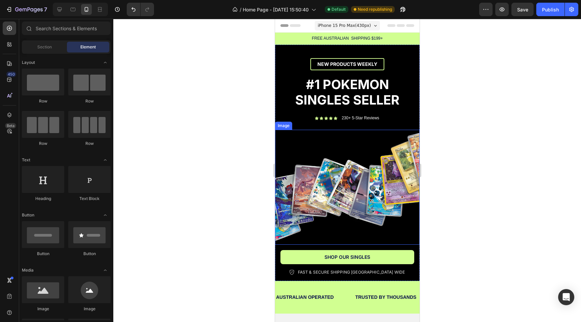
click at [376, 184] on img at bounding box center [347, 187] width 145 height 115
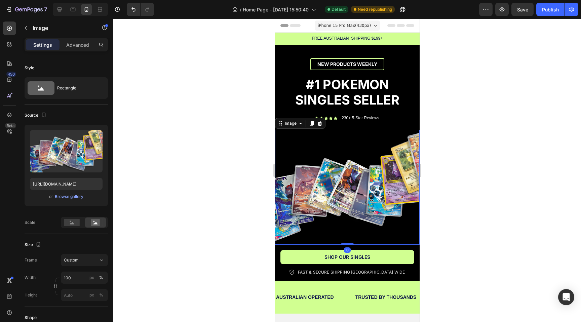
click at [452, 148] on div at bounding box center [347, 170] width 468 height 303
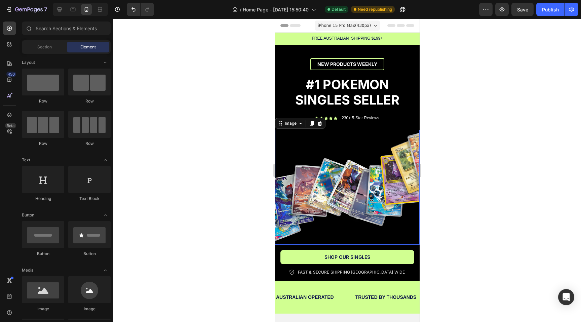
click at [368, 157] on img at bounding box center [347, 187] width 145 height 115
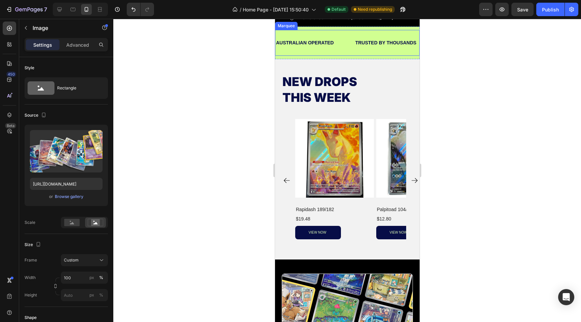
scroll to position [256, 0]
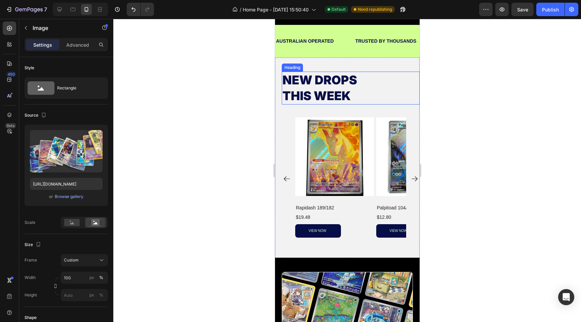
click at [320, 84] on span "NEW DROPS" at bounding box center [319, 80] width 75 height 15
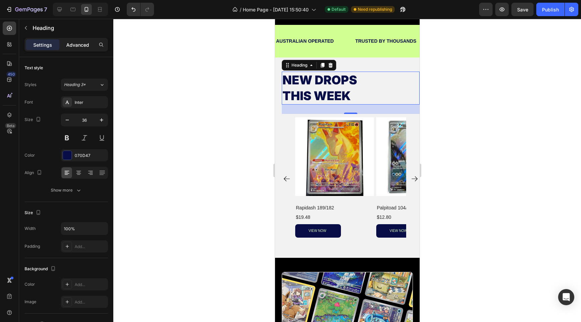
click at [80, 49] on div "Advanced" at bounding box center [78, 44] width 34 height 11
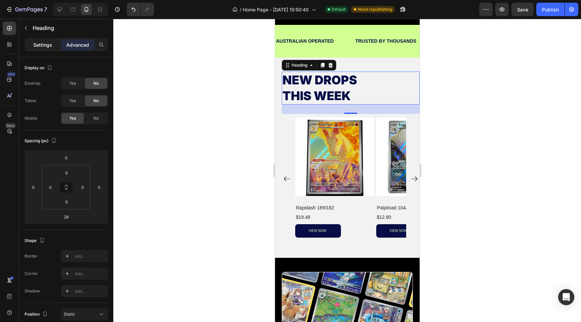
click at [45, 40] on div "Settings" at bounding box center [43, 44] width 34 height 11
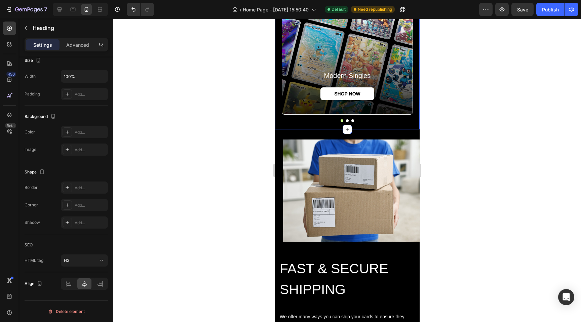
scroll to position [581, 0]
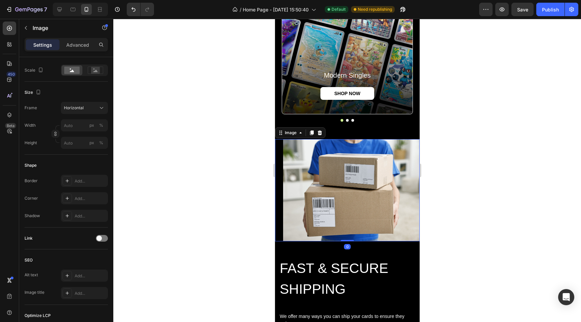
click at [319, 203] on img at bounding box center [351, 190] width 137 height 103
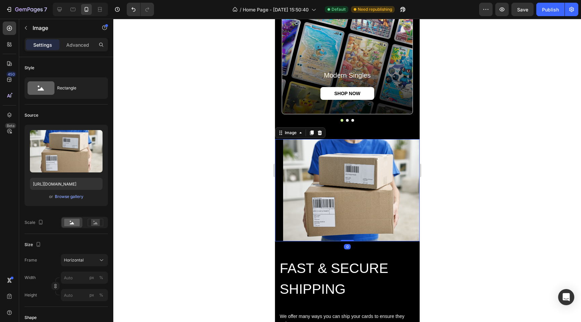
click at [72, 51] on div "Settings Advanced" at bounding box center [66, 47] width 94 height 19
click at [72, 46] on p "Advanced" at bounding box center [77, 44] width 23 height 7
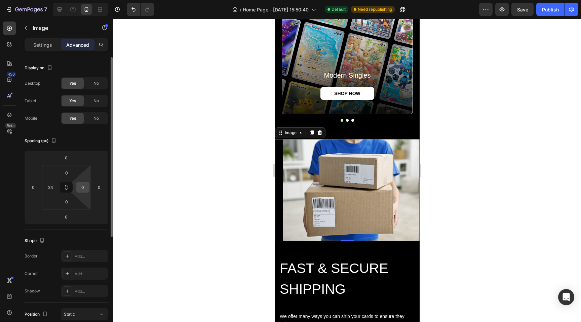
click at [86, 189] on input "0" at bounding box center [83, 187] width 10 height 10
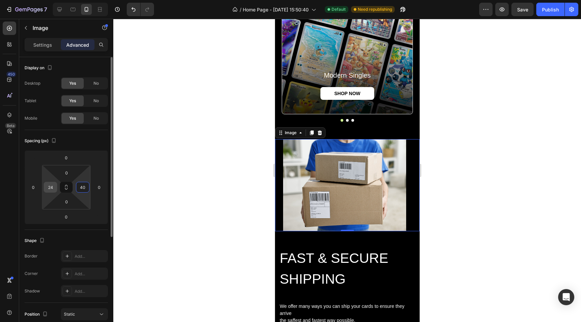
type input "40"
click at [51, 188] on input "24" at bounding box center [50, 187] width 10 height 10
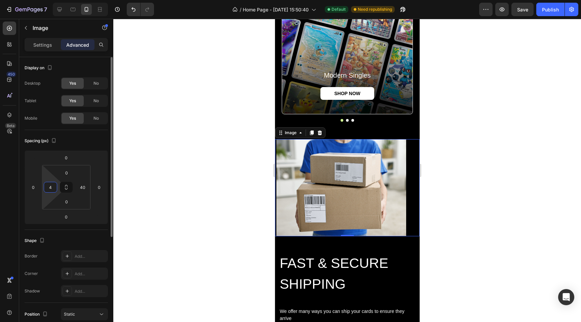
type input "40"
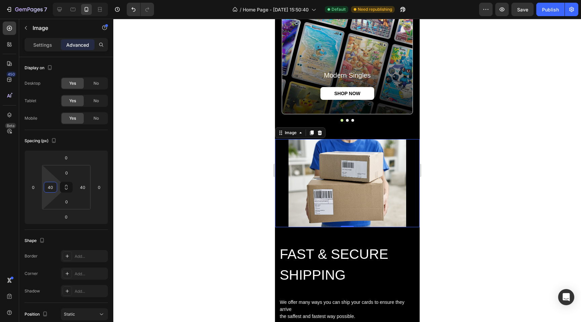
click at [219, 188] on div at bounding box center [347, 170] width 468 height 303
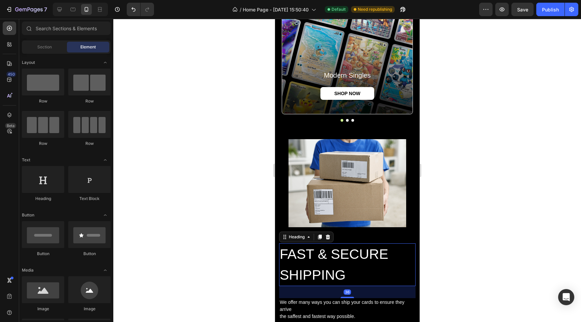
click at [300, 266] on h2 "FAST & SECURE SHIPPING" at bounding box center [347, 265] width 137 height 43
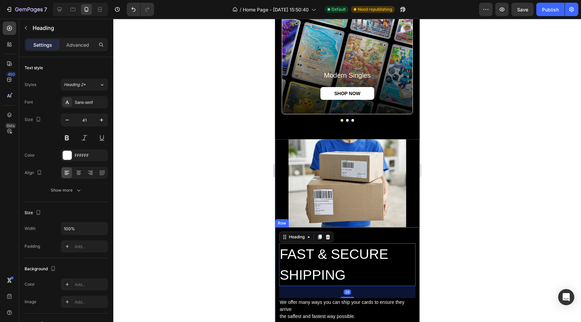
click at [351, 234] on div "FAST & SECURE SHIPPING Heading 36 We offer many ways you can ship your cards to…" at bounding box center [347, 294] width 145 height 134
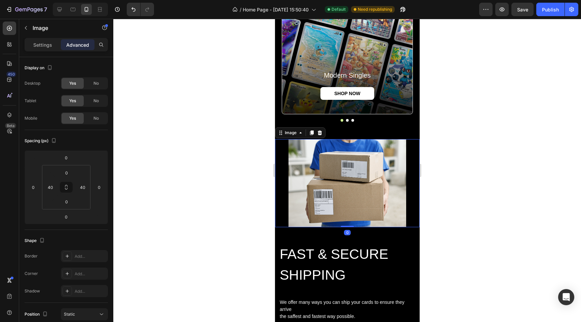
click at [282, 175] on div "Image 0" at bounding box center [347, 183] width 145 height 88
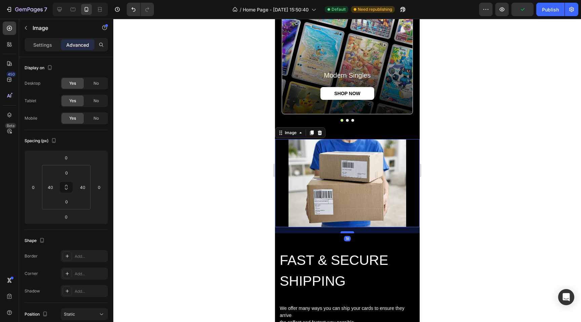
drag, startPoint x: 345, startPoint y: 227, endPoint x: 345, endPoint y: 233, distance: 6.1
click at [345, 233] on div at bounding box center [347, 232] width 13 height 2
type input "18"
click at [253, 226] on div at bounding box center [347, 170] width 468 height 303
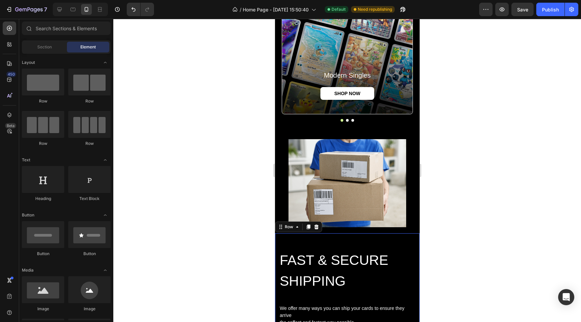
click at [307, 249] on div "FAST & SECURE SHIPPING Heading We offer many ways you can ship your cards to en…" at bounding box center [347, 301] width 145 height 134
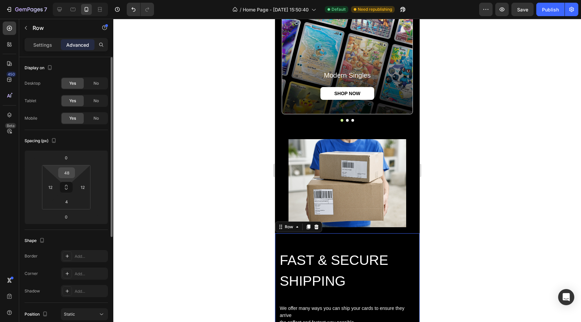
click at [69, 176] on input "48" at bounding box center [66, 173] width 13 height 10
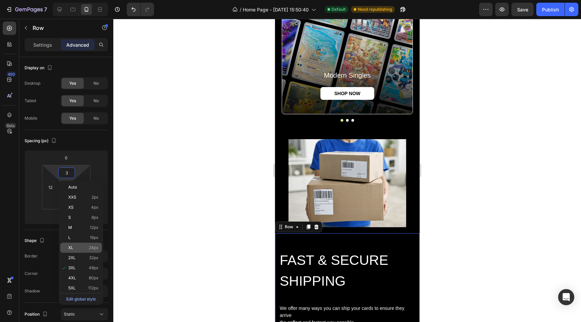
click at [86, 250] on p "XL 24px" at bounding box center [83, 248] width 30 height 5
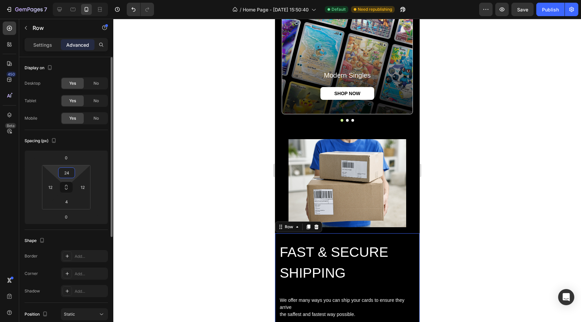
click at [64, 173] on input "24" at bounding box center [66, 173] width 13 height 10
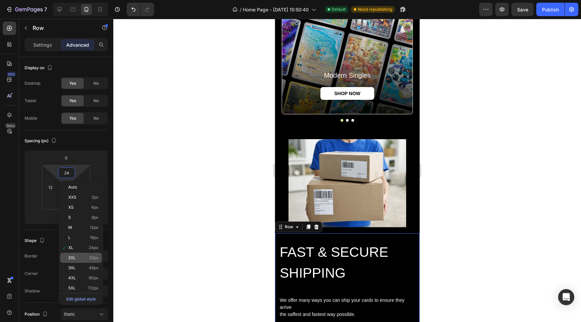
click at [75, 261] on div "2XL 32px" at bounding box center [81, 258] width 42 height 10
type input "32"
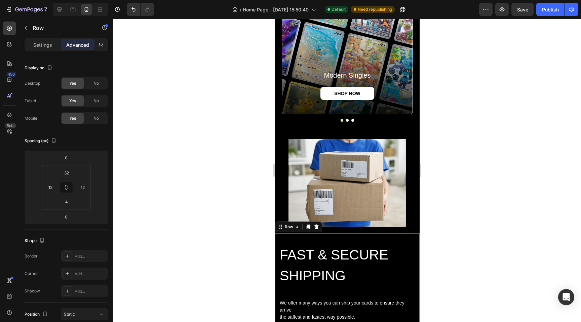
click at [195, 250] on div at bounding box center [347, 170] width 468 height 303
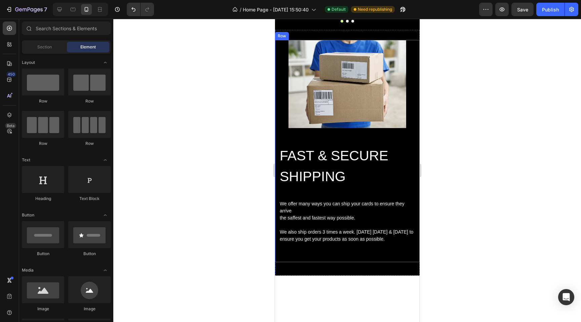
scroll to position [682, 0]
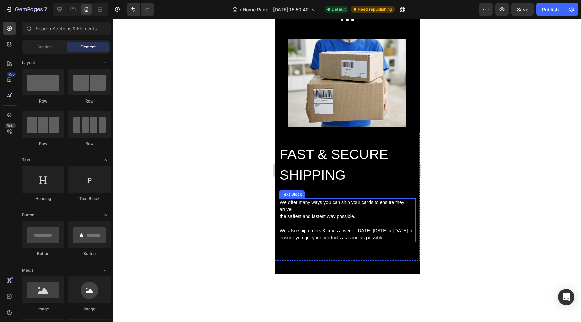
click at [328, 215] on p "the saffest and fastest way possible." at bounding box center [347, 216] width 135 height 7
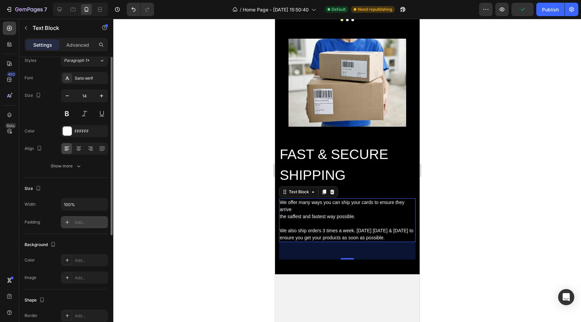
scroll to position [0, 0]
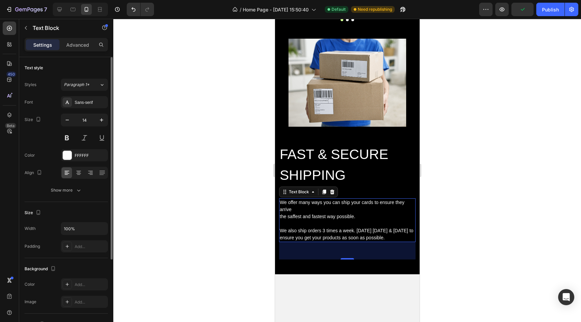
click at [194, 228] on div at bounding box center [347, 170] width 468 height 303
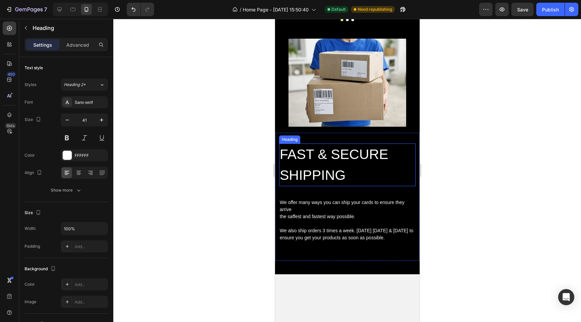
click at [334, 184] on h2 "FAST & SECURE SHIPPING" at bounding box center [347, 165] width 137 height 43
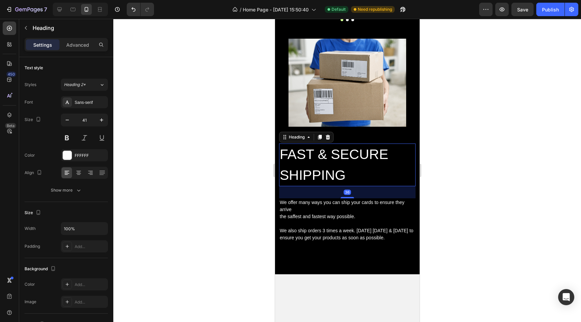
click at [290, 193] on div "36" at bounding box center [347, 192] width 137 height 12
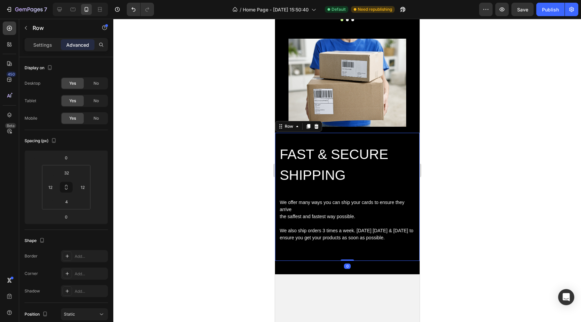
click at [276, 139] on div "FAST & SECURE SHIPPING Heading We offer many ways you can ship your cards to en…" at bounding box center [347, 197] width 145 height 128
click at [50, 192] on input "12" at bounding box center [50, 187] width 10 height 10
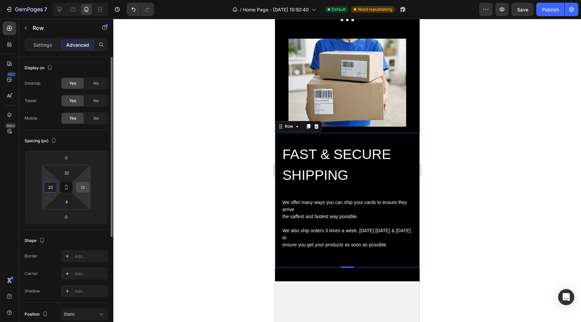
type input "20"
click at [77, 191] on div "12" at bounding box center [82, 187] width 13 height 11
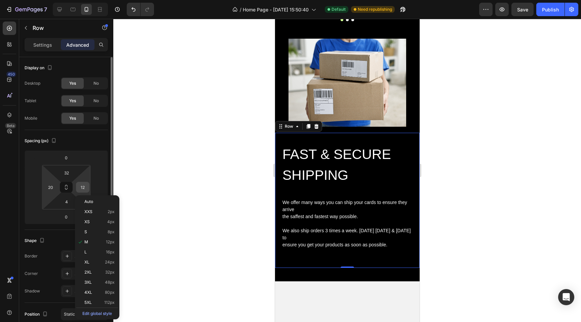
click at [82, 186] on input "12" at bounding box center [83, 187] width 10 height 10
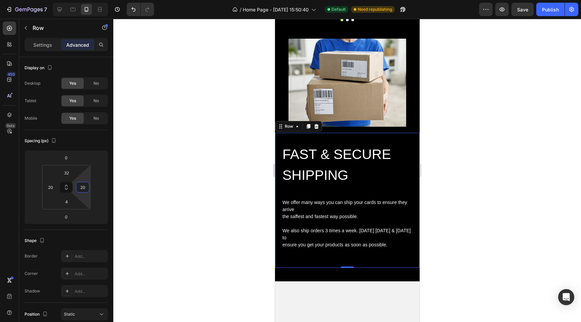
type input "20"
click at [229, 148] on div at bounding box center [347, 170] width 468 height 303
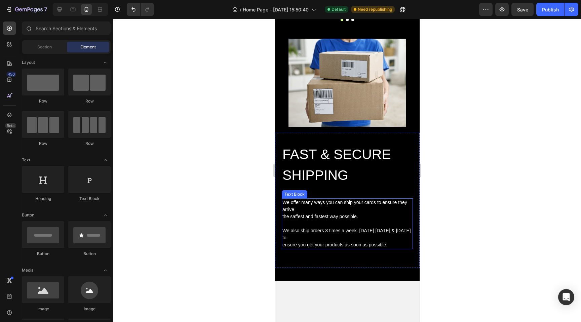
click at [386, 206] on p "We offer many ways you can ship your cards to ensure they arrive" at bounding box center [347, 206] width 130 height 14
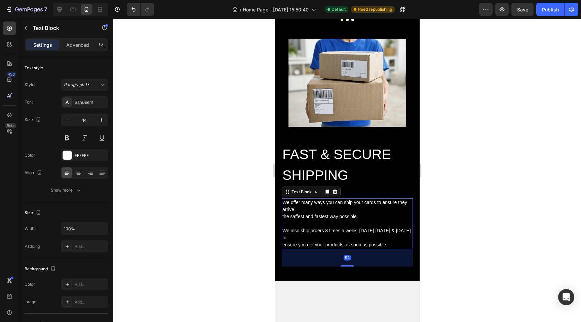
click at [386, 206] on p "We offer many ways you can ship your cards to ensure they arrive" at bounding box center [347, 206] width 130 height 14
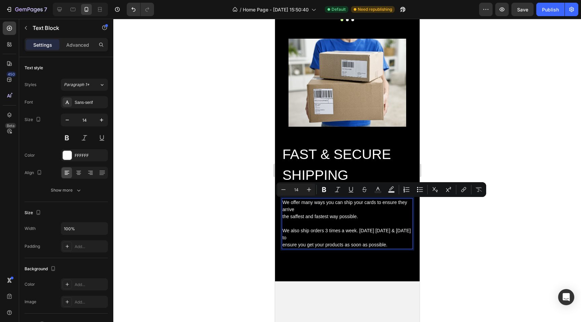
click at [375, 204] on p "We offer many ways you can ship your cards to ensure they arrive" at bounding box center [347, 206] width 130 height 14
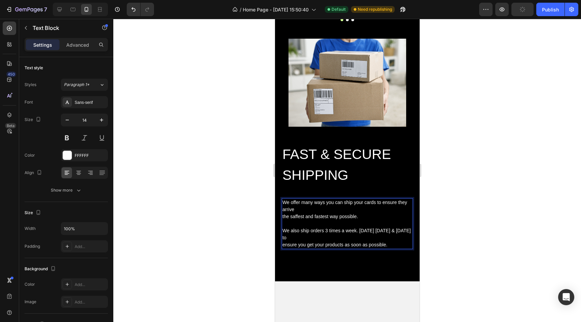
click at [282, 215] on div "We offer many ways you can ship your cards to ensure they arrive the saffest an…" at bounding box center [347, 224] width 131 height 51
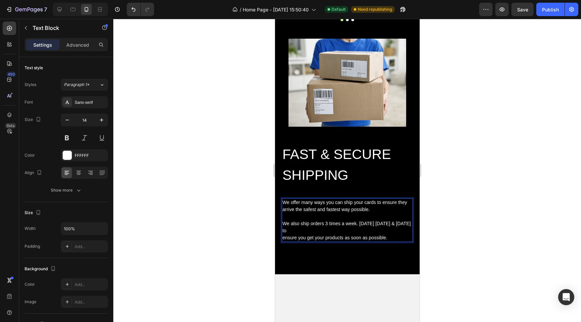
click at [283, 238] on p "ensure you get your products as soon as possible." at bounding box center [347, 238] width 130 height 7
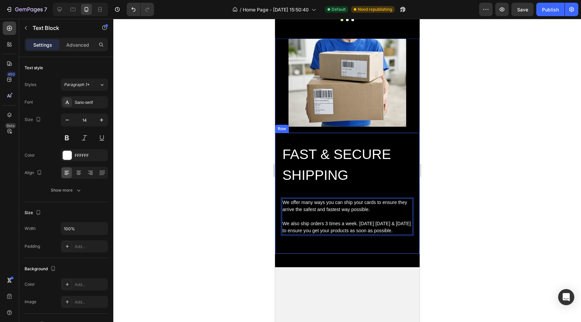
click at [319, 255] on div "Image FAST & SECURE SHIPPING Heading We offer many ways you can ship your cards…" at bounding box center [347, 148] width 145 height 239
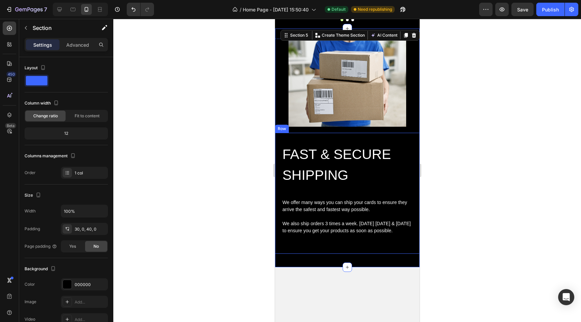
click at [320, 247] on div "FAST & SECURE SHIPPING Heading We offer many ways you can ship your cards to en…" at bounding box center [347, 198] width 131 height 109
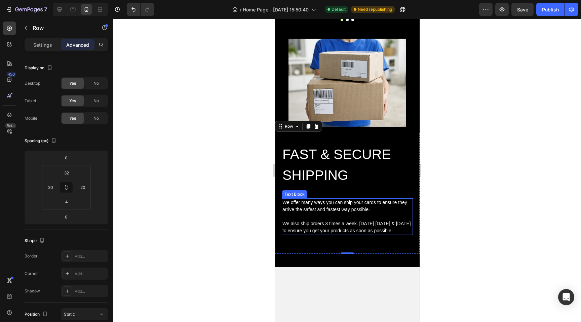
click at [310, 226] on p "We also ship orders 3 times a week. Monday Wednesday & Friday to ensure you get…" at bounding box center [347, 227] width 130 height 14
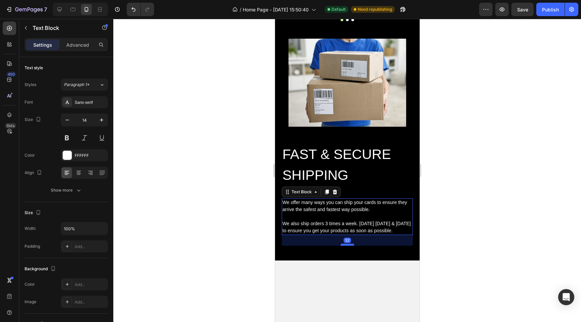
drag, startPoint x: 343, startPoint y: 252, endPoint x: 343, endPoint y: 240, distance: 11.8
click at [343, 244] on div at bounding box center [347, 245] width 13 height 2
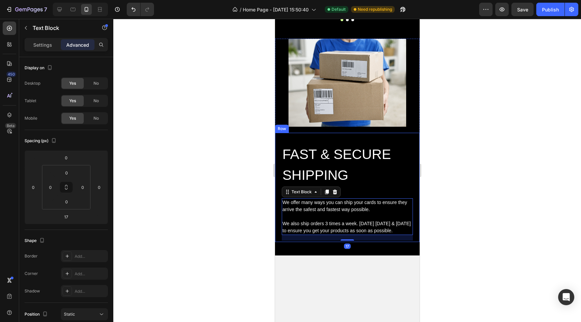
click at [247, 174] on div at bounding box center [347, 170] width 468 height 303
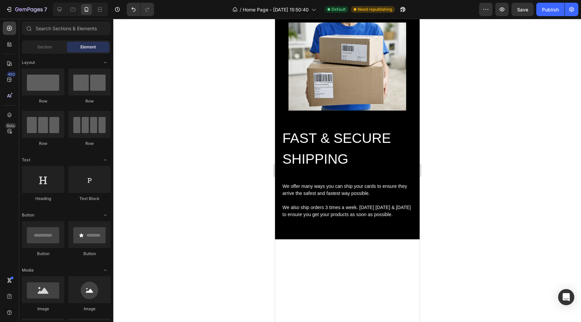
scroll to position [698, 0]
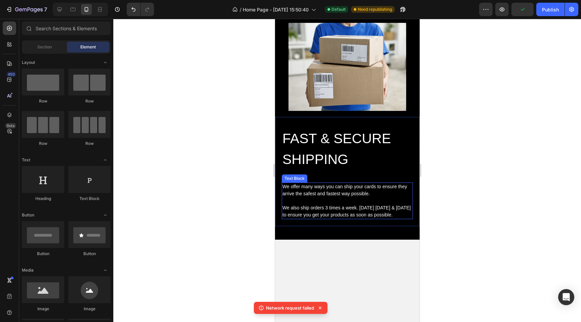
click at [312, 191] on p "We offer many ways you can ship your cards to ensure they arrive the safest and…" at bounding box center [347, 190] width 130 height 14
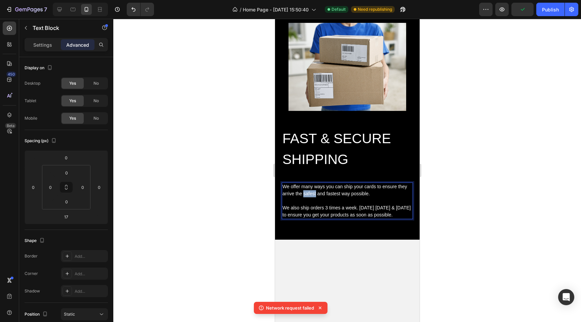
click at [312, 191] on p "We offer many ways you can ship your cards to ensure they arrive the safest and…" at bounding box center [347, 190] width 130 height 14
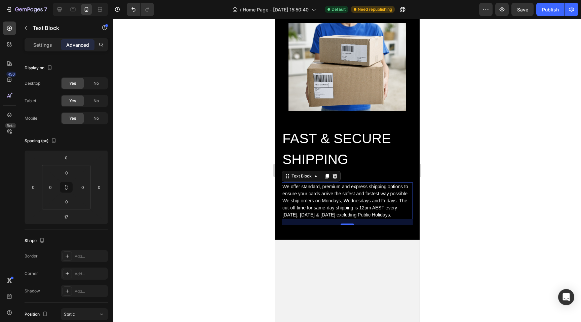
click at [456, 233] on div at bounding box center [347, 170] width 468 height 303
click at [358, 200] on p "We ship orders on Mondays, Wednesdays and Fridays. The cut-off time for same-da…" at bounding box center [347, 208] width 130 height 21
click at [400, 202] on p "We ship orders on Mondays, Wednesdays and Fridays. The cut-off time for same-da…" at bounding box center [347, 208] width 130 height 21
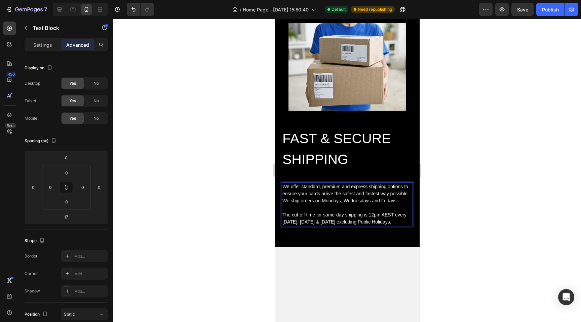
click at [467, 211] on div at bounding box center [347, 170] width 468 height 303
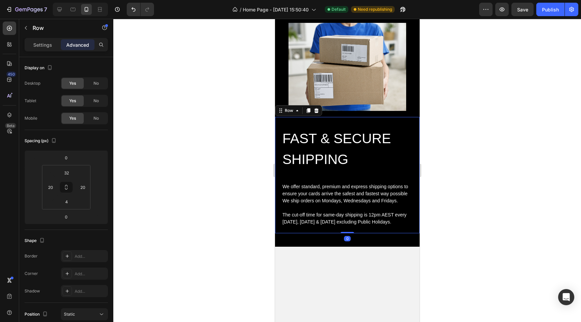
click at [302, 172] on div "FAST & SECURE SHIPPING Heading We offer standard, premium and express shipping …" at bounding box center [347, 180] width 131 height 104
click at [237, 187] on div at bounding box center [347, 170] width 468 height 303
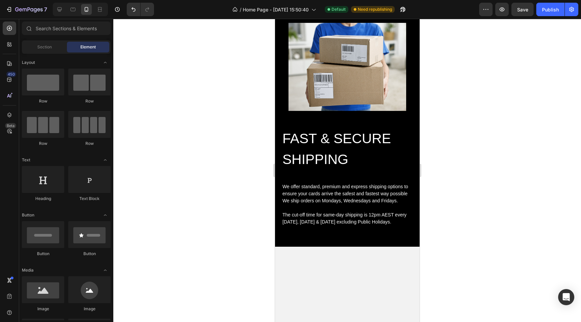
click at [237, 187] on div at bounding box center [347, 170] width 468 height 303
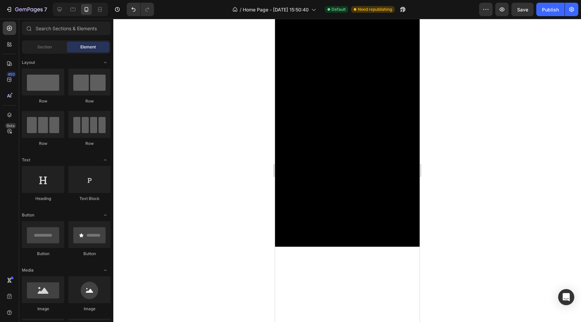
scroll to position [1285, 0]
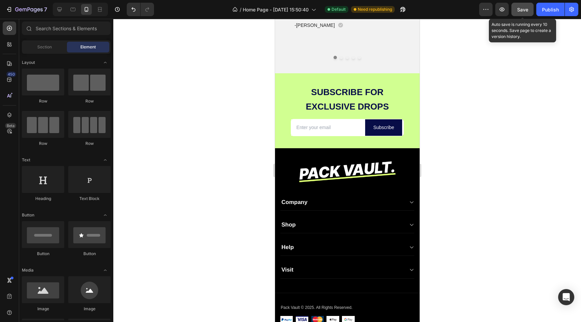
click at [529, 6] on button "Save" at bounding box center [523, 9] width 22 height 13
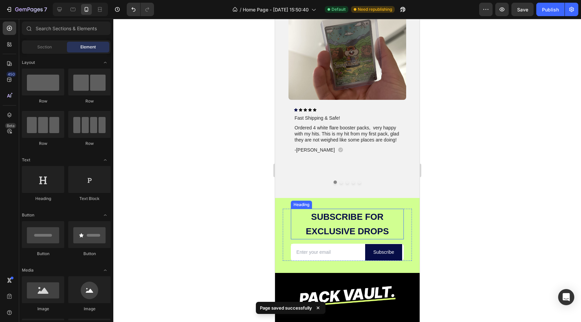
scroll to position [1160, 0]
click at [353, 178] on div "Image Icon Icon Icon Icon Icon Icon List Fast Shipping & Safe! Text Block Order…" at bounding box center [347, 94] width 118 height 179
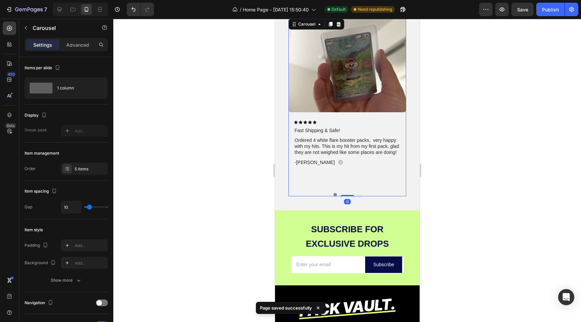
scroll to position [1144, 0]
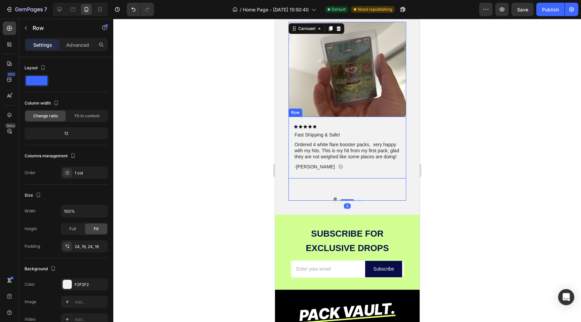
click at [318, 173] on div "Icon Icon Icon Icon Icon Icon List Fast Shipping & Safe! Text Block Ordered 4 w…" at bounding box center [347, 148] width 118 height 62
click at [331, 191] on div "Image Icon Icon Icon Icon Icon Icon List Fast Shipping & Safe! Text Block Order…" at bounding box center [347, 111] width 118 height 179
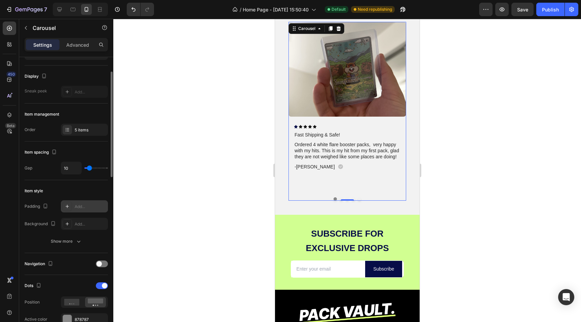
scroll to position [0, 0]
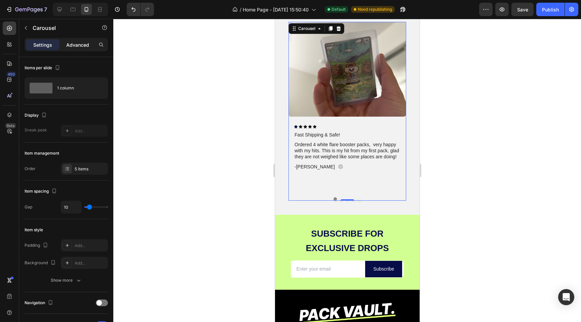
click at [70, 47] on p "Advanced" at bounding box center [77, 44] width 23 height 7
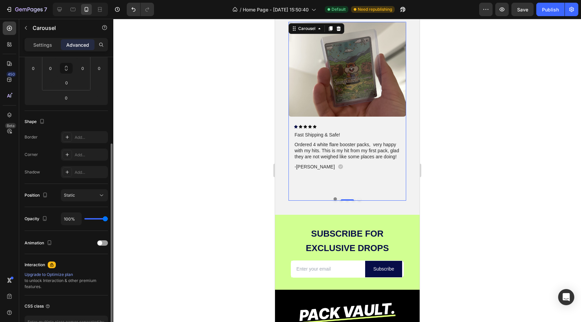
scroll to position [165, 0]
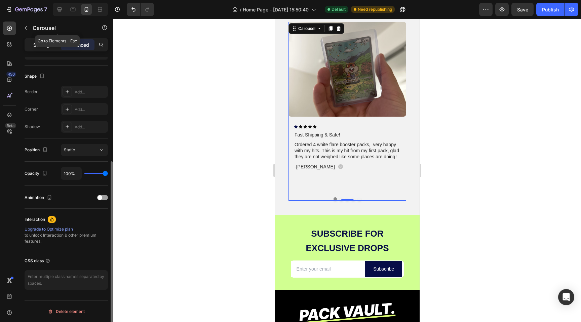
click at [42, 45] on p "Settings" at bounding box center [42, 44] width 19 height 7
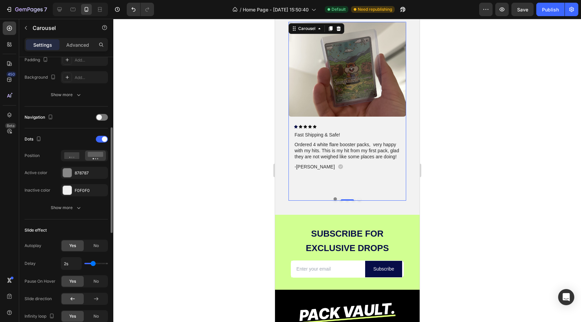
scroll to position [187, 0]
click at [75, 207] on icon "button" at bounding box center [78, 207] width 7 height 7
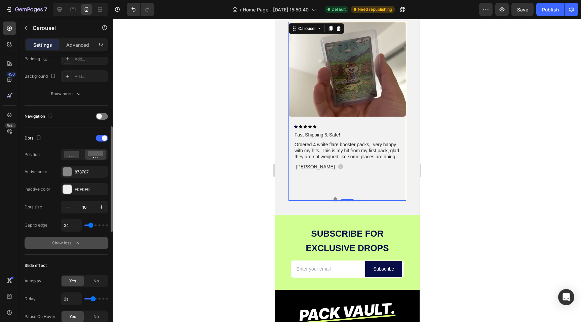
click at [314, 183] on div "Image Icon Icon Icon Icon Icon Icon List Fast Shipping & Safe! Text Block Order…" at bounding box center [347, 105] width 118 height 167
click at [290, 212] on div "Icon Icon Icon Icon Icon Icon List 230+ 5-Star Reviews Text Block don't take ou…" at bounding box center [347, 91] width 145 height 245
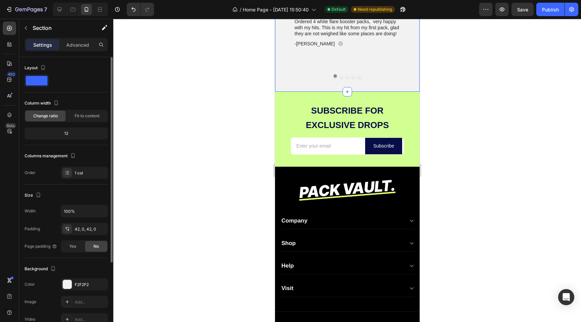
scroll to position [1267, 0]
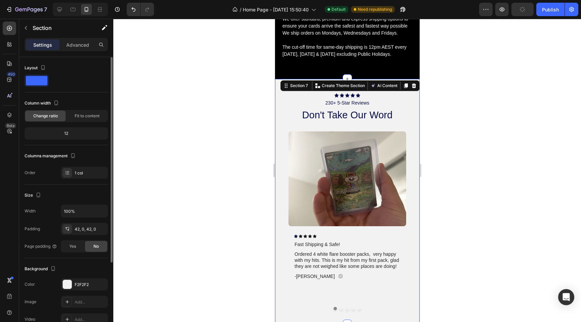
click at [290, 212] on img at bounding box center [347, 179] width 118 height 95
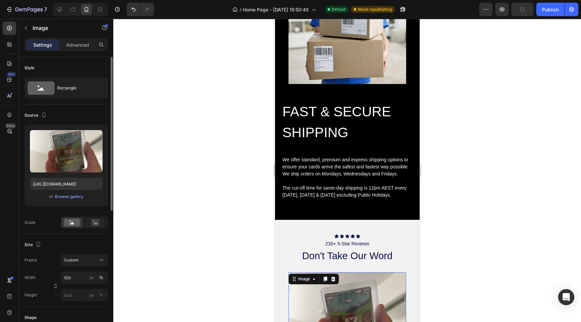
scroll to position [721, 0]
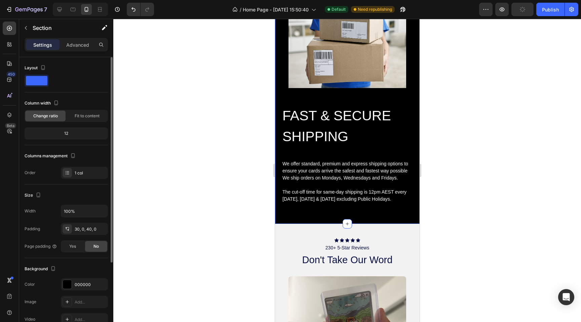
click at [290, 217] on div "Image FAST & SECURE SHIPPING Heading We offer standard, premium and express shi…" at bounding box center [347, 107] width 145 height 235
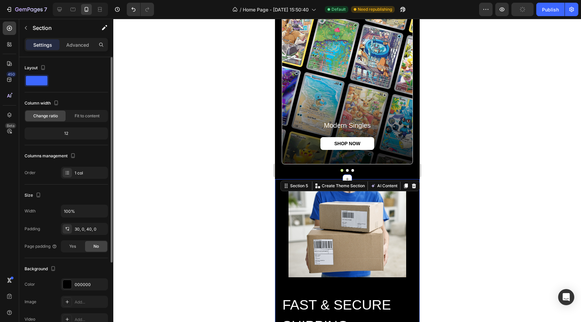
scroll to position [532, 0]
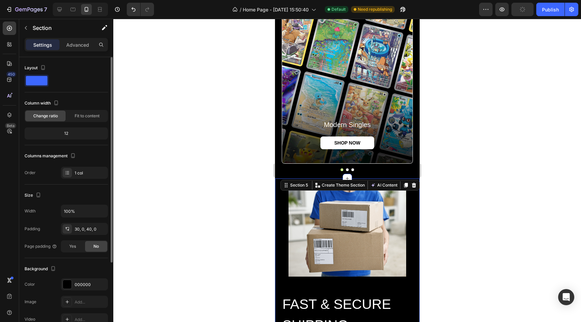
click at [237, 188] on div at bounding box center [347, 170] width 468 height 303
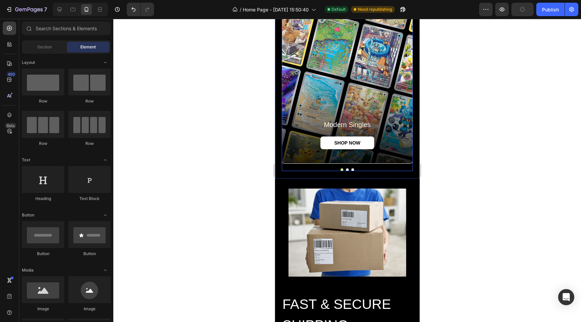
click at [290, 170] on div at bounding box center [347, 170] width 131 height 3
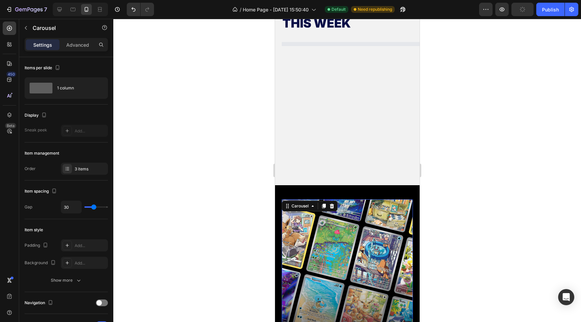
scroll to position [300, 0]
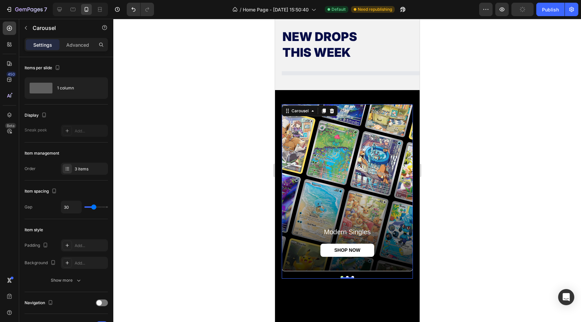
click at [252, 215] on div at bounding box center [347, 170] width 468 height 303
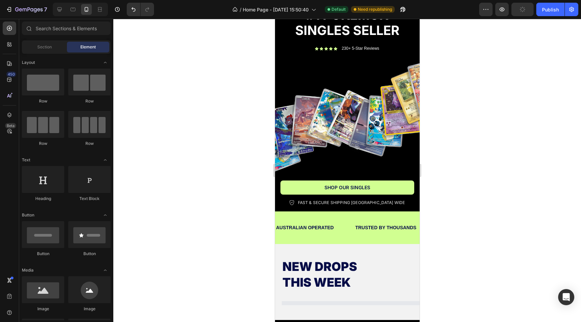
scroll to position [69, 0]
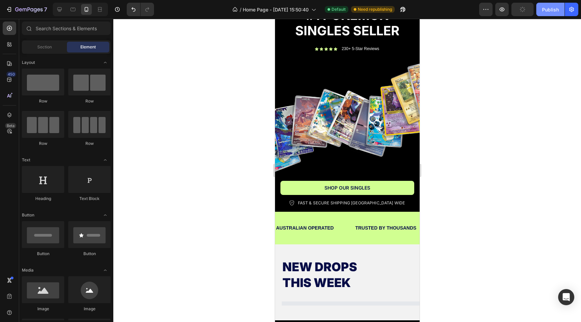
click at [557, 13] on button "Publish" at bounding box center [551, 9] width 28 height 13
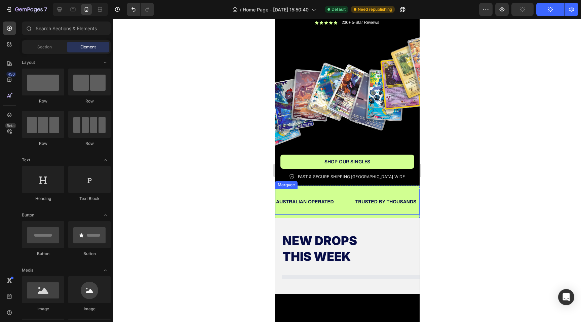
scroll to position [0, 0]
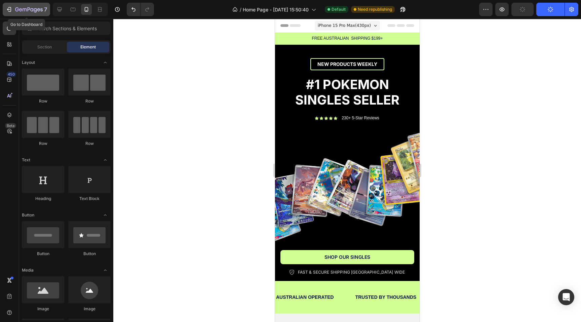
click at [33, 5] on div "7" at bounding box center [31, 9] width 32 height 8
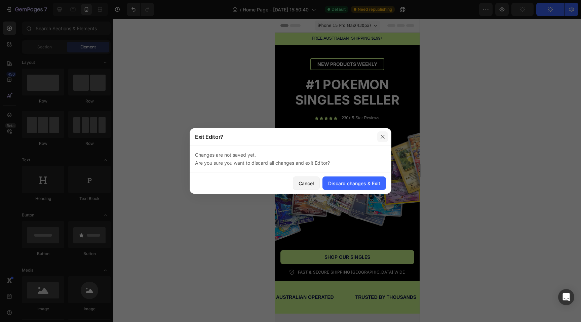
click at [379, 135] on button "button" at bounding box center [383, 137] width 11 height 11
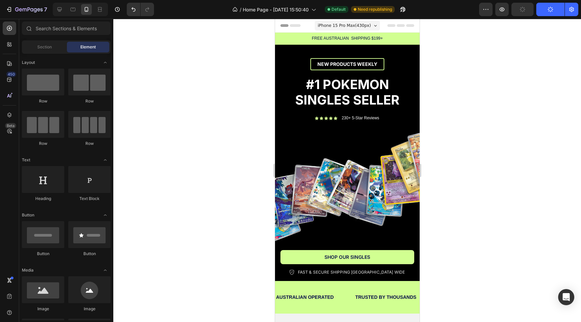
click at [183, 35] on div at bounding box center [347, 170] width 468 height 303
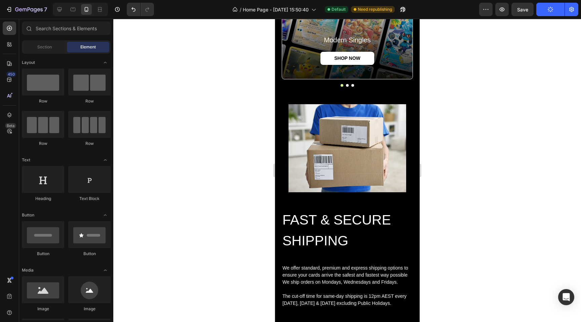
scroll to position [172, 0]
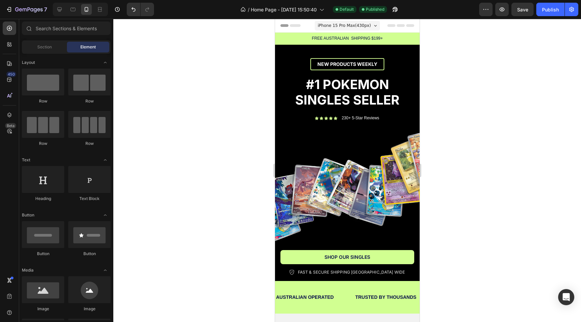
scroll to position [172, 0]
